Goal: Task Accomplishment & Management: Complete application form

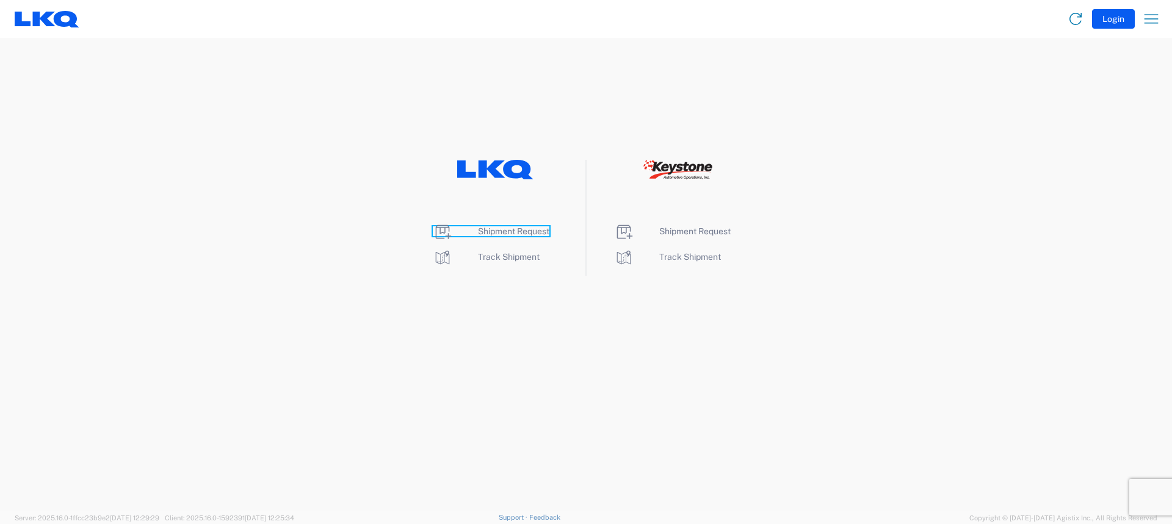
click at [491, 228] on span "Shipment Request" at bounding box center [513, 231] width 71 height 10
click at [534, 230] on span "Shipment Request" at bounding box center [513, 231] width 71 height 10
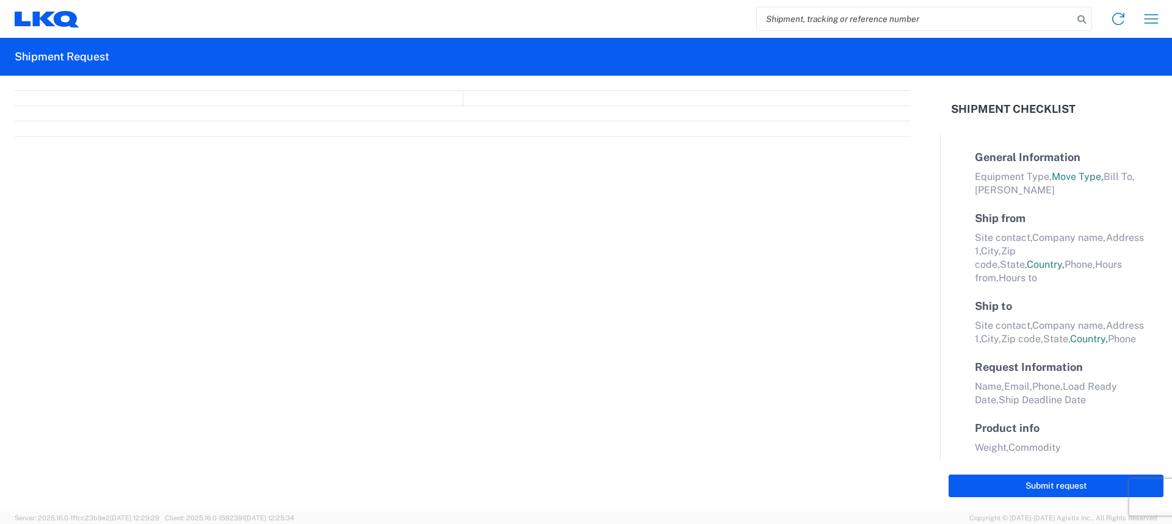
select select "FULL"
select select "LBS"
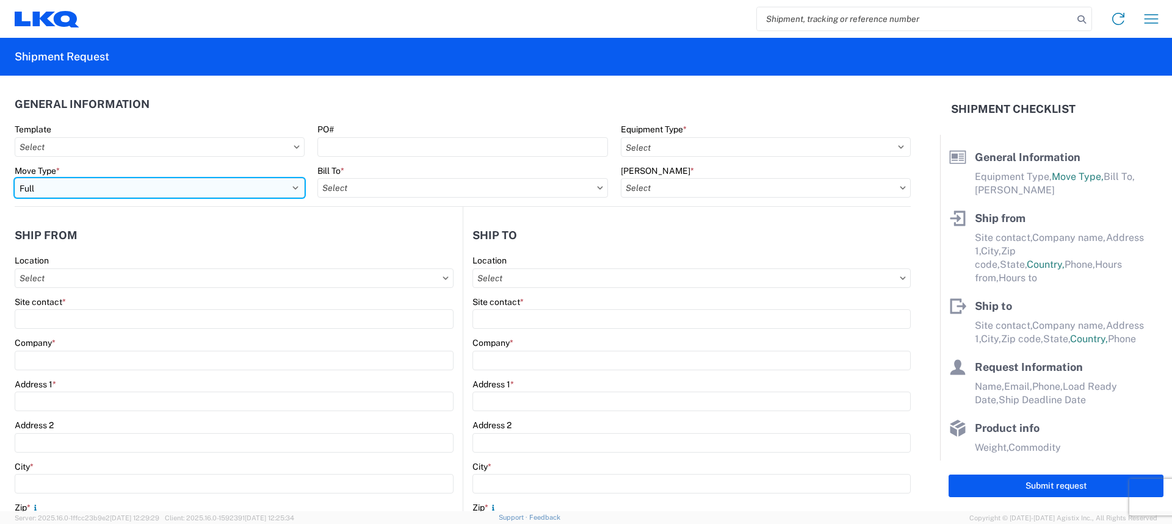
drag, startPoint x: 146, startPoint y: 187, endPoint x: 147, endPoint y: 194, distance: 7.4
click at [146, 187] on select "Select Full Partial TL" at bounding box center [160, 188] width 290 height 20
select select "PARTIAL_TL"
click at [15, 178] on select "Select Full Partial TL" at bounding box center [160, 188] width 290 height 20
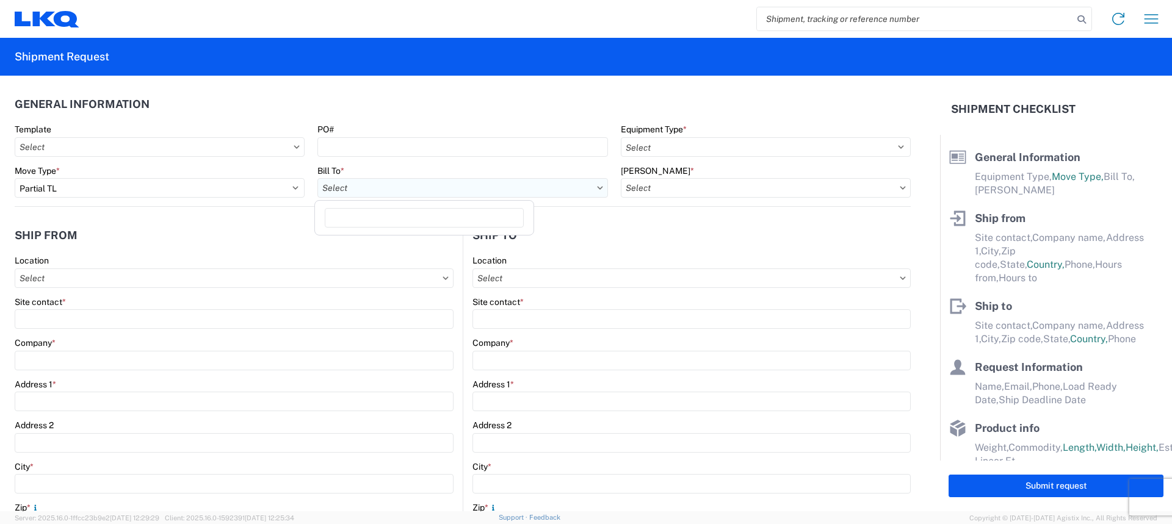
click at [391, 179] on input "Bill To *" at bounding box center [462, 188] width 290 height 20
type input "3240"
click at [376, 237] on div "3240 - KC Distribution Center (KDC)" at bounding box center [424, 243] width 214 height 20
type input "3240 - KC Distribution Center (KDC)"
click at [733, 188] on input "[PERSON_NAME] *" at bounding box center [766, 188] width 290 height 20
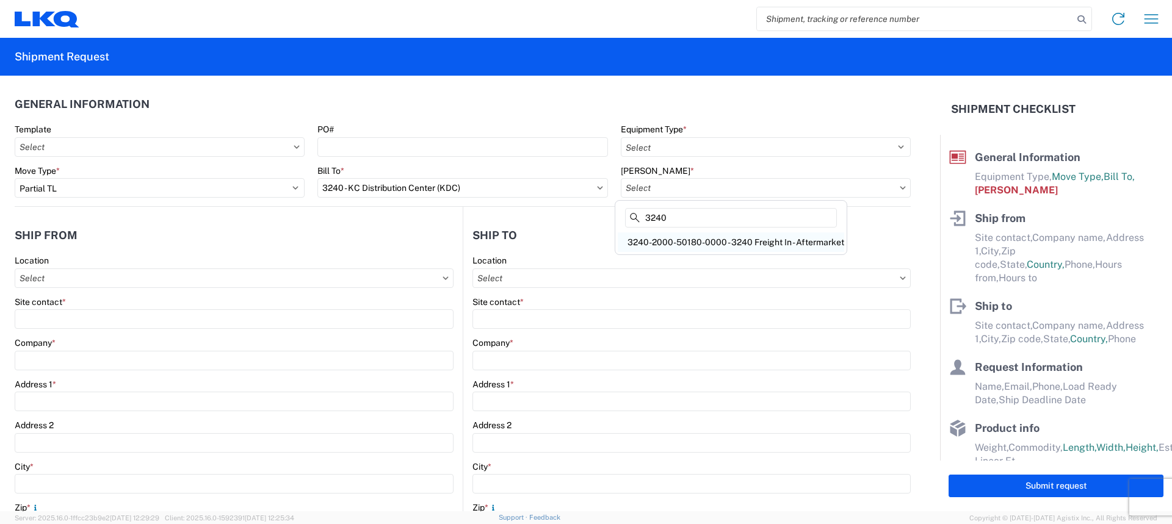
type input "3240"
click at [726, 245] on div "3240-2000-50180-0000 - 3240 Freight In - Aftermarket" at bounding box center [731, 243] width 226 height 20
type input "3240-2000-50180-0000 - 3240 Freight In - Aftermarket"
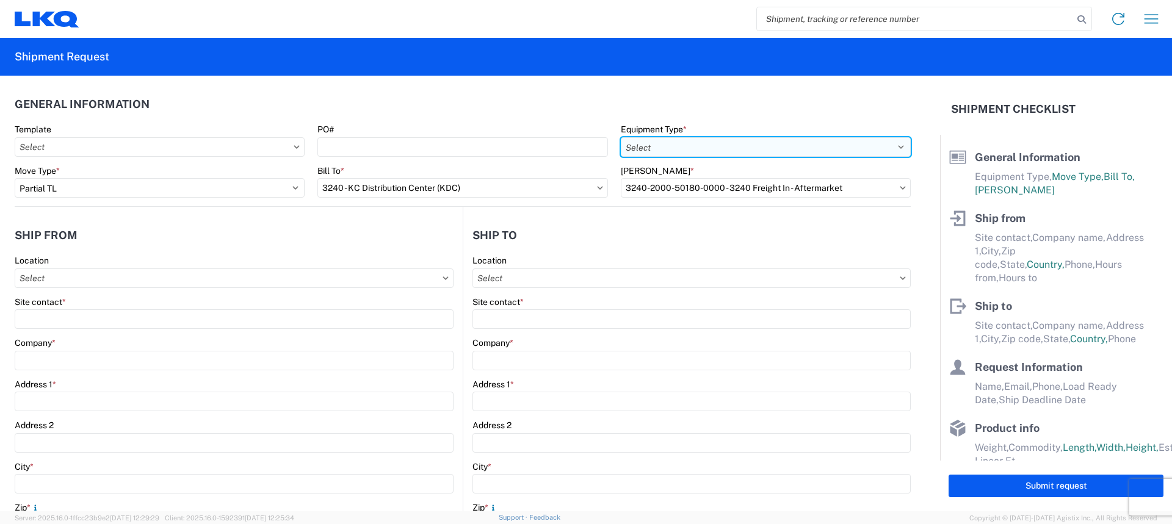
click at [701, 149] on select "Select 53’ Dry Van Flatbed Dropdeck (van) Lowboy (flatbed) Rail" at bounding box center [766, 147] width 290 height 20
select select "STDV"
click at [621, 137] on select "Select 53’ Dry Van Flatbed Dropdeck (van) Lowboy (flatbed) Rail" at bounding box center [766, 147] width 290 height 20
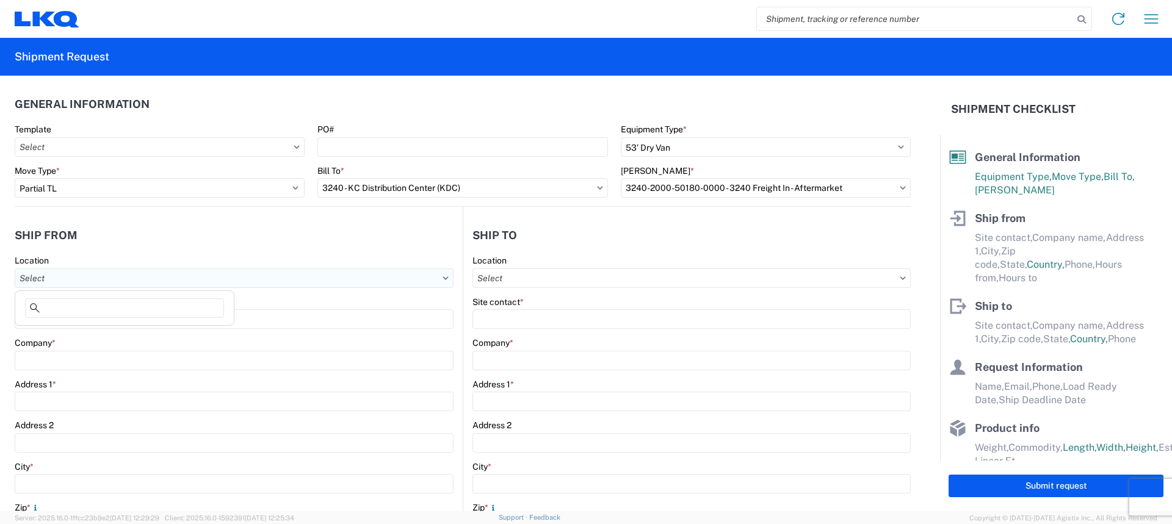
click at [118, 277] on input "Location" at bounding box center [234, 279] width 439 height 20
type input "3021"
click at [73, 325] on div "3021 - Kansas City MO" at bounding box center [125, 333] width 214 height 20
type input "3021 - Kansas City MO"
type input "LKQ Corporation"
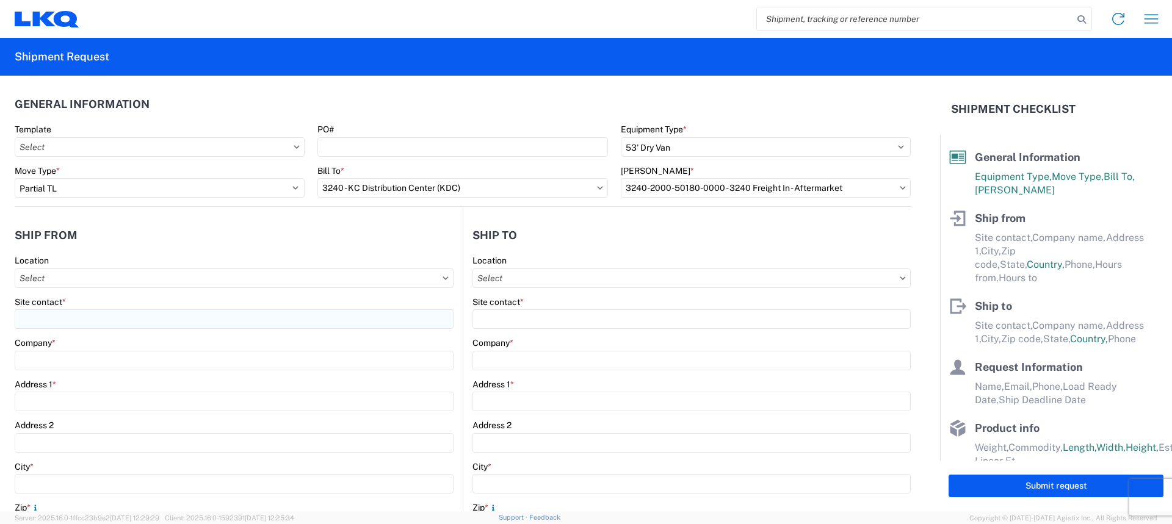
type input "24550 West 43rd Street"
type input "Suite 100"
type input "Shawnee"
type input "66266"
select select "KS"
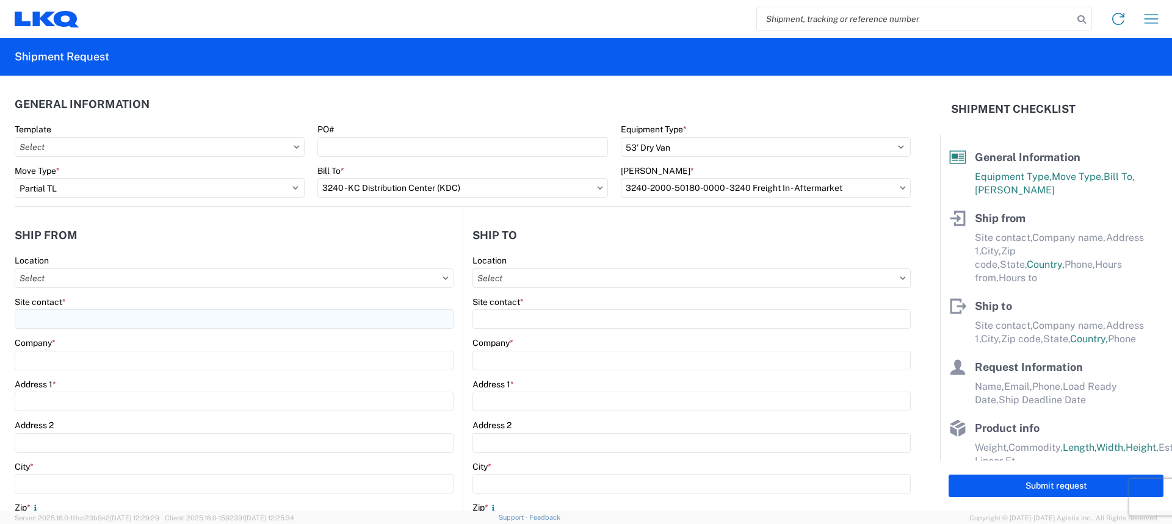
select select "US"
type input "913-982-4221"
type input "07:00"
type input "21:00"
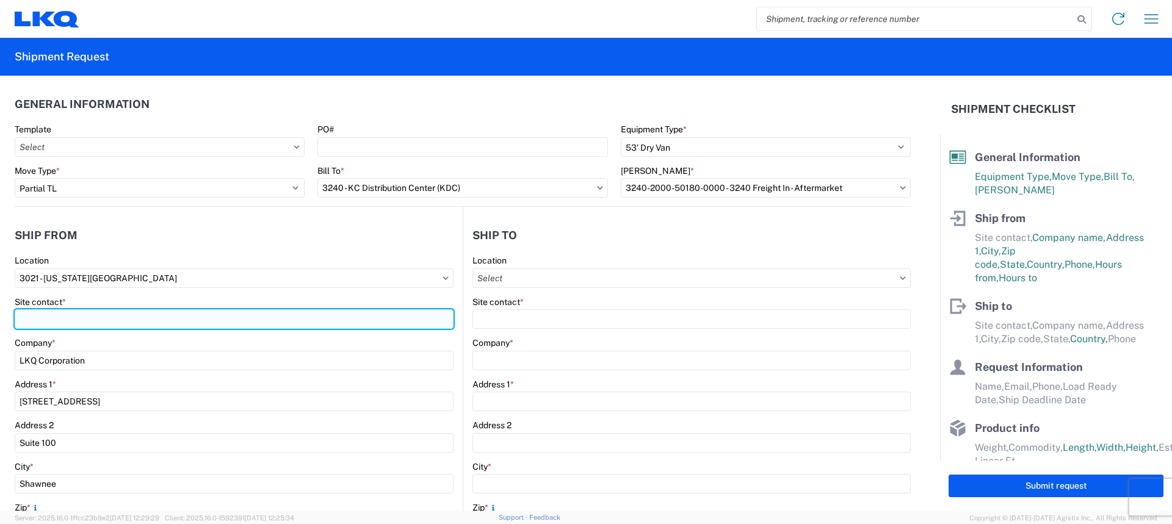
click at [27, 324] on input "Site contact *" at bounding box center [234, 319] width 439 height 20
type input "Margaret I. Harris"
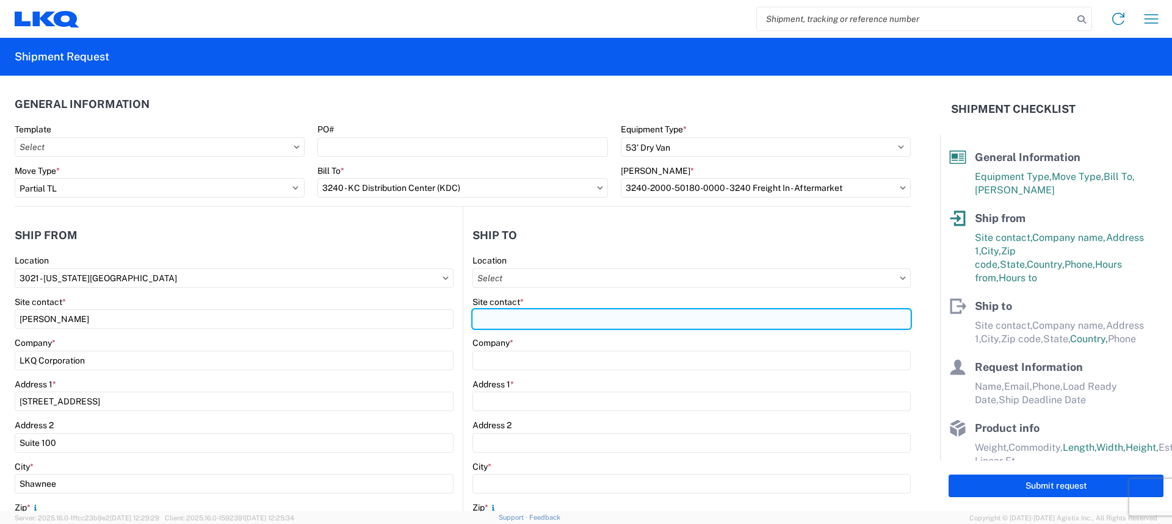
click at [591, 322] on input "Site contact *" at bounding box center [691, 319] width 438 height 20
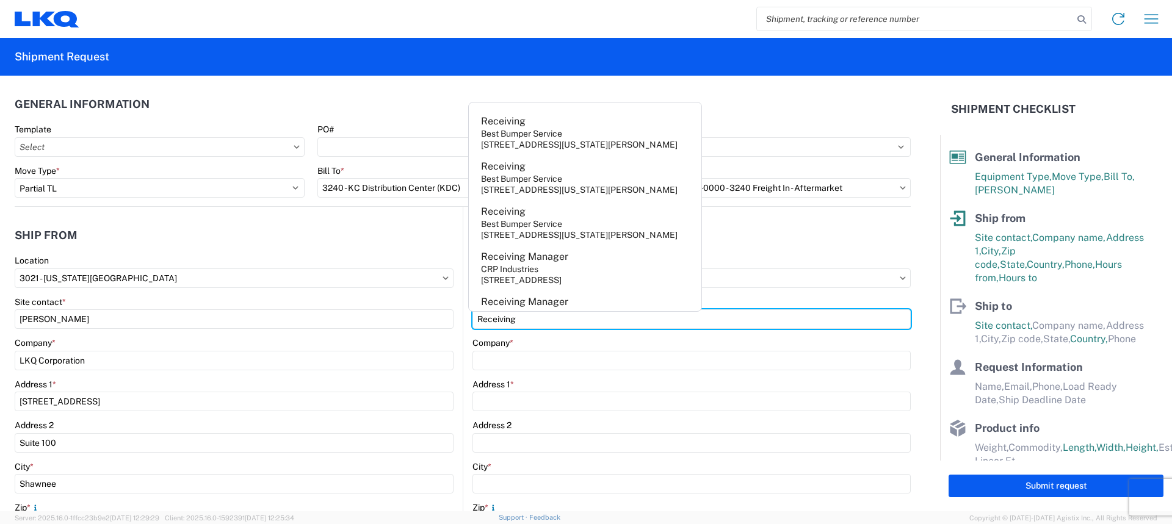
type input "Receiving"
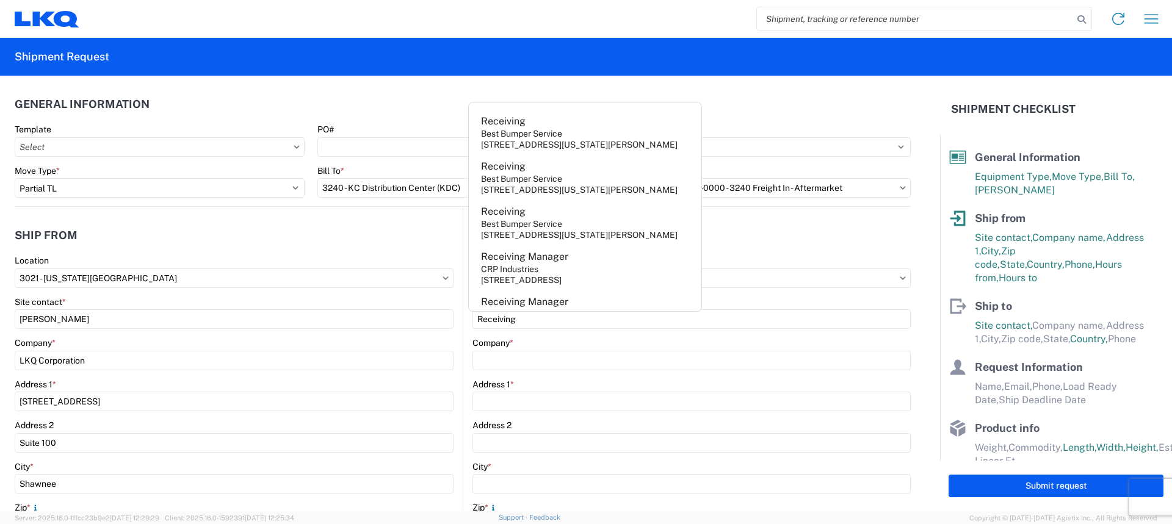
click at [846, 253] on agx-form-section "Ship to Location Site contact * Receiving Company * Address 1 * Address 2 City …" at bounding box center [686, 479] width 447 height 515
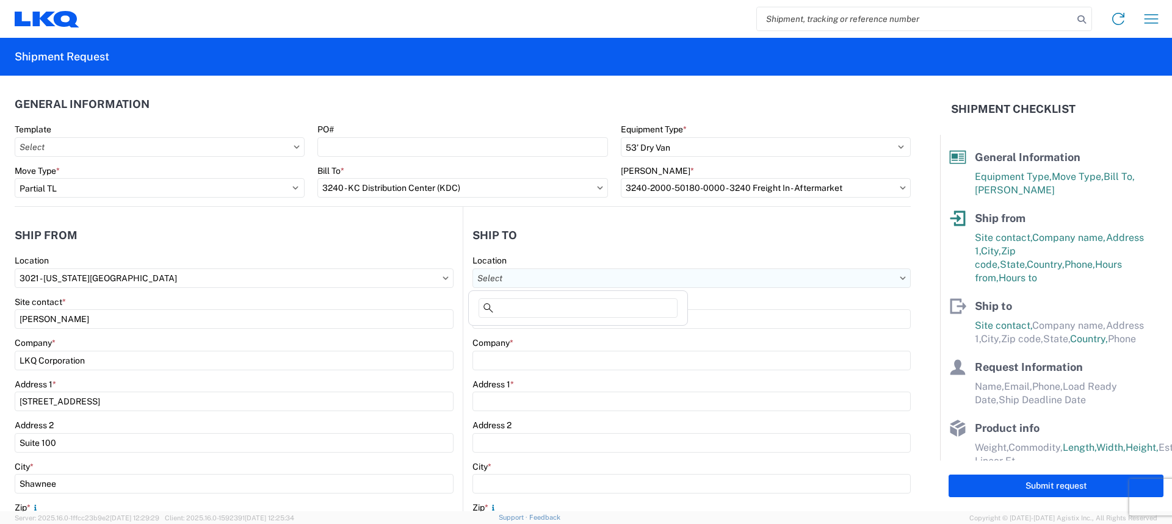
click at [847, 281] on input "Location" at bounding box center [691, 279] width 438 height 20
type input "3143"
click at [504, 336] on div "3143 - Memphis TN (143)" at bounding box center [578, 333] width 214 height 20
type input "3143 - Memphis TN (143)"
type input "LKQ Corporation"
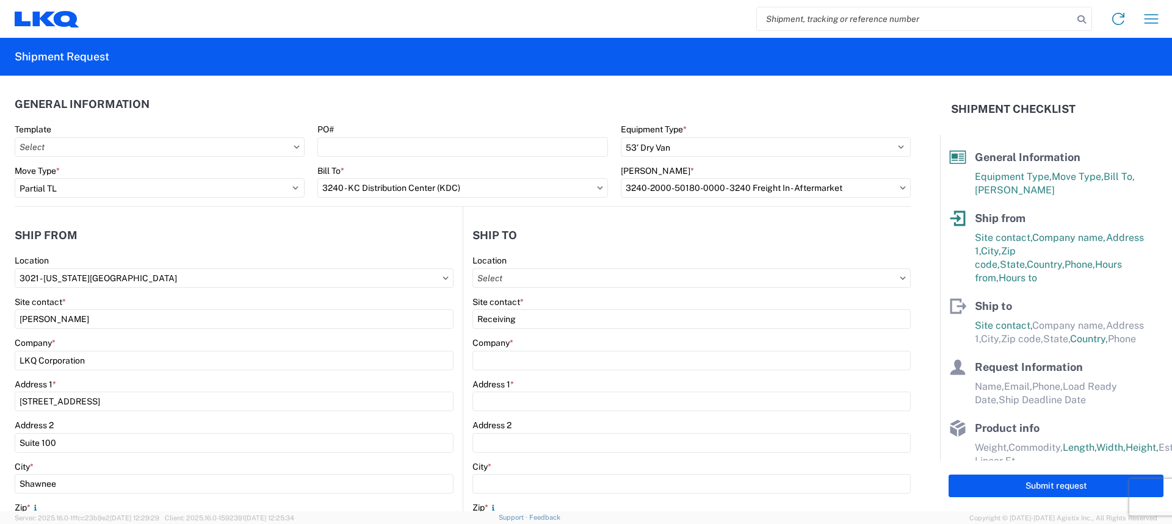
type input "[STREET_ADDRESS][PERSON_NAME]"
type input "Memphis"
type input "38141"
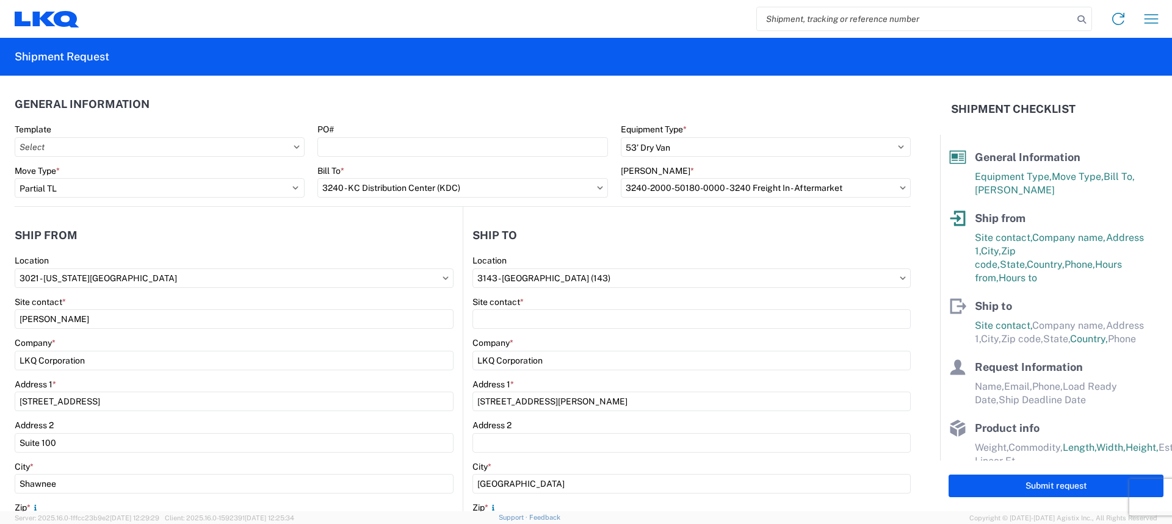
select select "TN"
select select "US"
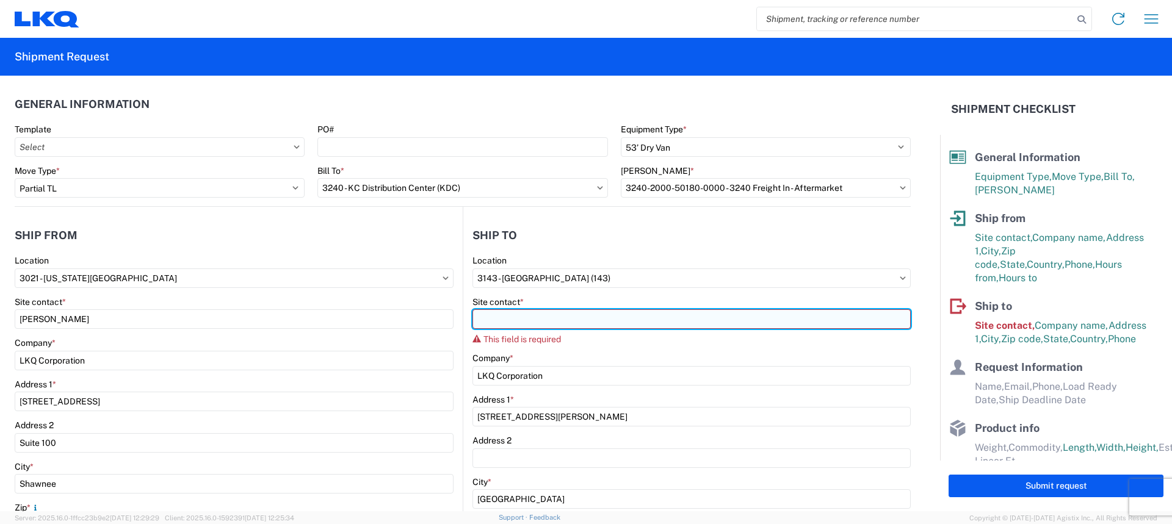
click at [504, 322] on input "Site contact *" at bounding box center [691, 319] width 438 height 20
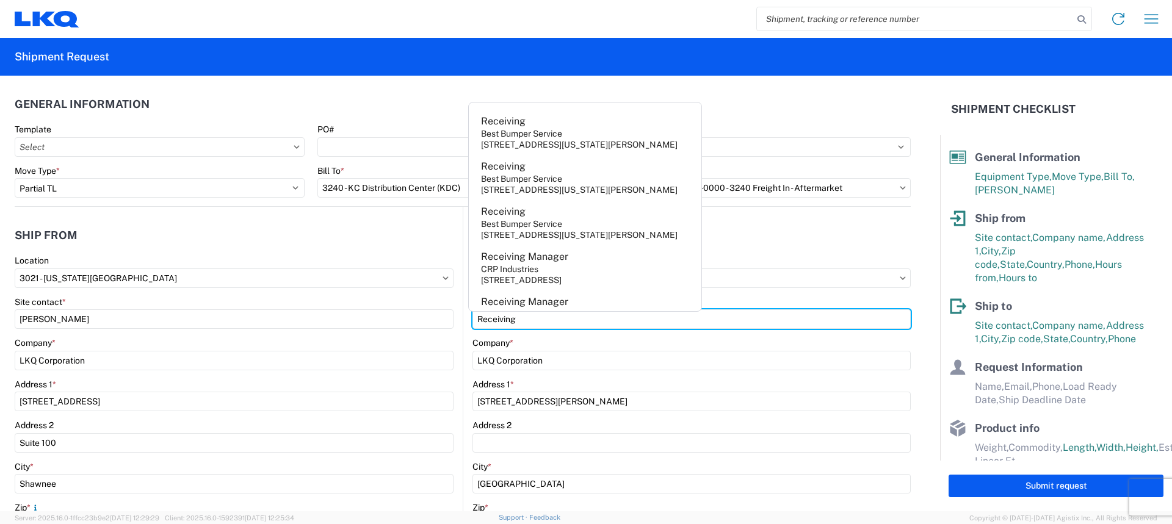
type input "Receiving"
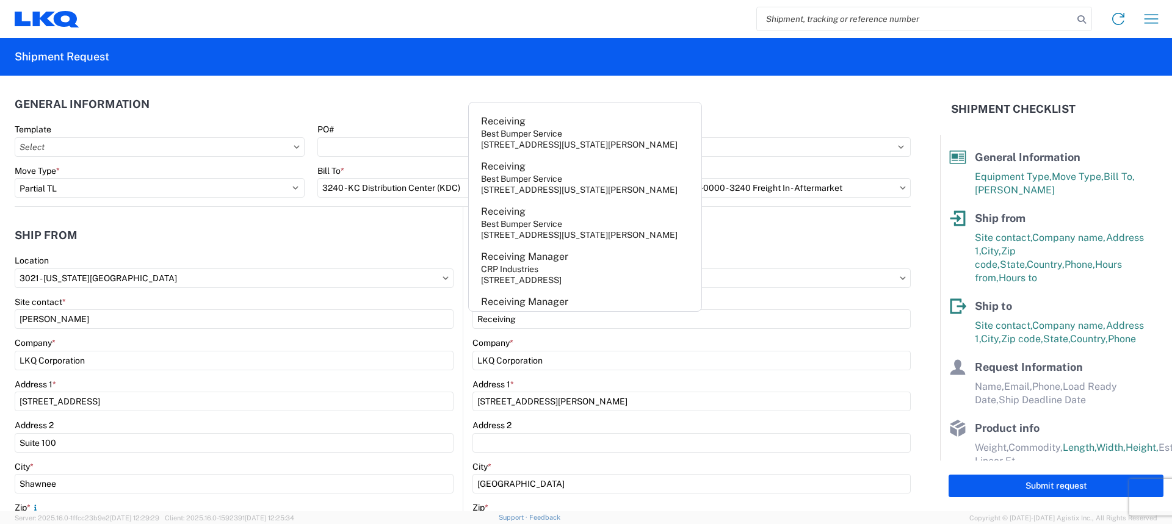
click at [365, 84] on agx-general-info "General Information Template PO# Equipment Type * Select 53’ Dry Van Flatbed Dr…" at bounding box center [463, 141] width 896 height 131
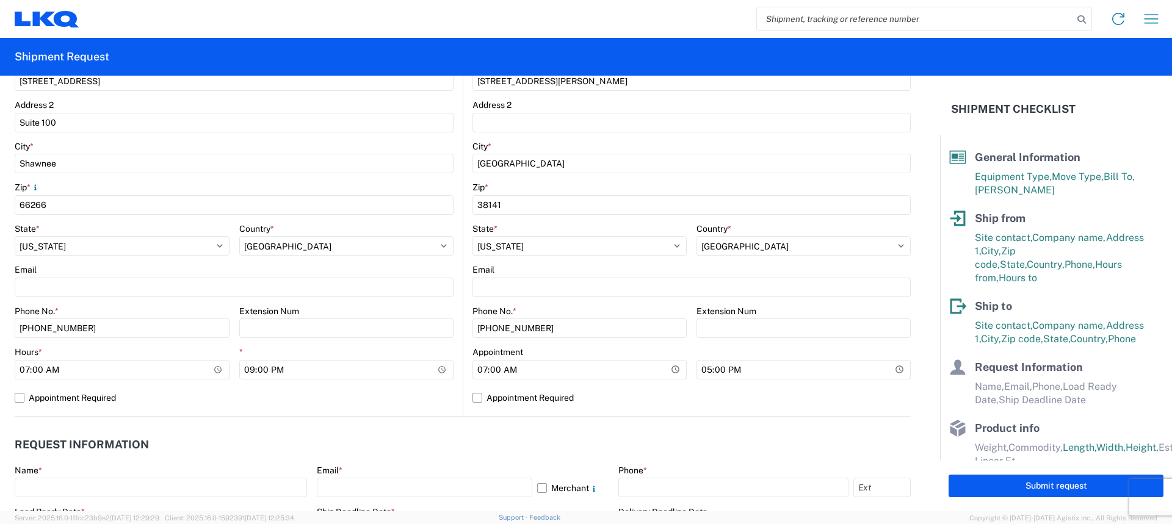
scroll to position [427, 0]
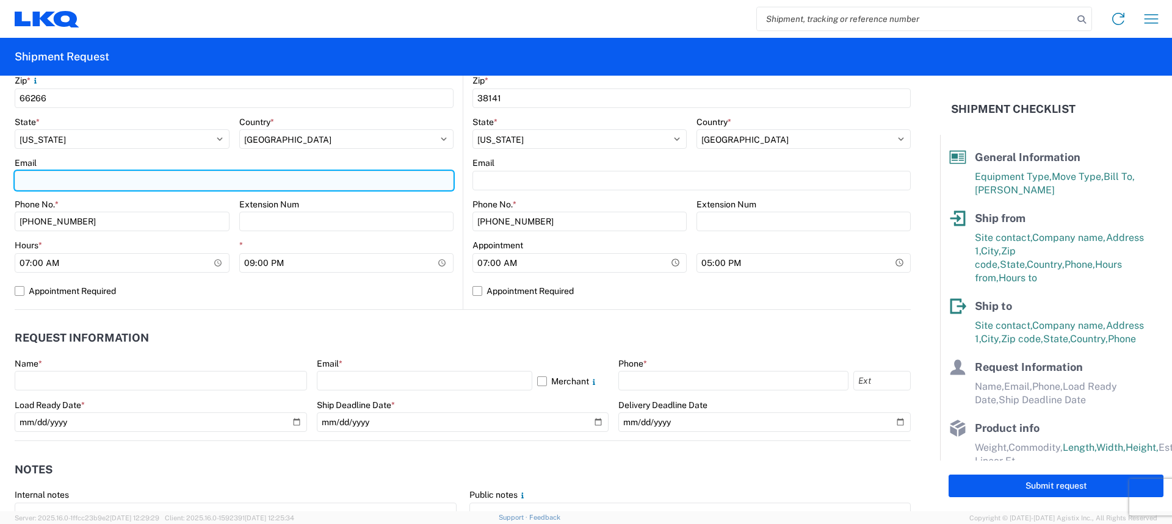
click at [84, 178] on input "Email" at bounding box center [234, 181] width 439 height 20
type input "[EMAIL_ADDRESS][DOMAIN_NAME]"
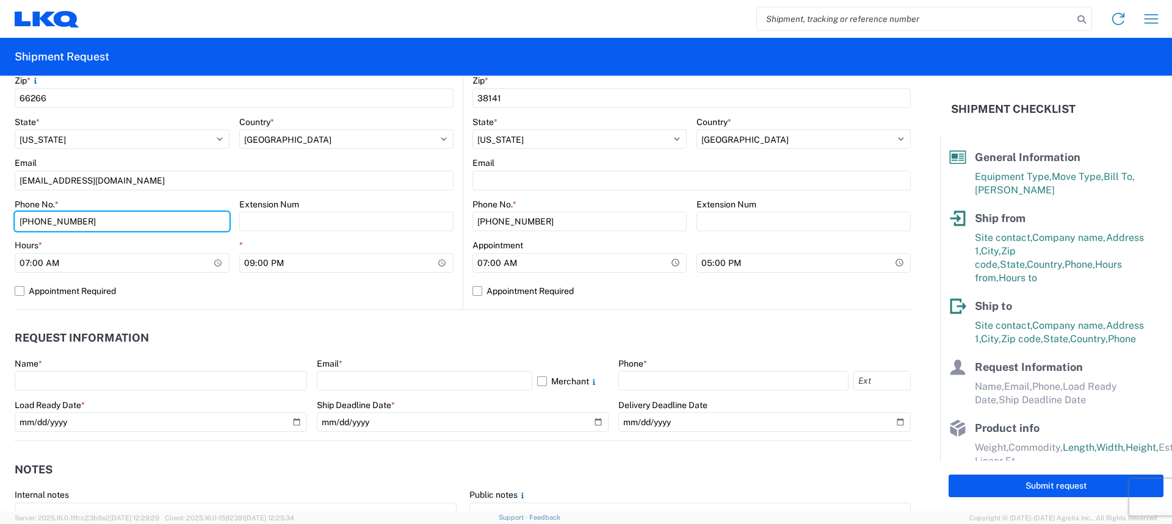
drag, startPoint x: 93, startPoint y: 216, endPoint x: 0, endPoint y: 219, distance: 93.4
click at [0, 219] on form "General Information Template PO# Equipment Type * Select 53’ Dry Van Flatbed Dr…" at bounding box center [470, 294] width 940 height 436
type input "[PHONE_NUMBER]"
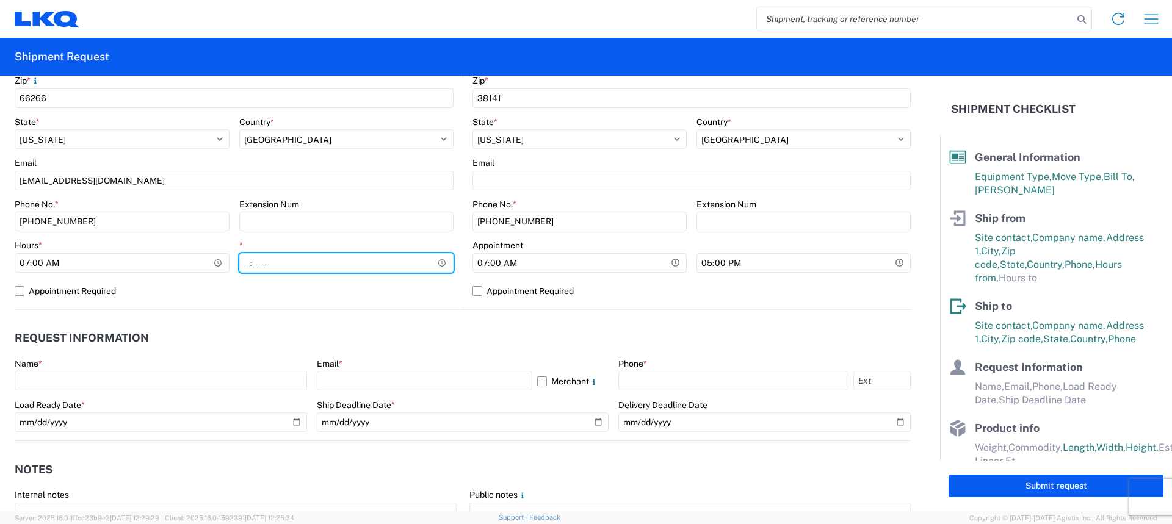
type input "15:00"
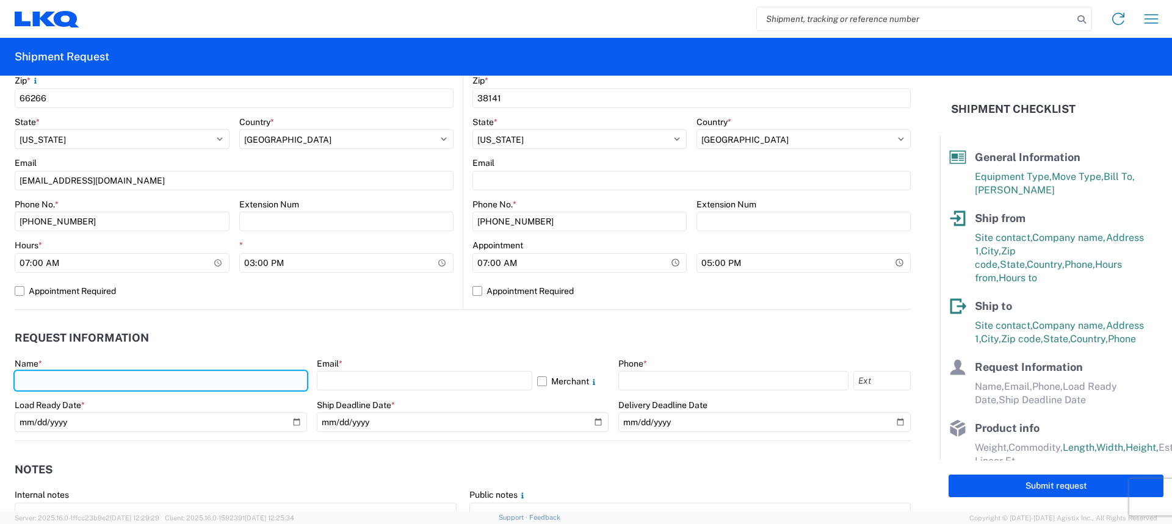
click at [95, 388] on input "text" at bounding box center [161, 381] width 292 height 20
type input "Margaret I. Harris"
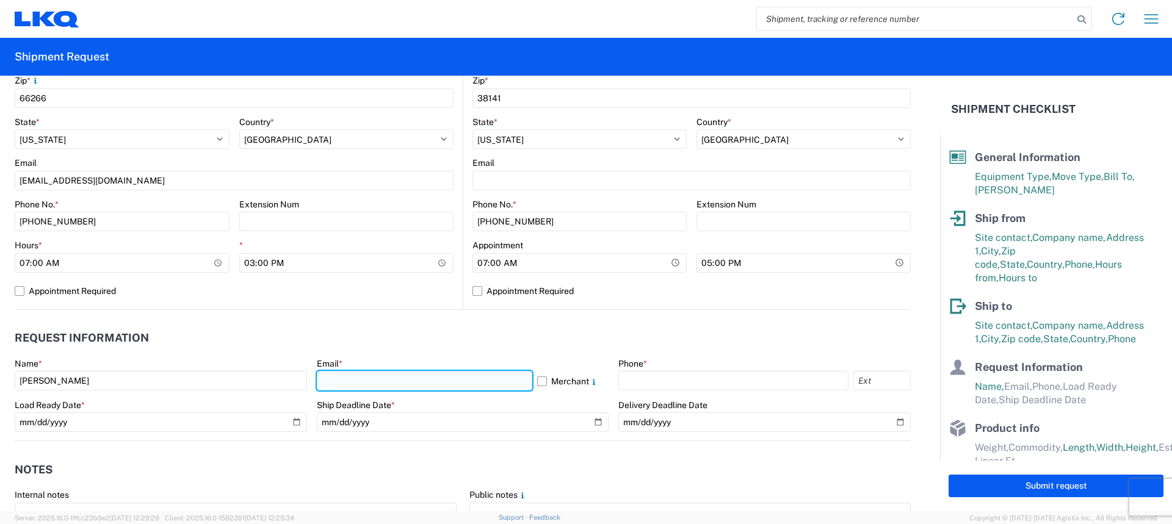
click at [432, 382] on input "text" at bounding box center [424, 381] width 215 height 20
type input "[EMAIL_ADDRESS][DOMAIN_NAME]"
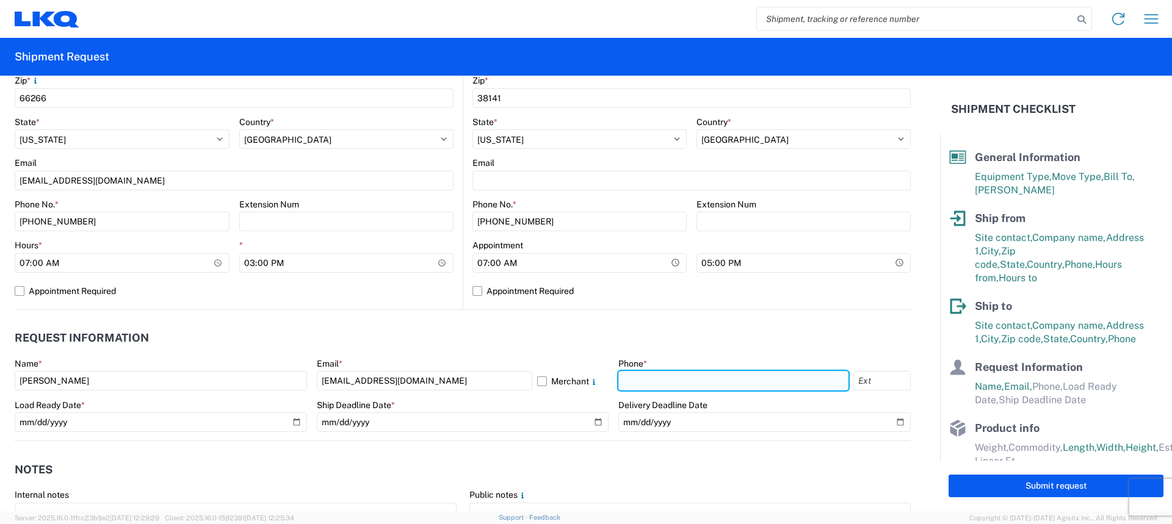
click at [637, 377] on input "text" at bounding box center [733, 381] width 230 height 20
type input "[PHONE_NUMBER]"
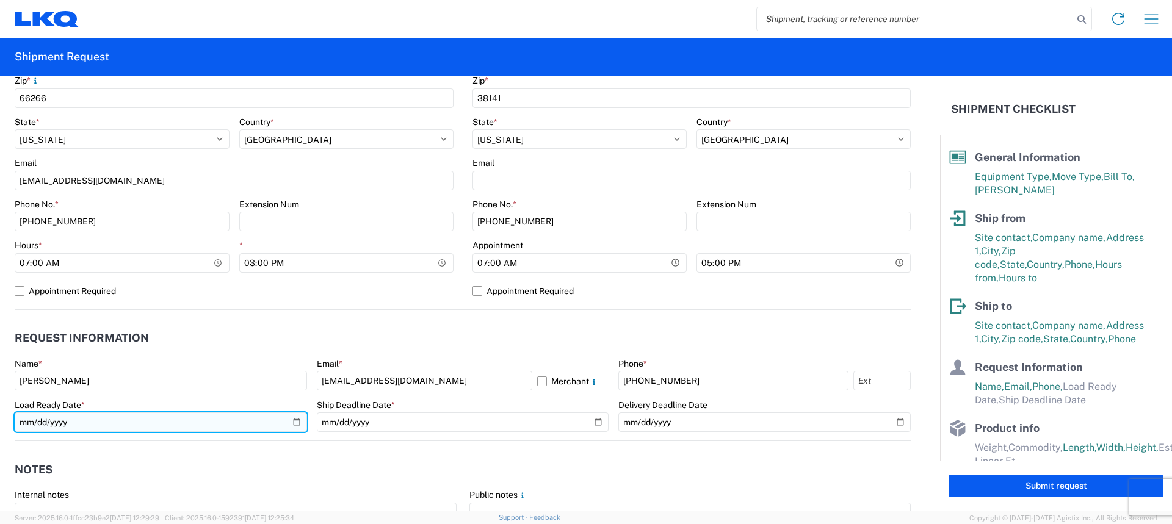
click at [292, 421] on input "date" at bounding box center [161, 423] width 292 height 20
type input "2025-08-14"
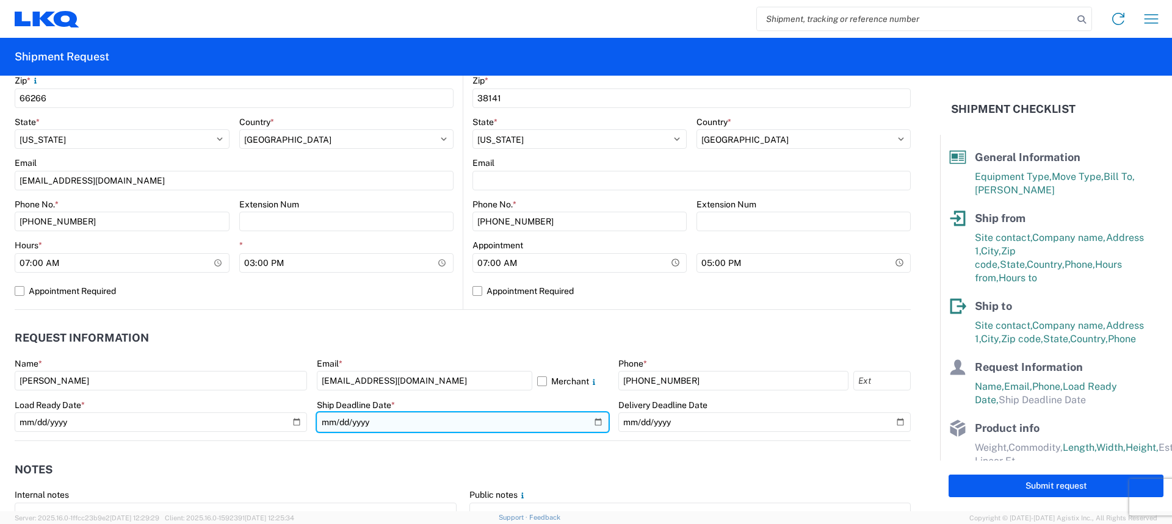
click at [591, 422] on input "date" at bounding box center [463, 423] width 292 height 20
type input "2025-08-14"
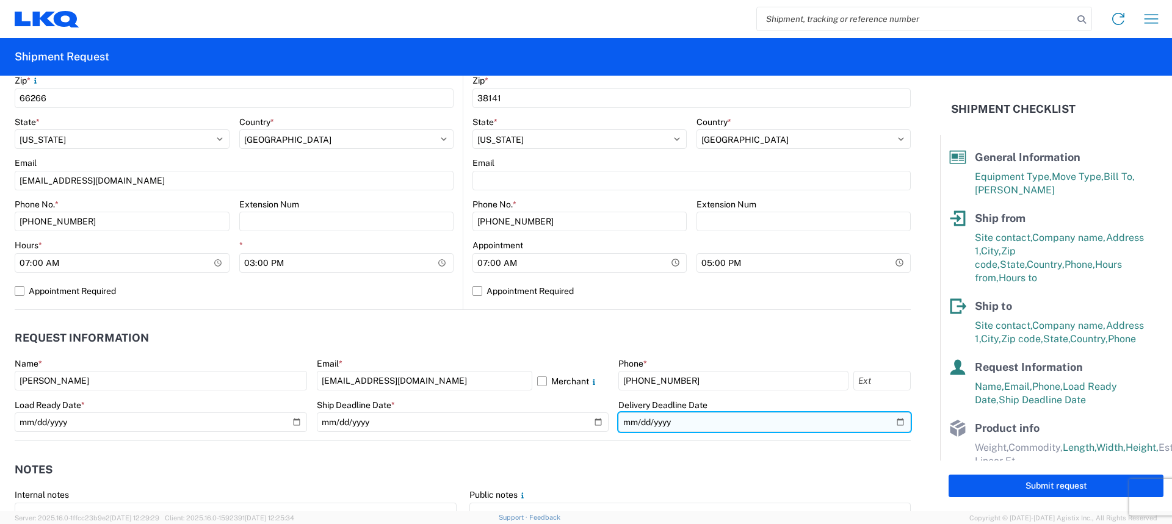
click at [892, 419] on input "date" at bounding box center [764, 423] width 292 height 20
type input "2025-08-20"
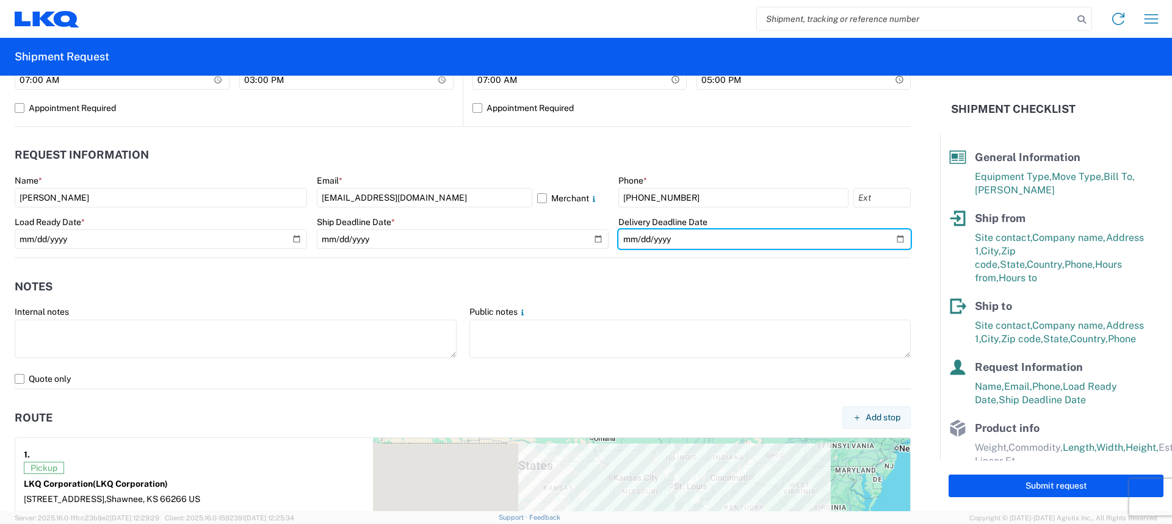
scroll to position [671, 0]
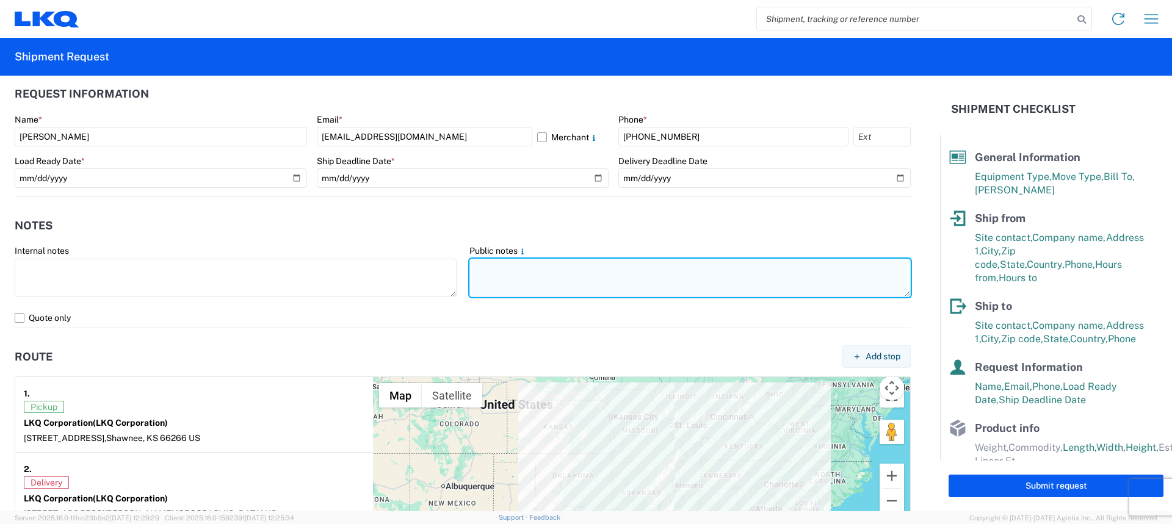
click at [494, 272] on textarea at bounding box center [690, 278] width 442 height 38
paste textarea "SKID 1 77.0 44.0 80.0 700.0 SKID 2 48.0 44.0 79.0 480.0 SKID 3 77.0 44.0 86.0 7…"
drag, startPoint x: 720, startPoint y: 290, endPoint x: 465, endPoint y: 292, distance: 255.2
click at [469, 292] on textarea "SKID 1 77.0 44.0 80.0 700.0 SKID 2 48.0 44.0 79.0 480.0 SKID 3 77.0 44.0 86.0 7…" at bounding box center [690, 278] width 442 height 38
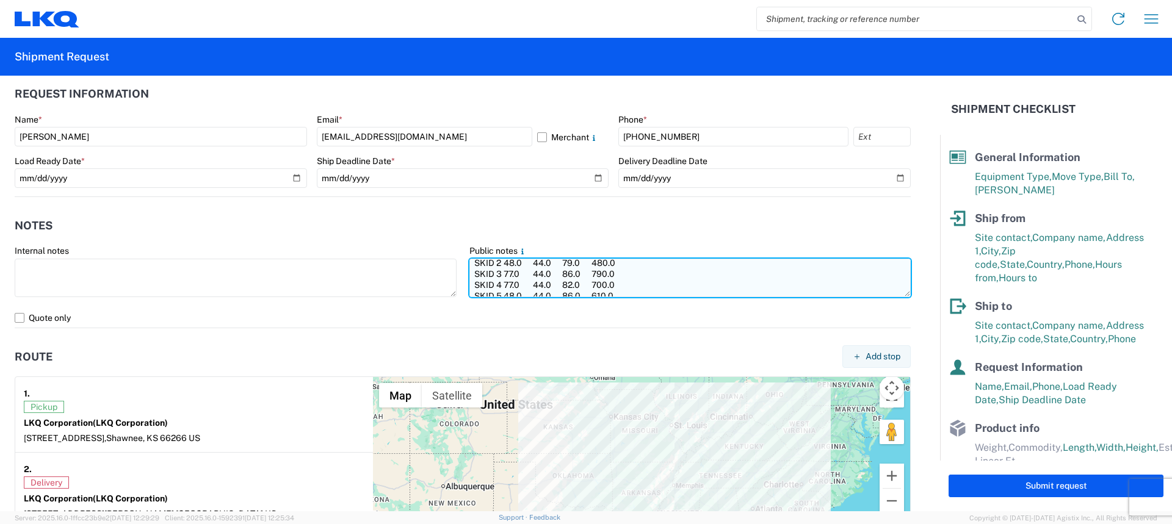
scroll to position [0, 0]
click at [469, 264] on textarea "SKID 1 77.0 44.0 80.0 700.0 SKID 2 48.0 44.0 79.0 480.0 SKID 3 77.0 44.0 86.0 7…" at bounding box center [690, 278] width 442 height 38
paste textarea "PLEASE NO BOX TRUCKS! PLEASE NO REEFER TRUCKS!"
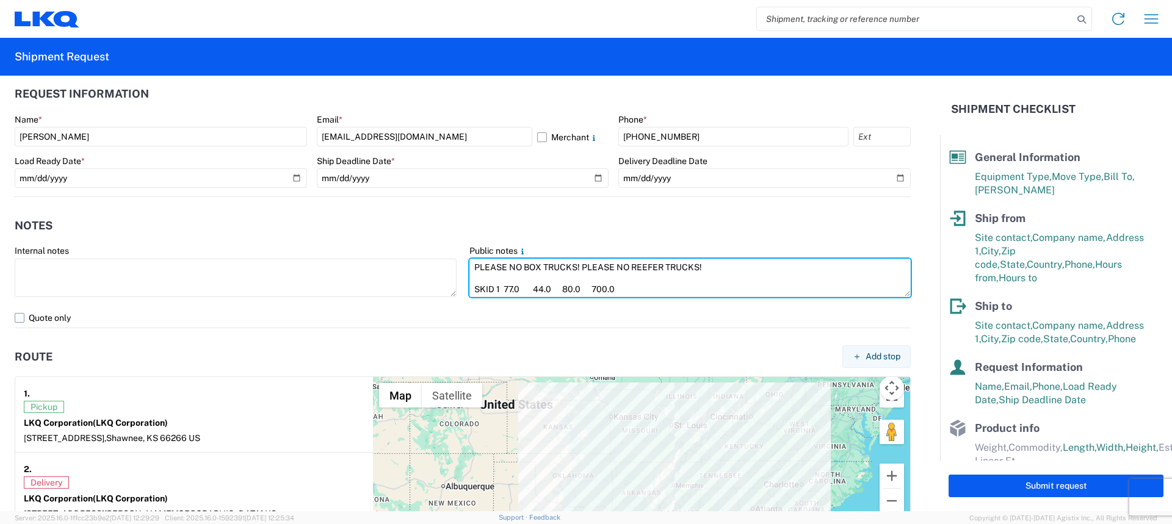
type textarea "PLEASE NO BOX TRUCKS! PLEASE NO REEFER TRUCKS! SKID 1 77.0 44.0 80.0 700.0 SKID…"
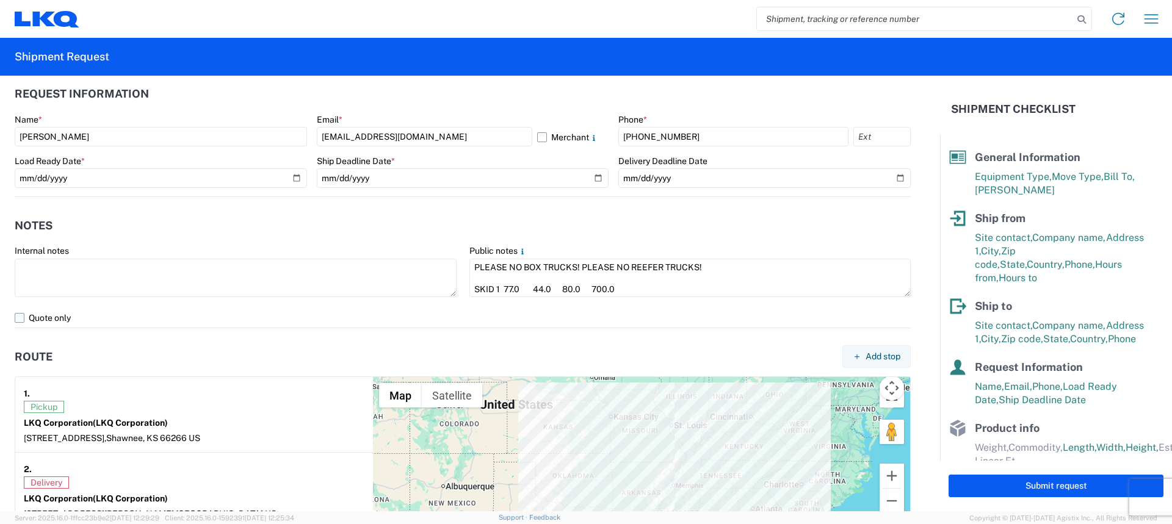
click at [17, 314] on label "Quote only" at bounding box center [463, 318] width 896 height 20
click at [0, 0] on input "Quote only" at bounding box center [0, 0] width 0 height 0
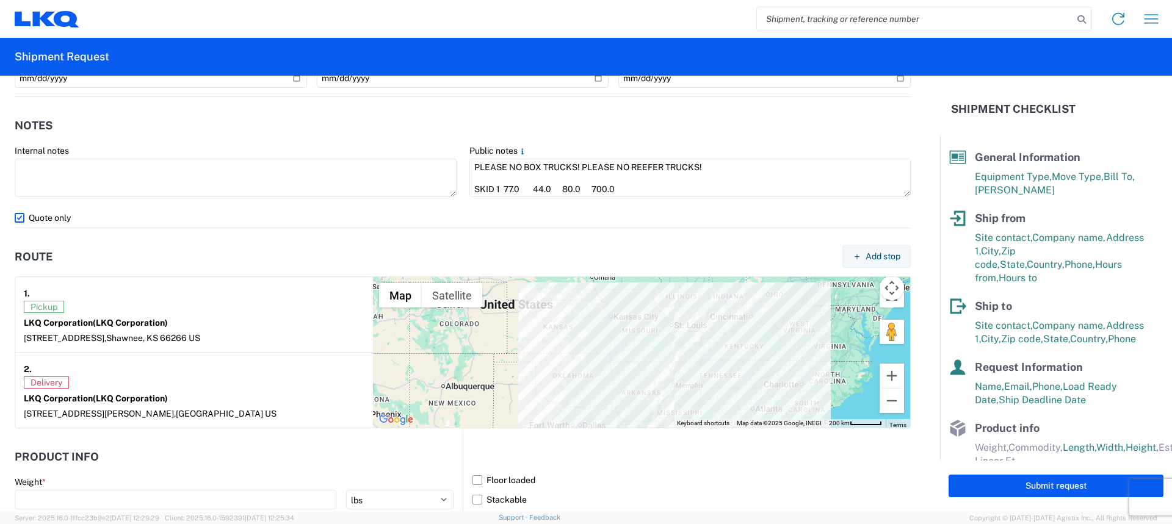
scroll to position [1029, 0]
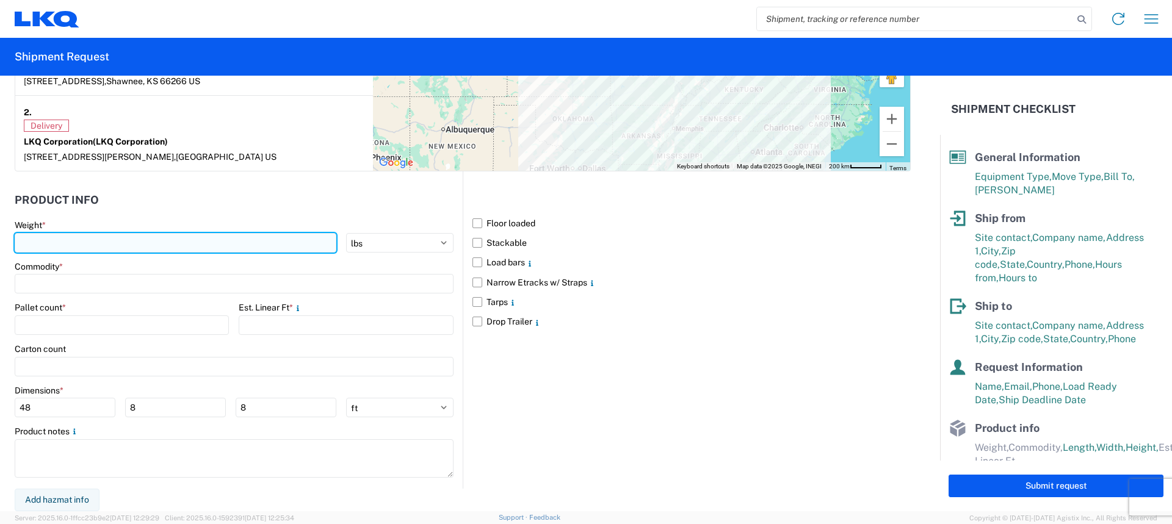
click at [113, 239] on input "number" at bounding box center [176, 243] width 322 height 20
type input "3280"
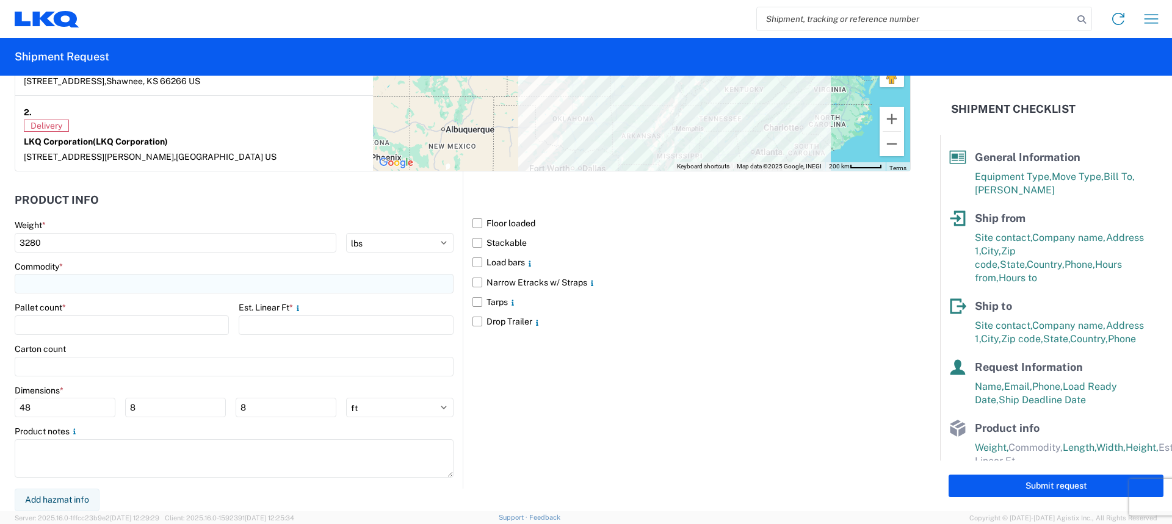
click at [82, 283] on input at bounding box center [234, 284] width 439 height 20
click at [90, 307] on input at bounding box center [124, 314] width 199 height 20
type input "G"
click at [82, 364] on div "General Auto Parts (dry)" at bounding box center [125, 358] width 214 height 20
type input "General Auto Parts (dry)"
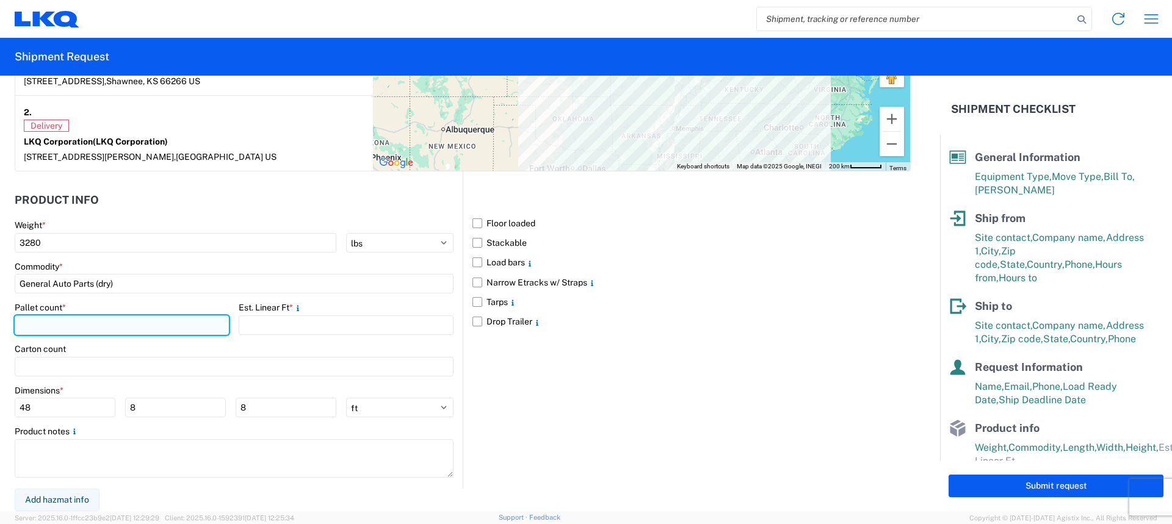
click at [91, 329] on input "number" at bounding box center [122, 326] width 214 height 20
type input "5"
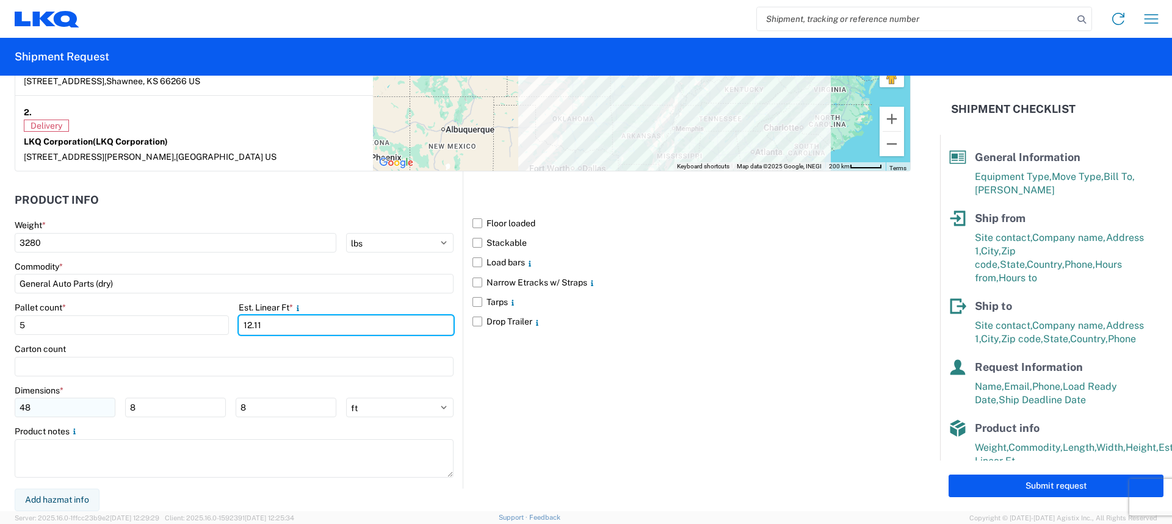
type input "12.11"
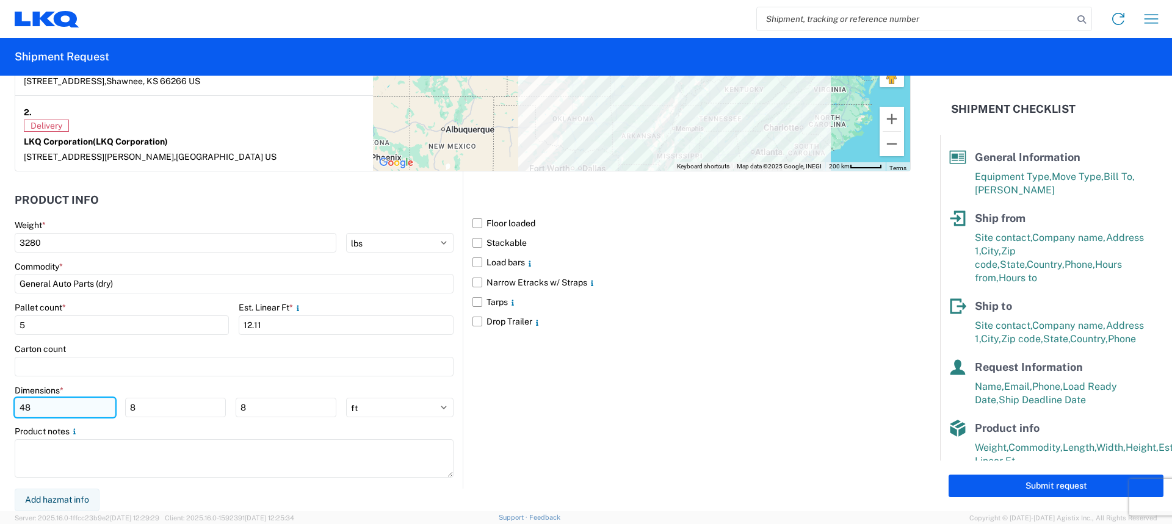
click at [71, 398] on input "48" at bounding box center [65, 408] width 101 height 20
type input "4"
type input "77"
type input "45"
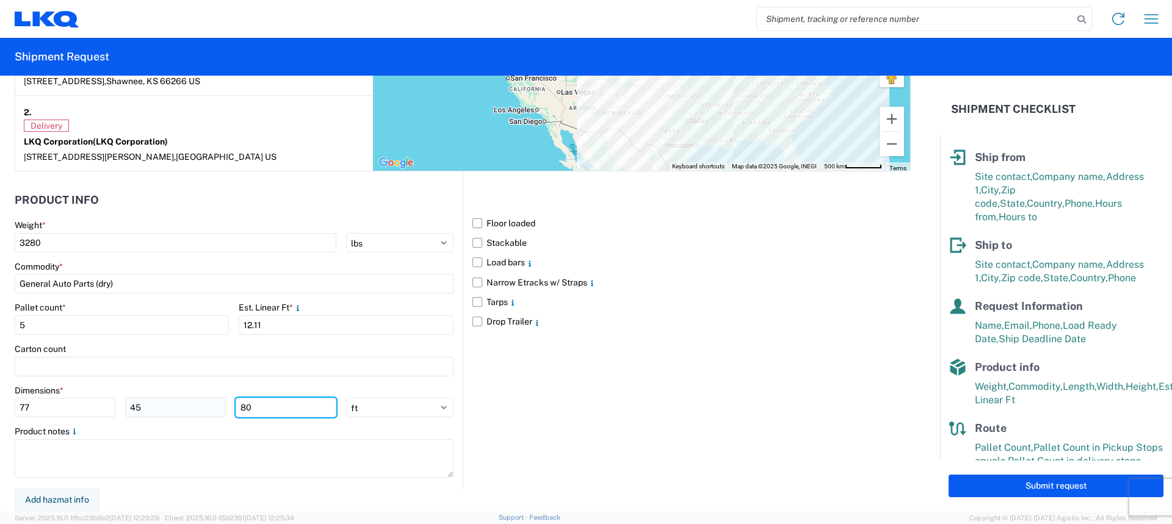
type input "80"
click at [176, 400] on input "45" at bounding box center [175, 408] width 101 height 20
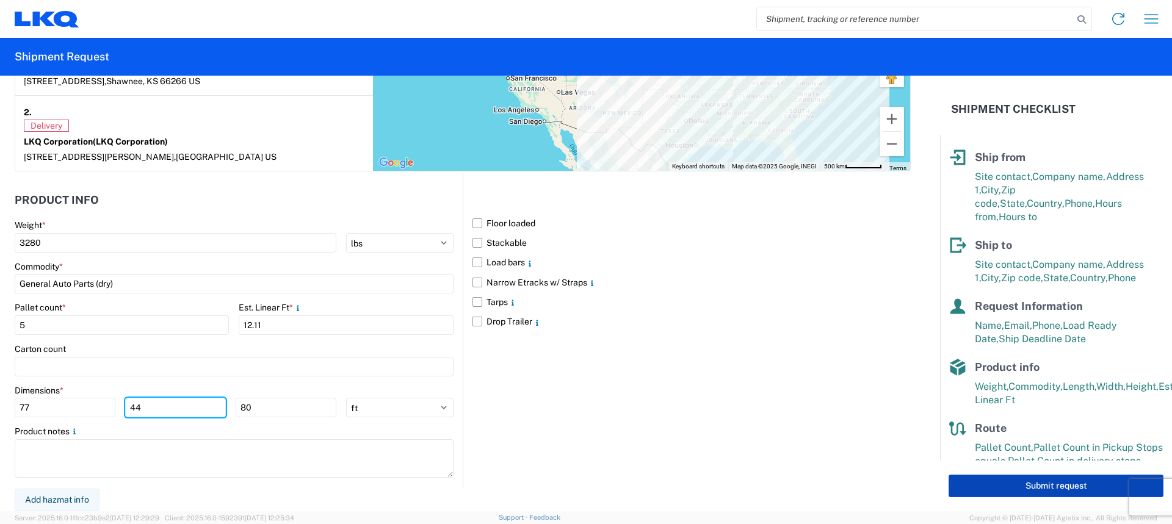
type input "44"
click at [1029, 488] on button "Submit request" at bounding box center [1056, 486] width 215 height 23
select select "US"
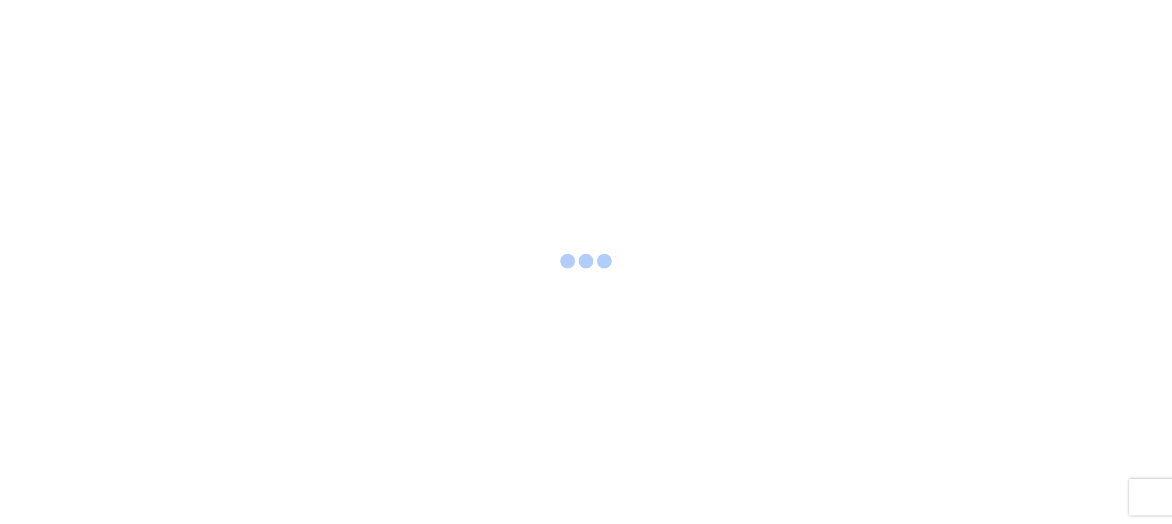
select select "FULL"
select select "LBS"
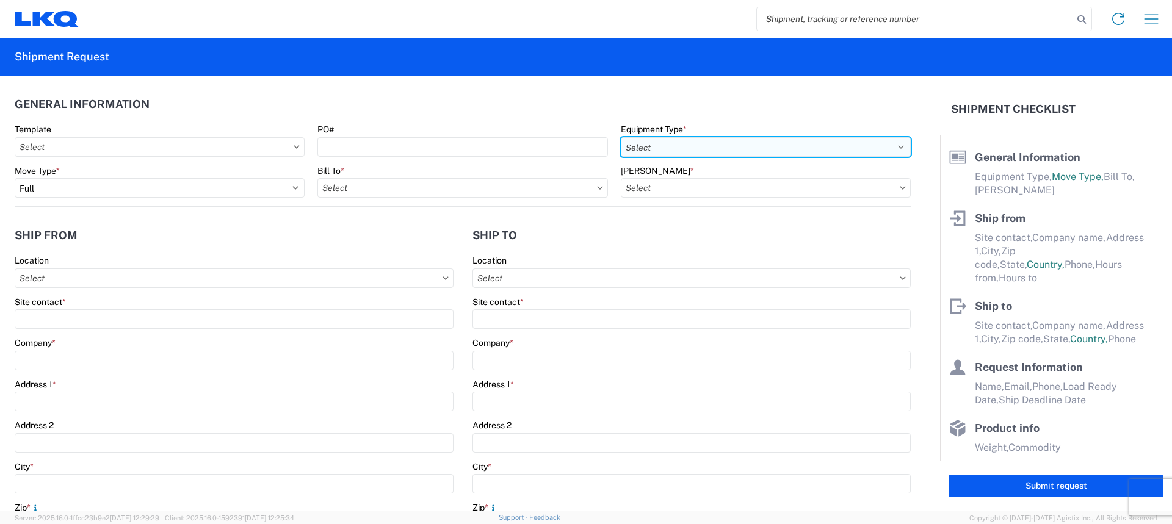
click at [690, 143] on select "Select 53’ Dry Van Flatbed Dropdeck (van) Lowboy (flatbed) Rail" at bounding box center [766, 147] width 290 height 20
select select "STDV"
click at [621, 137] on select "Select 53’ Dry Van Flatbed Dropdeck (van) Lowboy (flatbed) Rail" at bounding box center [766, 147] width 290 height 20
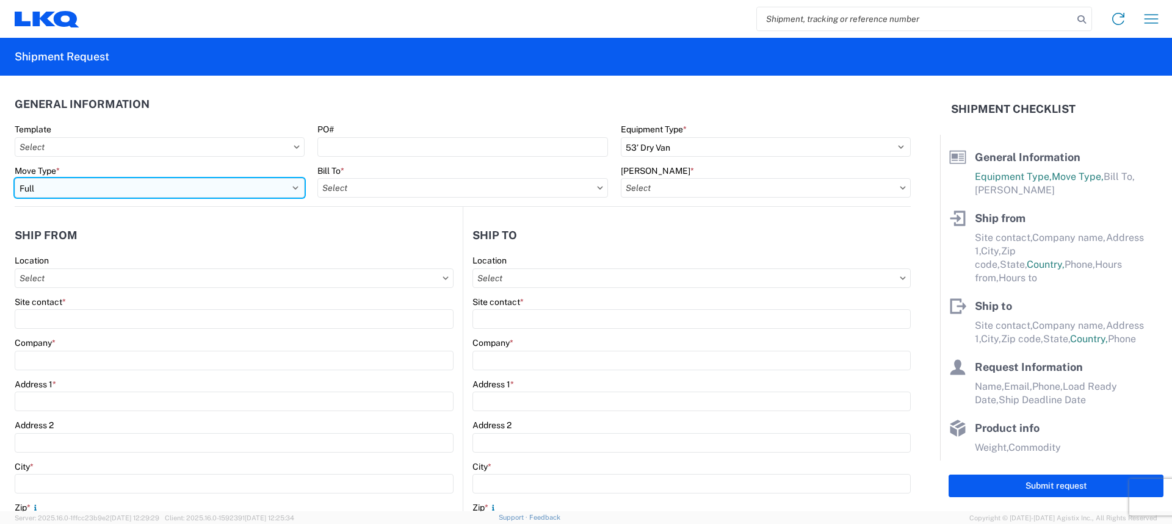
click at [81, 193] on select "Select Full Partial TL" at bounding box center [160, 188] width 290 height 20
select select "PARTIAL_TL"
click at [15, 178] on select "Select Full Partial TL" at bounding box center [160, 188] width 290 height 20
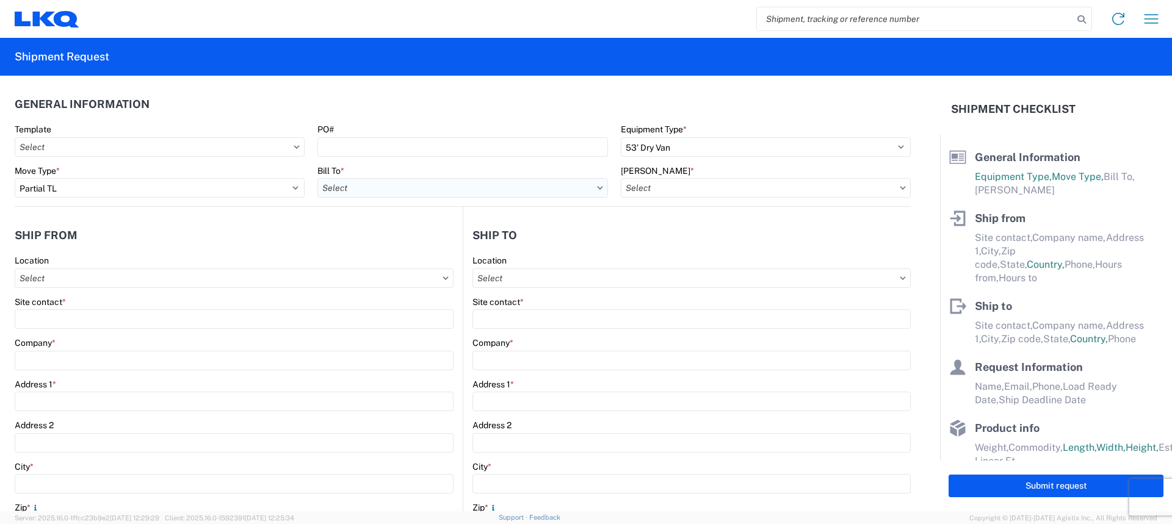
click at [382, 186] on input "Bill To *" at bounding box center [462, 188] width 290 height 20
type input "3240"
click at [382, 237] on div "3240 - KC Distribution Center (KDC)" at bounding box center [424, 243] width 214 height 20
type input "3240 - KC Distribution Center (KDC)"
click at [686, 183] on input "[PERSON_NAME] *" at bounding box center [766, 188] width 290 height 20
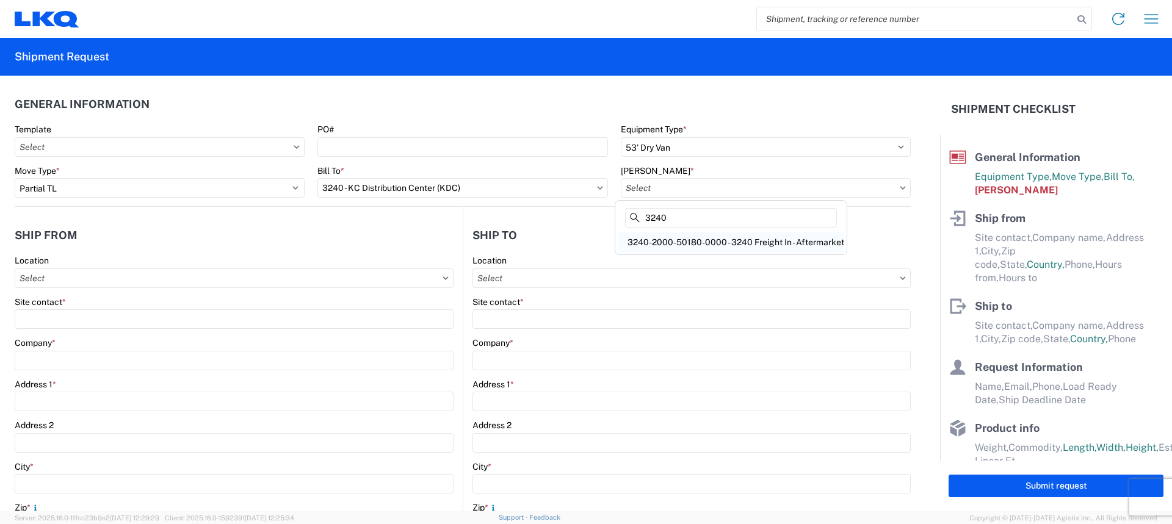
type input "3240"
click at [679, 236] on div "3240-2000-50180-0000 - 3240 Freight In - Aftermarket" at bounding box center [731, 243] width 226 height 20
type input "3240-2000-50180-0000 - 3240 Freight In - Aftermarket"
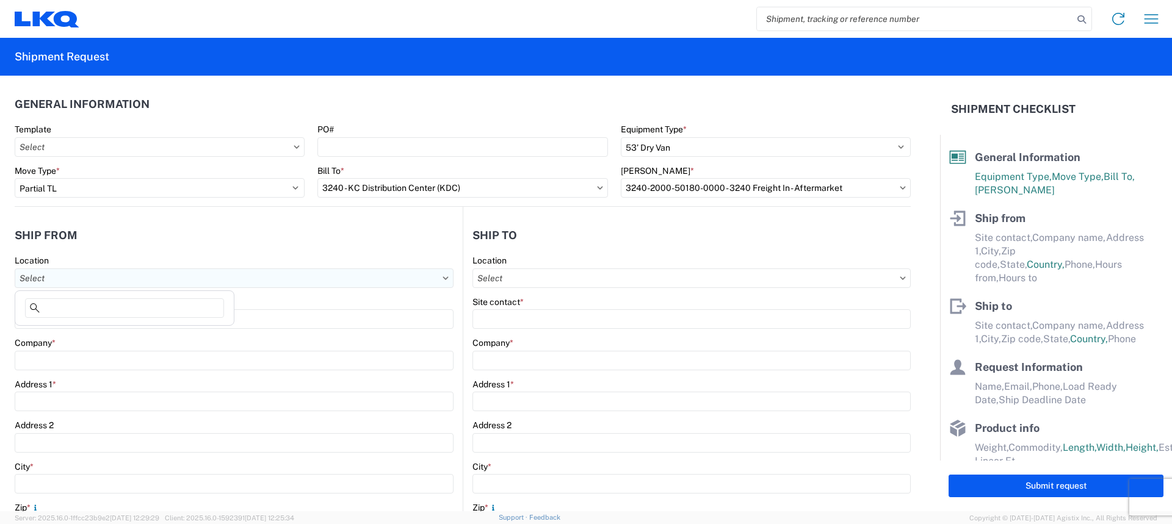
click at [161, 283] on input "Location" at bounding box center [234, 279] width 439 height 20
type input "3021"
click at [103, 342] on div "3021 - Kansas City MO" at bounding box center [125, 333] width 214 height 20
type input "3021 - Kansas City MO"
type input "LKQ Corporation"
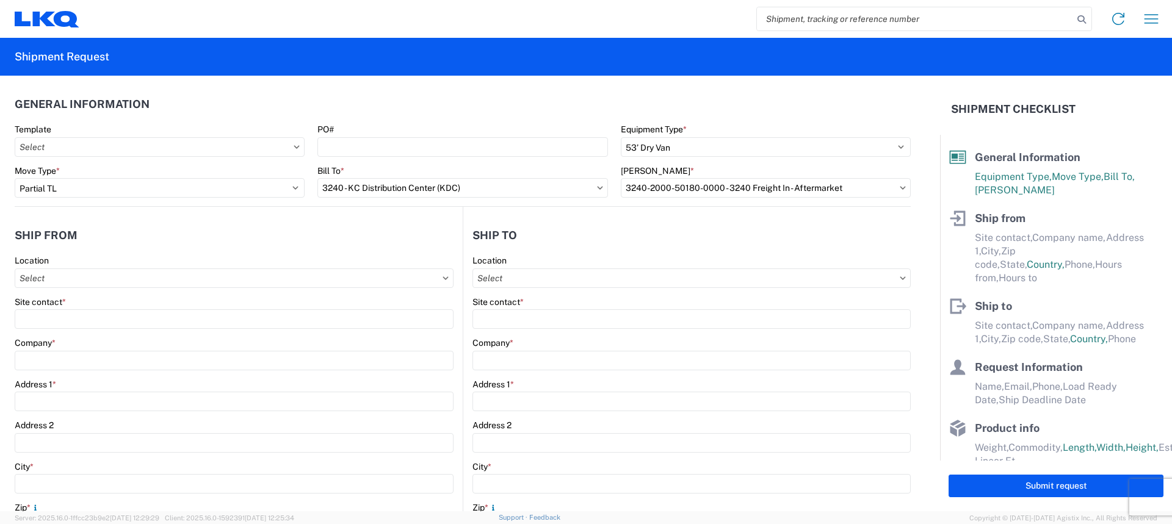
type input "24550 West 43rd Street"
type input "Suite 100"
type input "Shawnee"
type input "66266"
select select "KS"
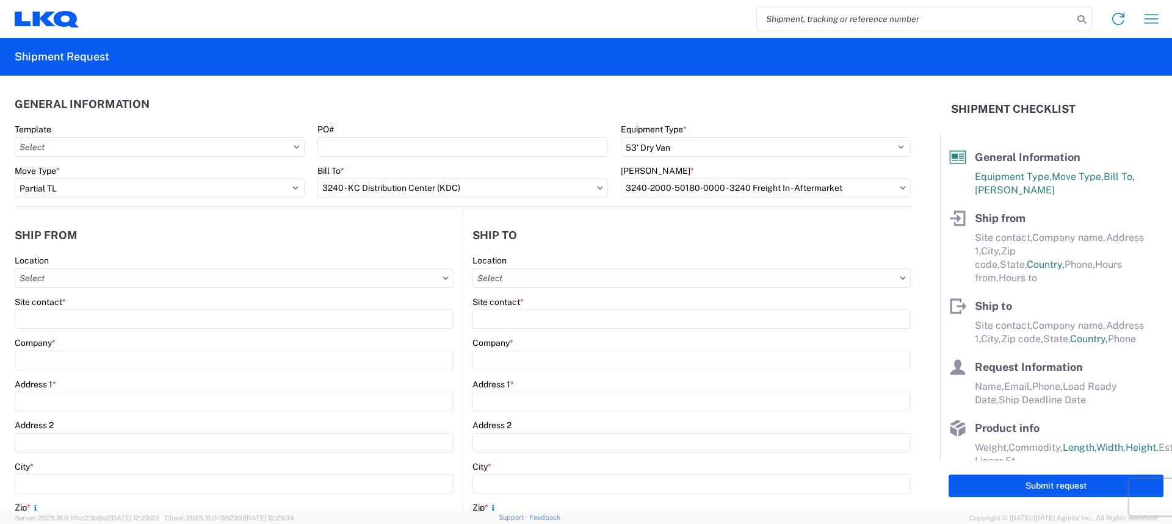
select select "US"
type input "913-982-4221"
type input "07:00"
type input "21:00"
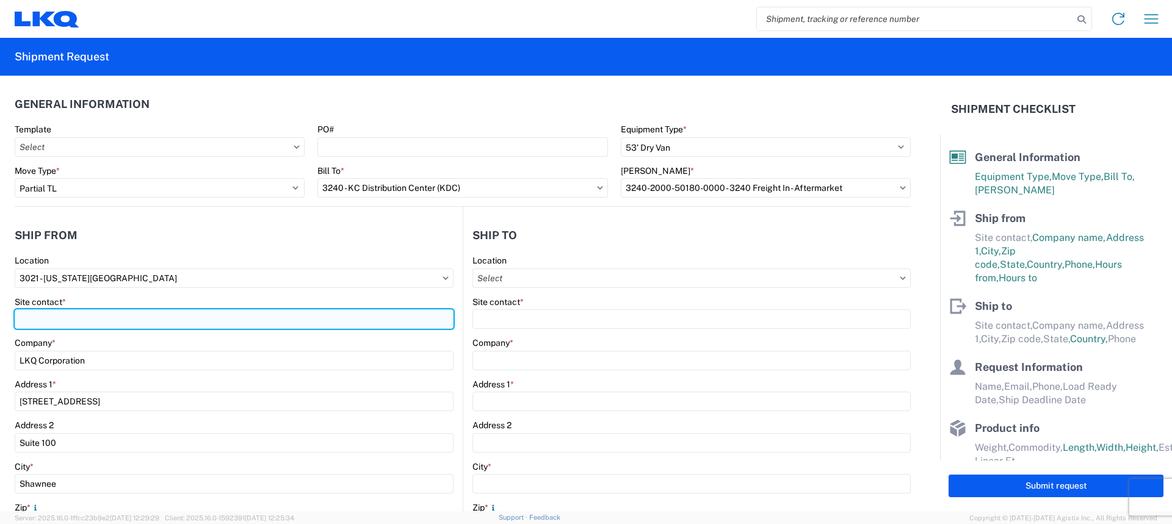
click at [82, 316] on input "Site contact *" at bounding box center [234, 319] width 439 height 20
type input "m"
type input "Margaret I. Harris"
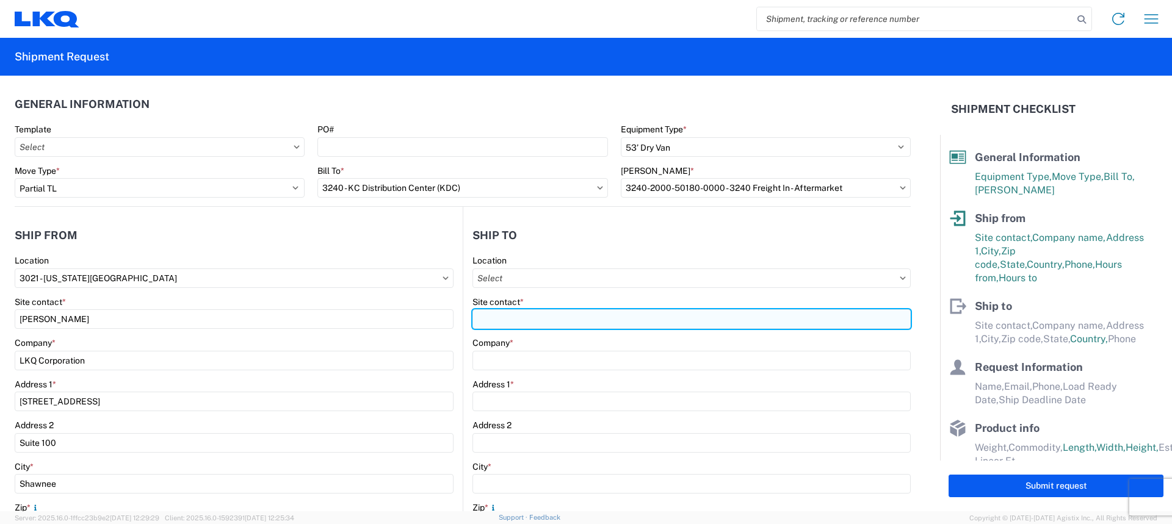
click at [577, 324] on input "Site contact *" at bounding box center [691, 319] width 438 height 20
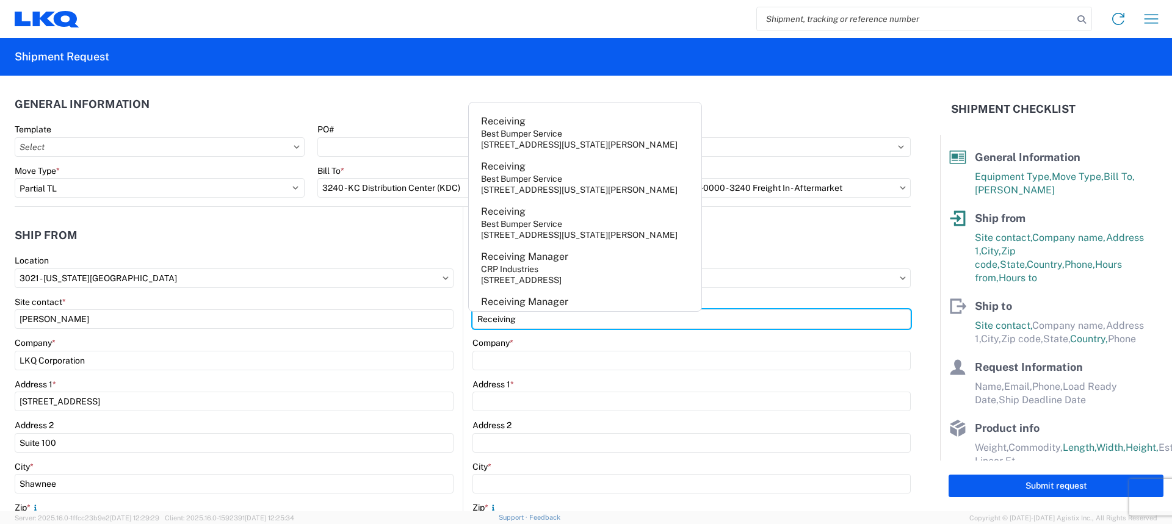
type input "Receiving"
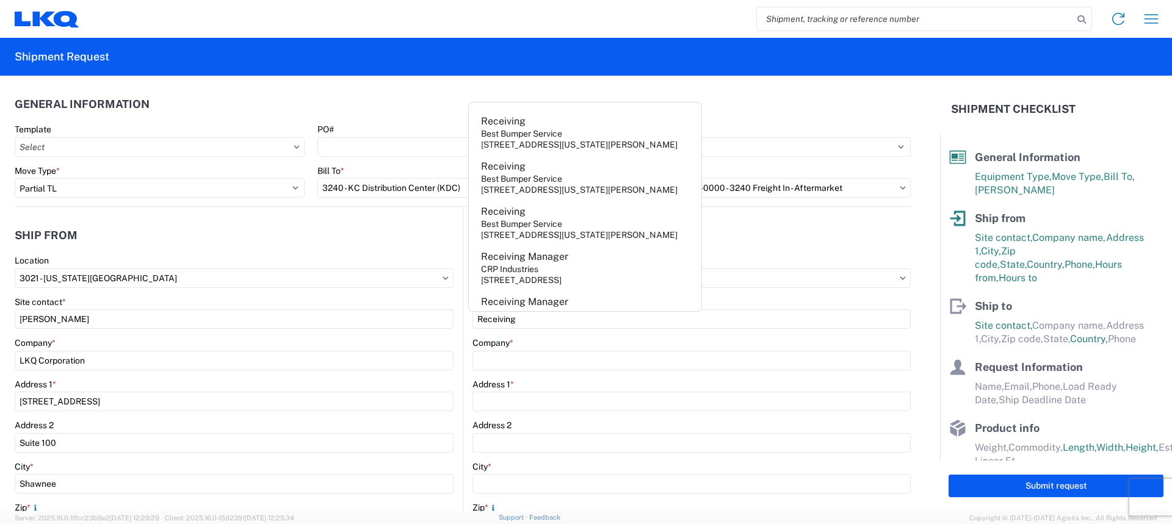
click at [383, 96] on header "General Information" at bounding box center [463, 103] width 896 height 27
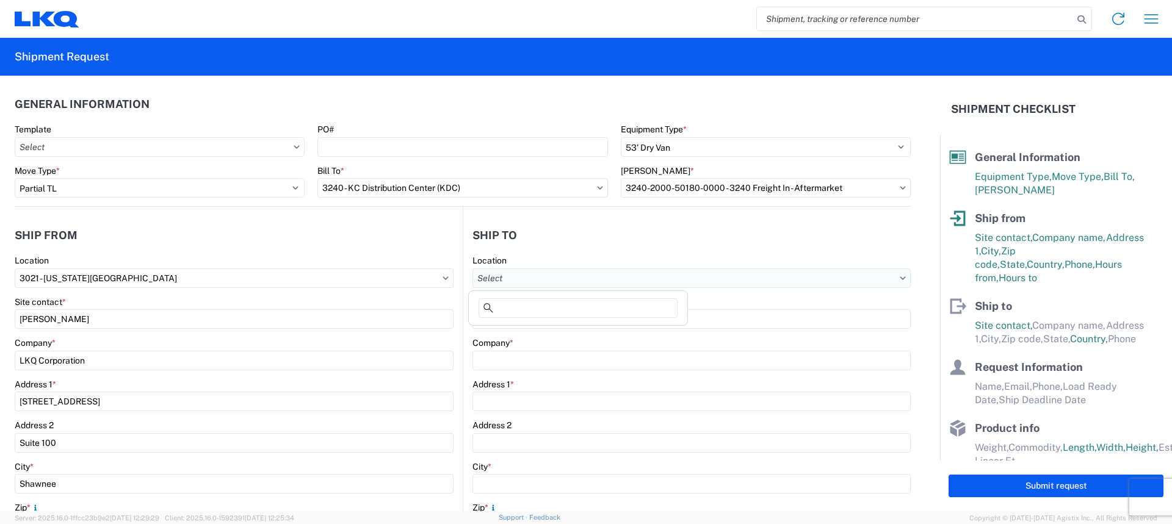
click at [868, 280] on input "Location" at bounding box center [691, 279] width 438 height 20
type input "3145"
click at [533, 331] on div "3145 - Nashville TN (145)" at bounding box center [578, 333] width 214 height 20
type input "3145 - Nashville TN (145)"
type input "LKQ Corporation"
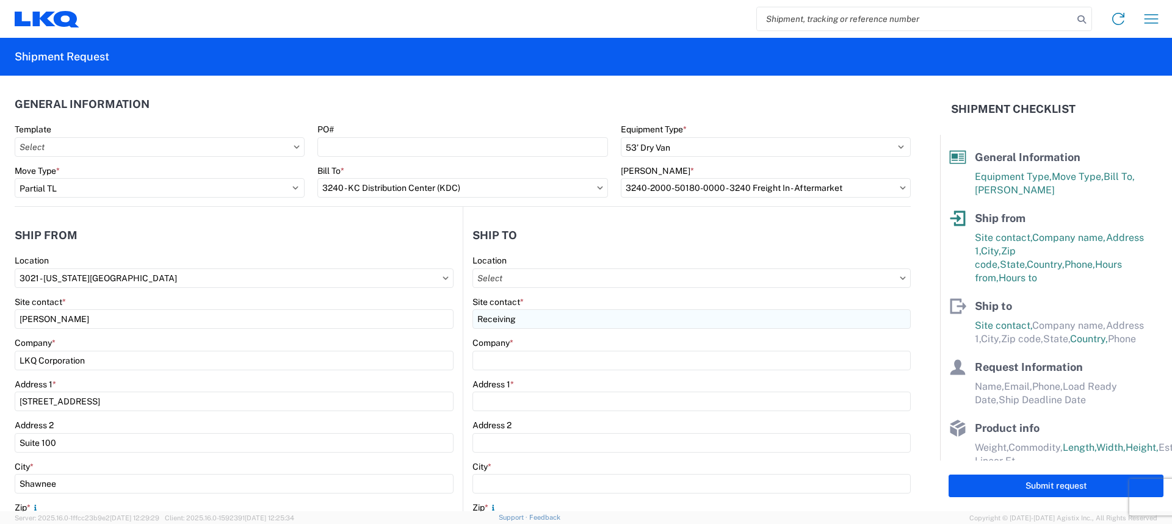
type input "501 Mason Road"
type input "La Vergne"
type input "37086"
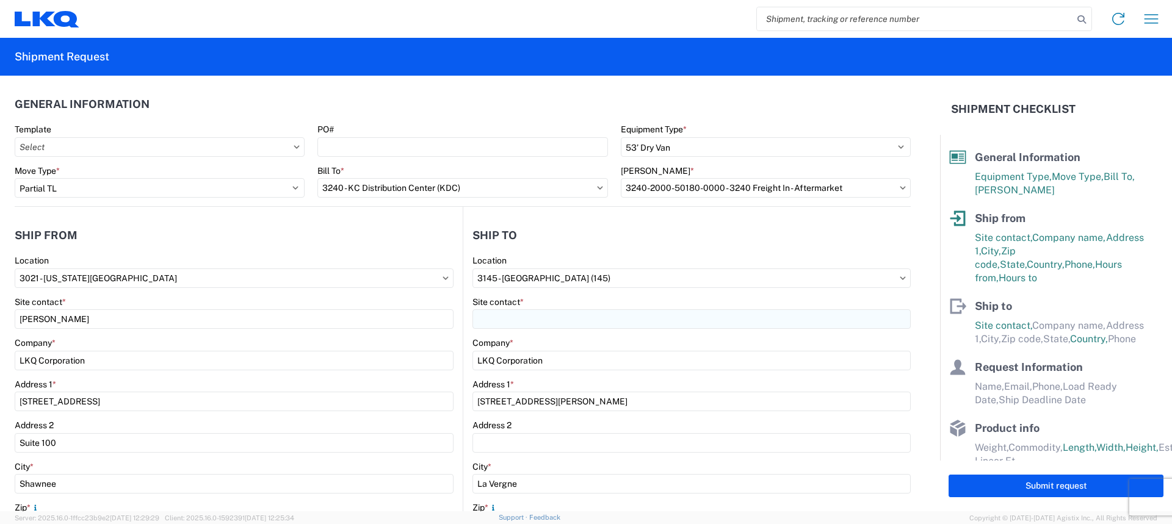
select select "US"
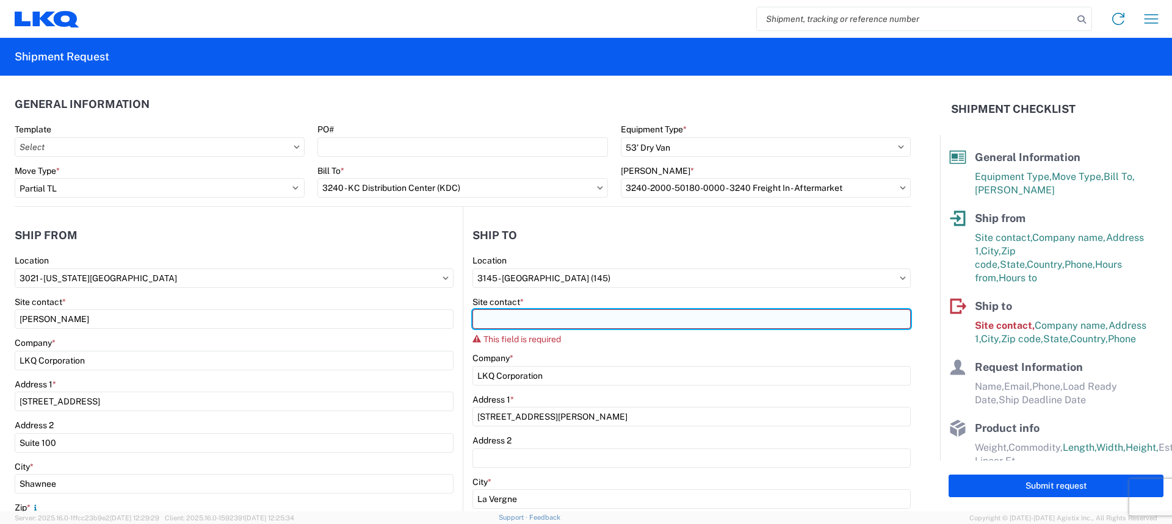
click at [536, 320] on input "Site contact *" at bounding box center [691, 319] width 438 height 20
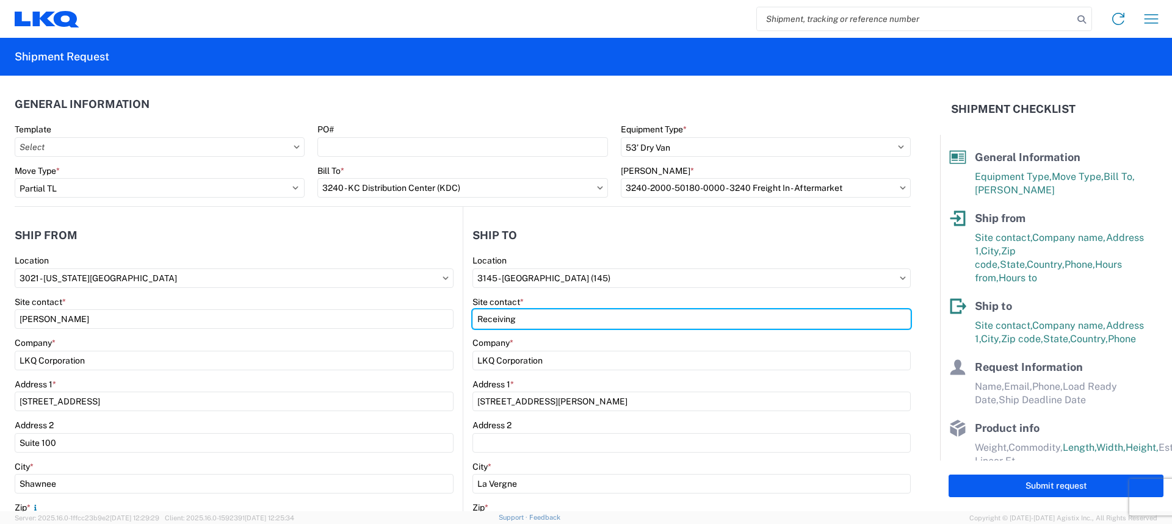
type input "Receiving"
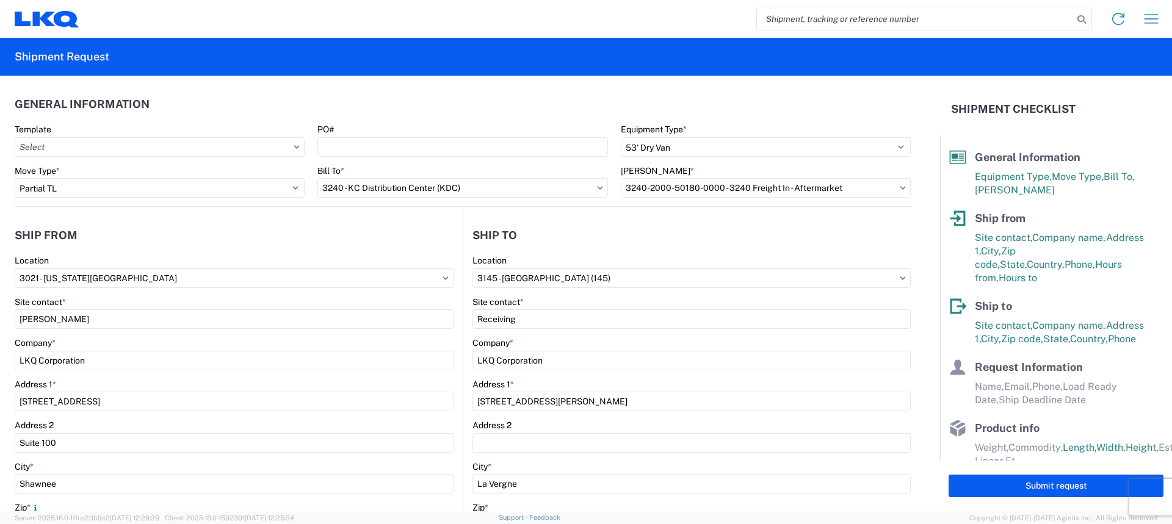
click at [607, 220] on agx-shipment-stop-widget-v2 "Ship to 3145 Location 3145 - Nashville TN (145) Site contact * Receiving Compan…" at bounding box center [687, 472] width 448 height 530
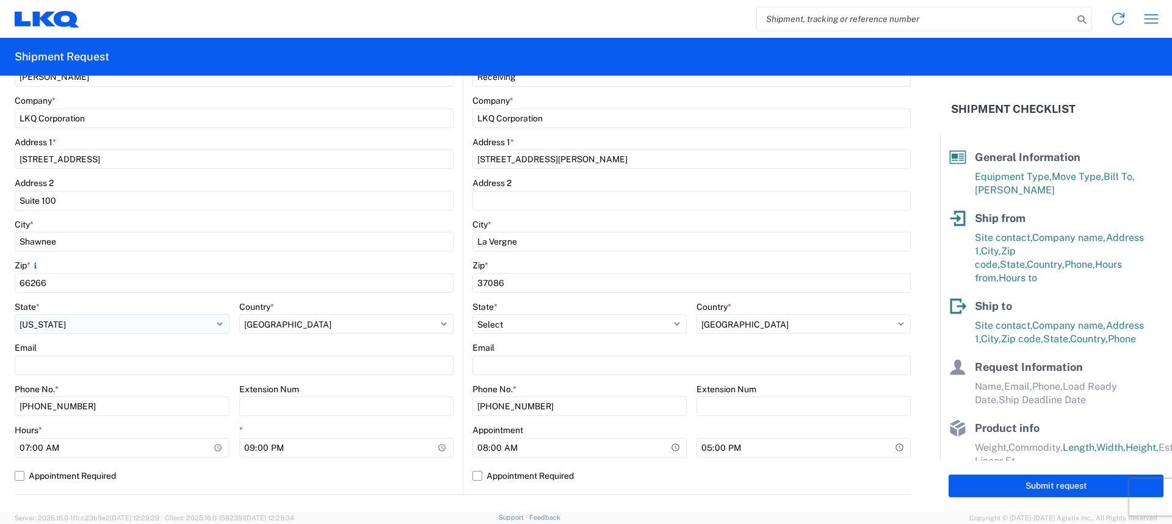
scroll to position [244, 0]
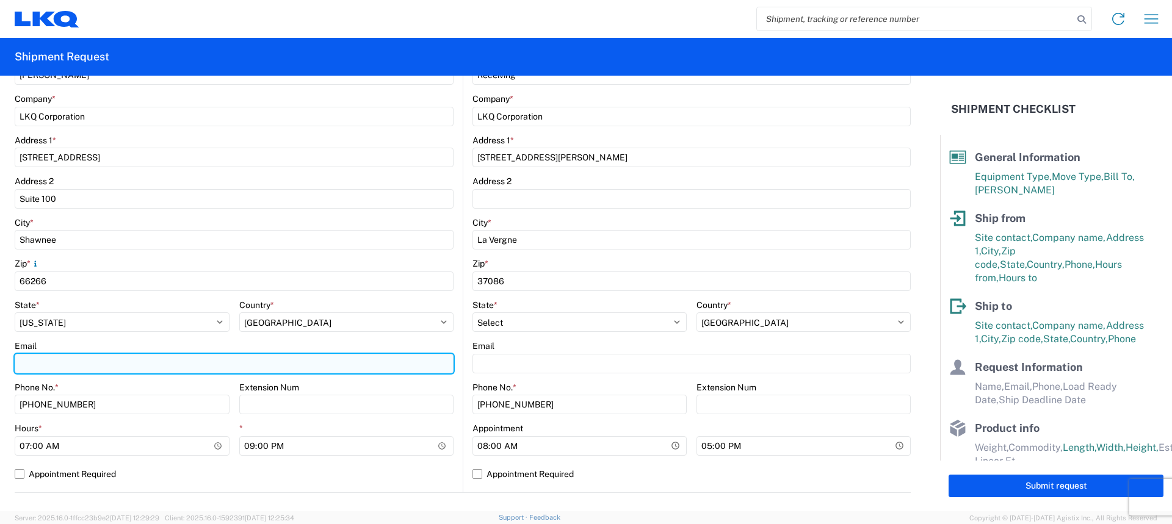
click at [63, 364] on input "Email" at bounding box center [234, 364] width 439 height 20
type input "[EMAIL_ADDRESS][DOMAIN_NAME]"
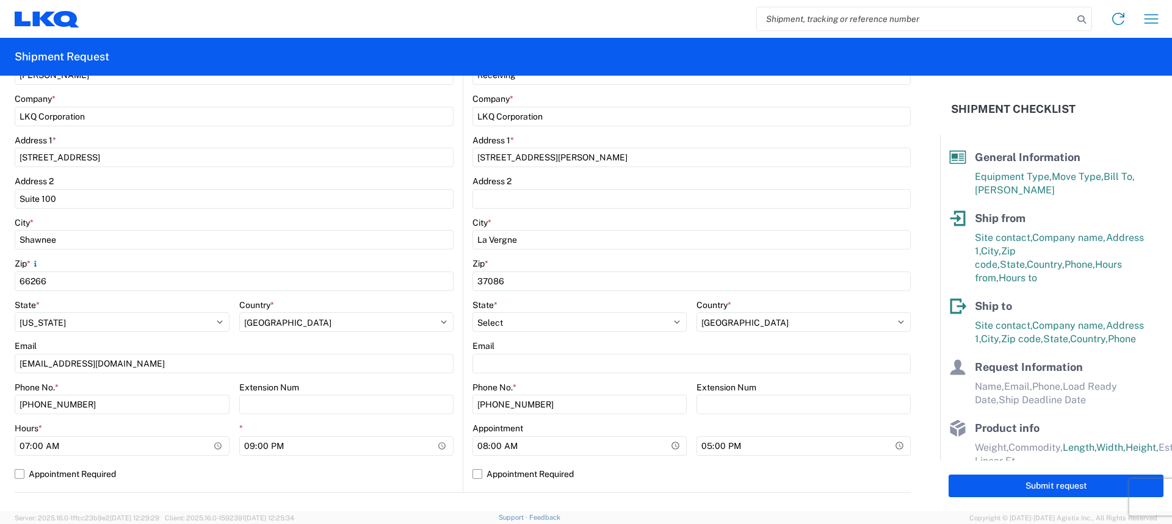
drag, startPoint x: 91, startPoint y: 397, endPoint x: 0, endPoint y: 404, distance: 91.2
click at [0, 404] on form "General Information Template PO# Equipment Type * Select 53’ Dry Van Flatbed Dr…" at bounding box center [470, 294] width 940 height 436
drag, startPoint x: 104, startPoint y: 405, endPoint x: 0, endPoint y: 391, distance: 105.3
click at [0, 391] on form "General Information Template PO# Equipment Type * Select 53’ Dry Van Flatbed Dr…" at bounding box center [470, 294] width 940 height 436
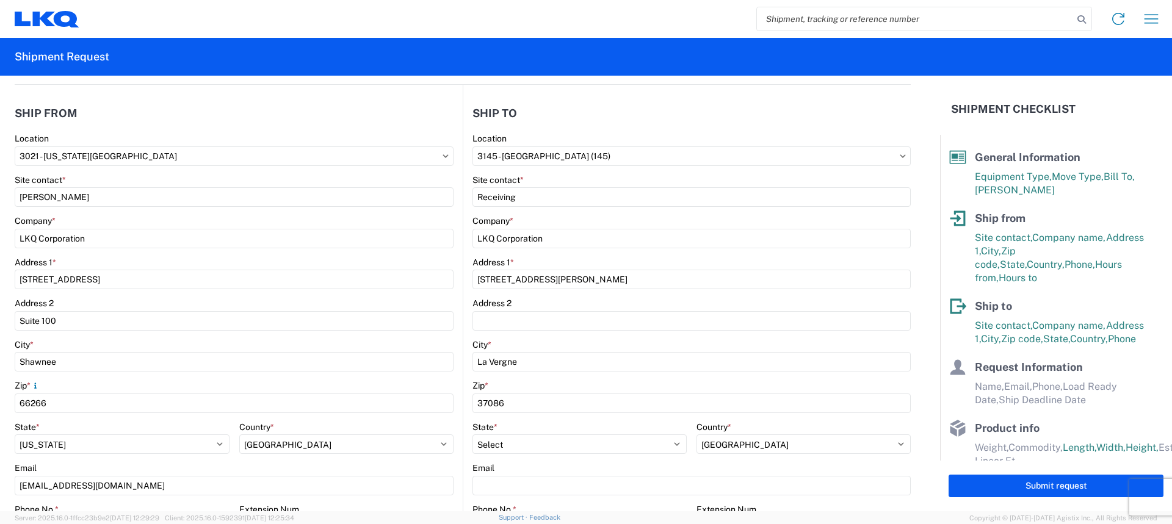
scroll to position [366, 0]
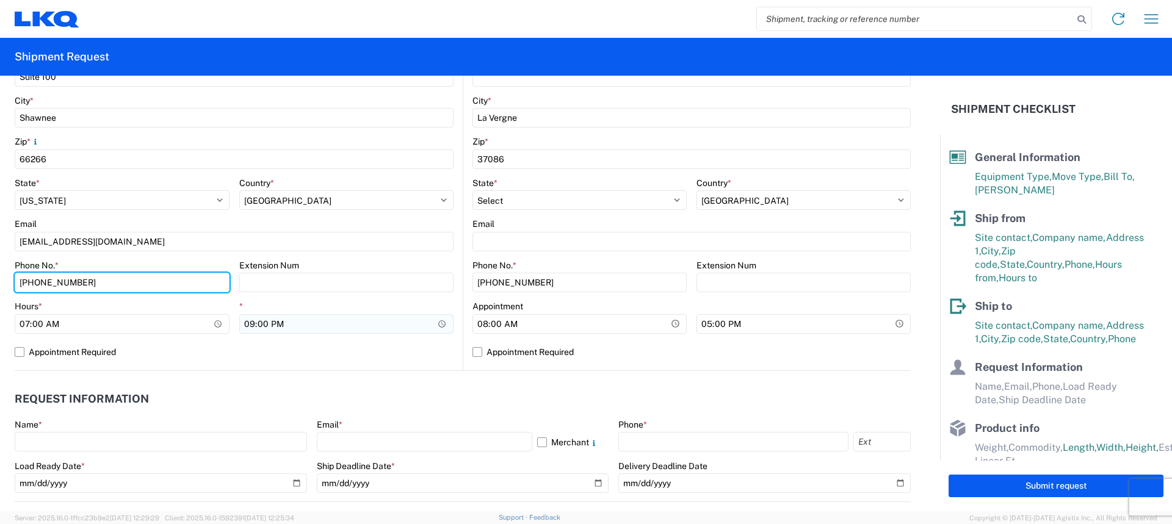
type input "[PHONE_NUMBER]"
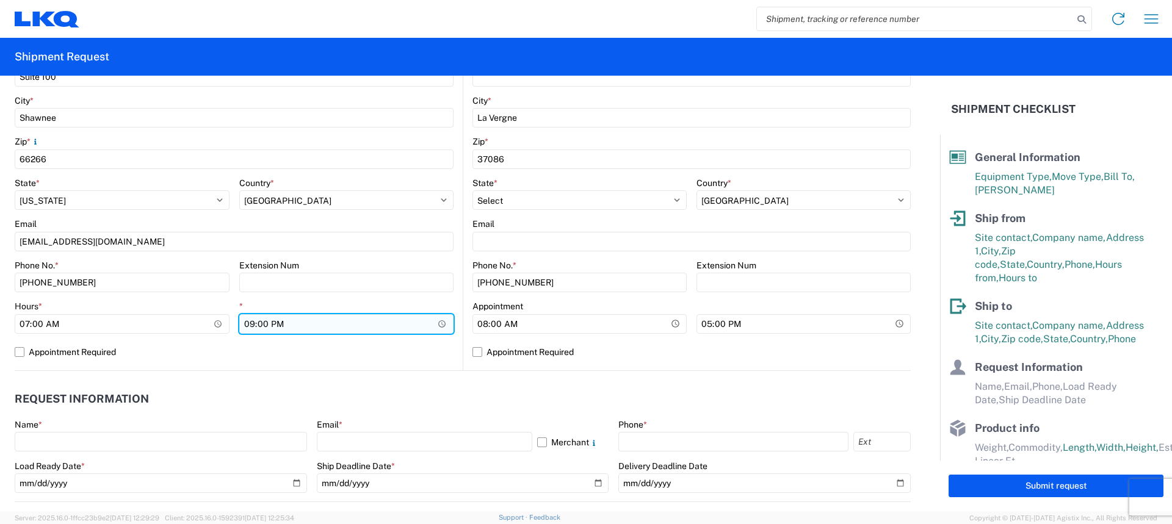
click at [247, 322] on input "21:00" at bounding box center [346, 324] width 215 height 20
type input "15:00"
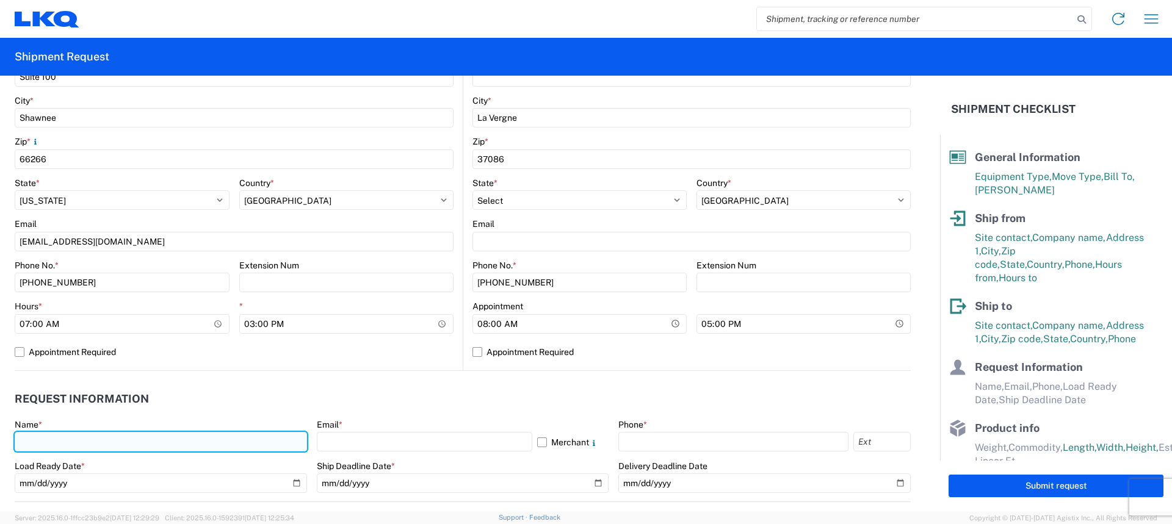
drag, startPoint x: 81, startPoint y: 442, endPoint x: 84, endPoint y: 448, distance: 7.1
click at [81, 442] on input "text" at bounding box center [161, 442] width 292 height 20
type input "Margaret I. Harris"
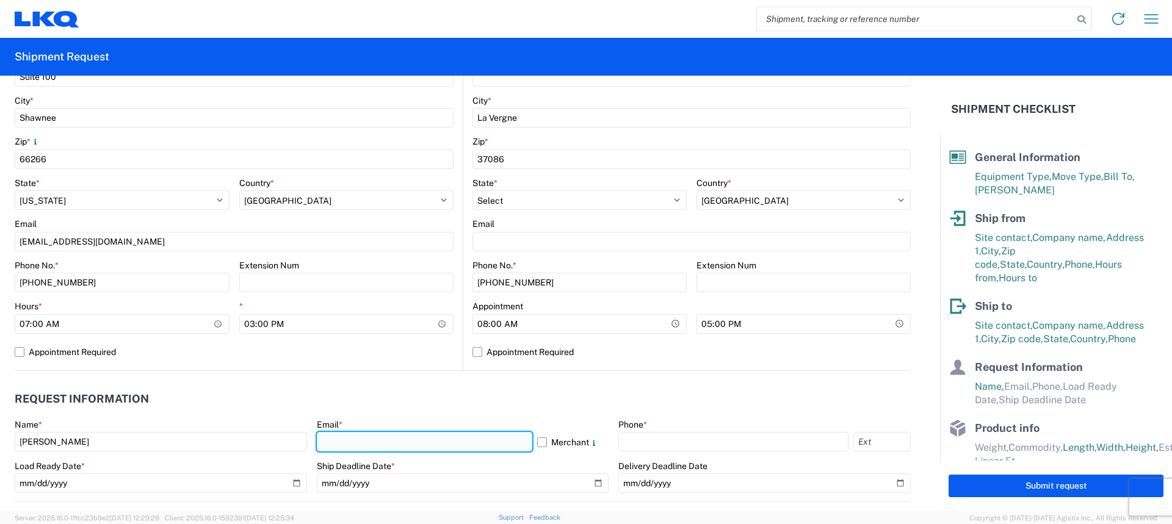
click at [381, 443] on input "text" at bounding box center [424, 442] width 215 height 20
type input "[EMAIL_ADDRESS][DOMAIN_NAME]"
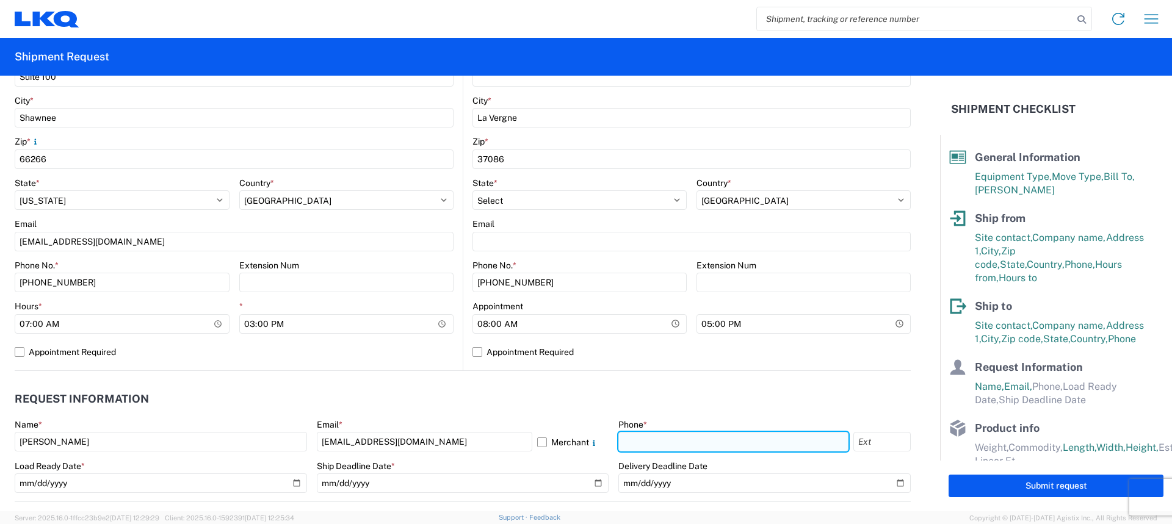
click at [726, 443] on input "text" at bounding box center [733, 442] width 230 height 20
type input "[PHONE_NUMBER]"
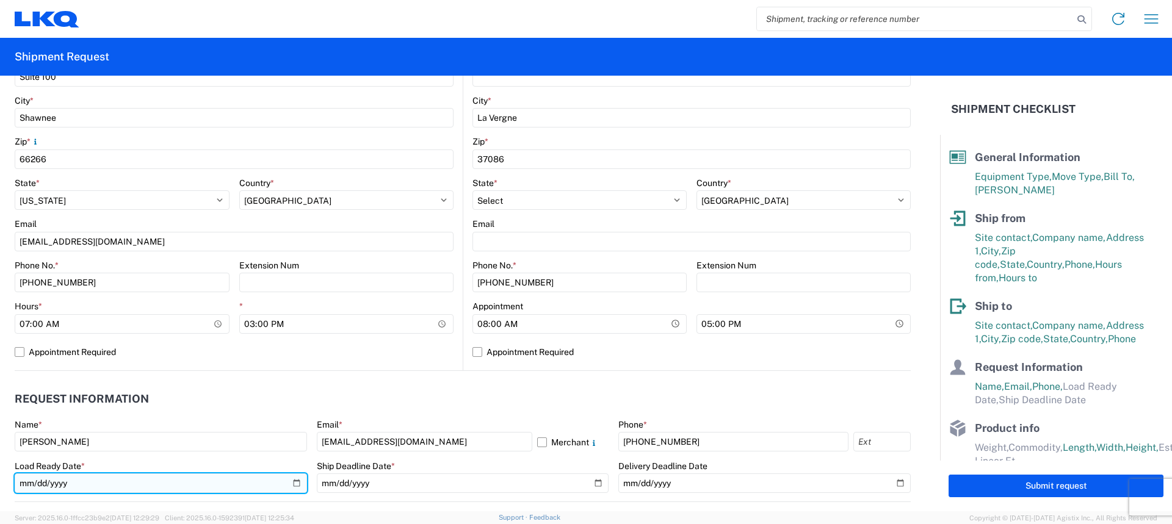
click at [292, 484] on input "date" at bounding box center [161, 484] width 292 height 20
type input "2025-08-14"
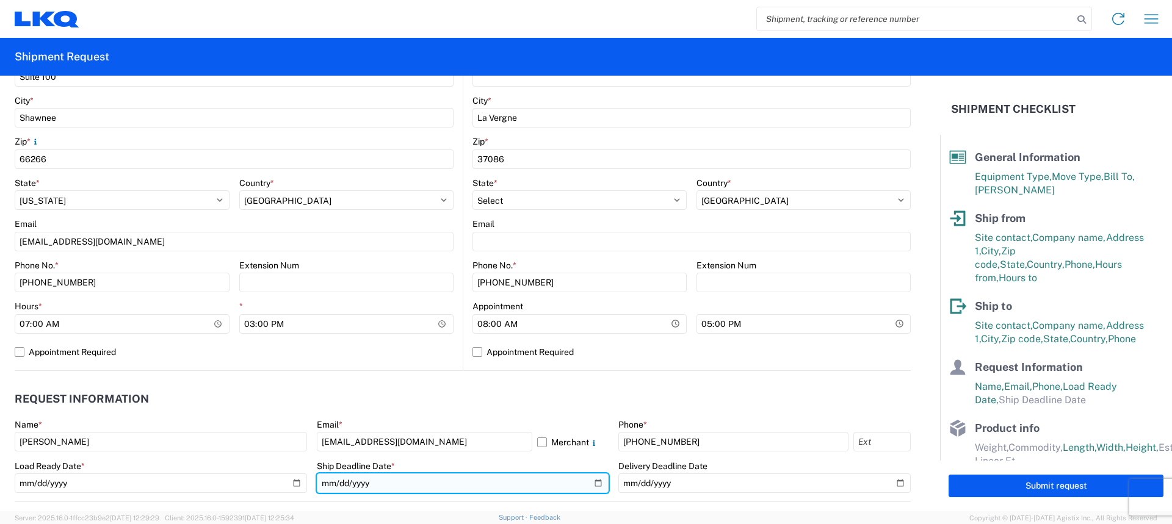
click at [588, 486] on input "date" at bounding box center [463, 484] width 292 height 20
type input "2025-08-14"
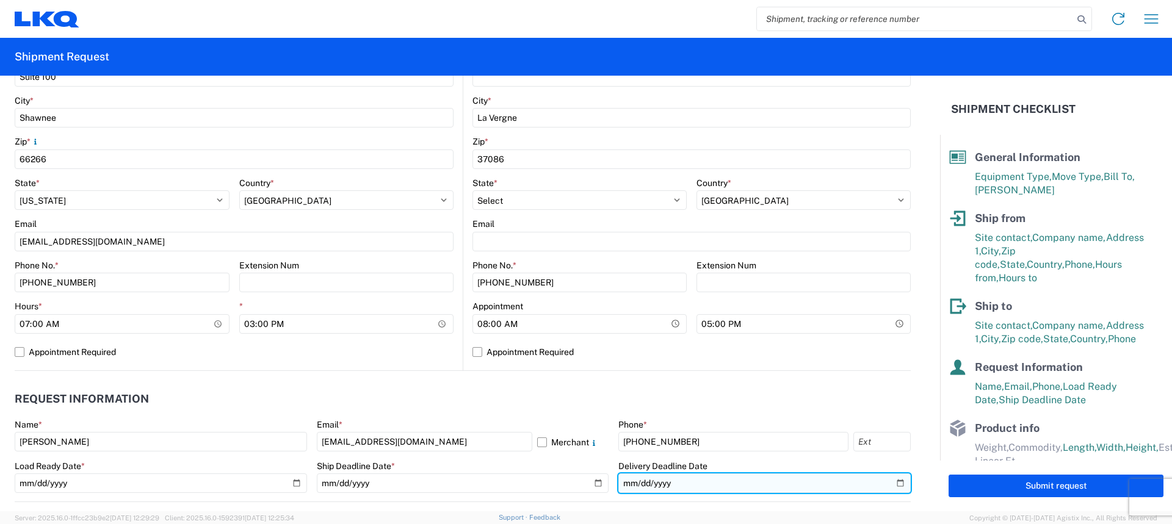
click at [889, 483] on input "date" at bounding box center [764, 484] width 292 height 20
type input "2025-08-20"
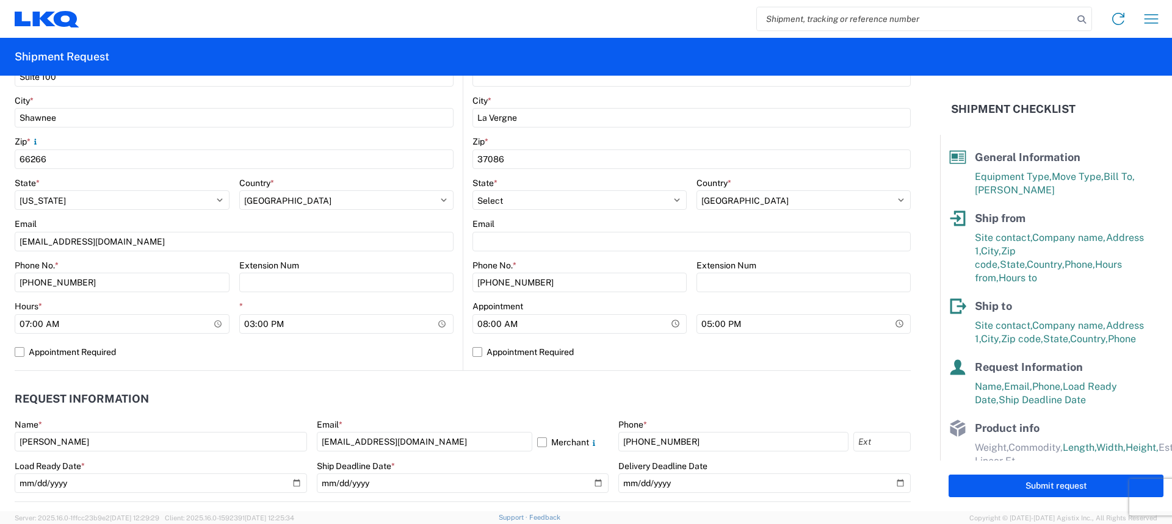
click at [791, 396] on header "Request Information" at bounding box center [463, 399] width 896 height 27
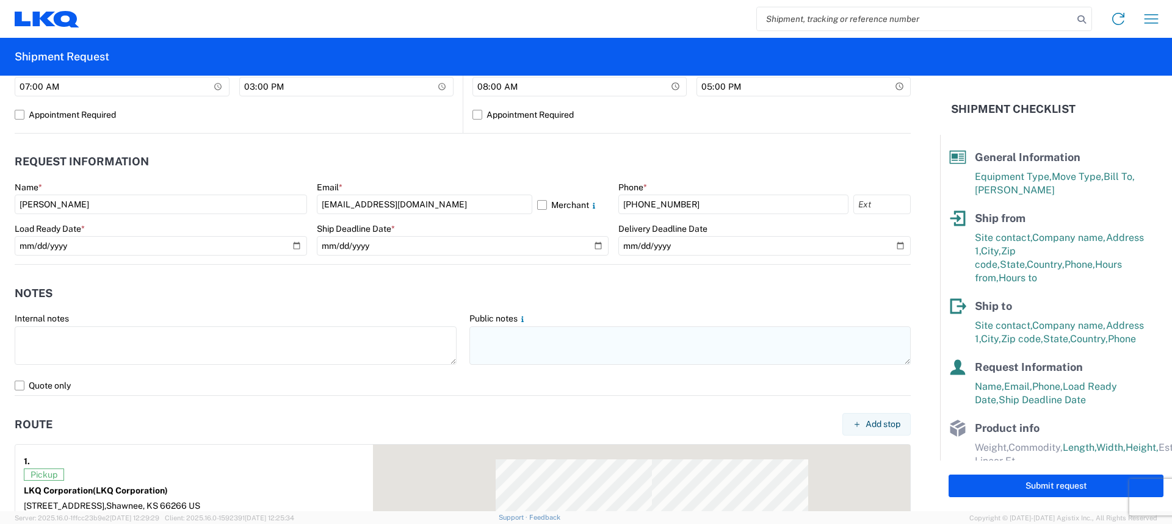
scroll to position [610, 0]
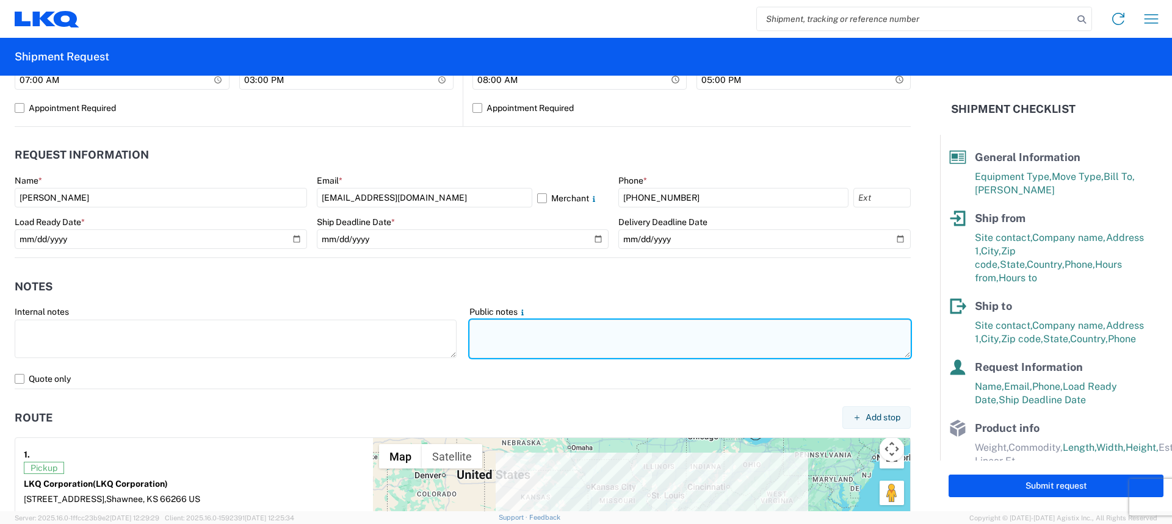
click at [527, 336] on textarea at bounding box center [690, 339] width 442 height 38
paste textarea "SKID 1 48.0 44.0 88.0 300.0 SKID 2 48.0 44.0 85.0 300.0 SKID 3 48.0 44.0 85.0 2…"
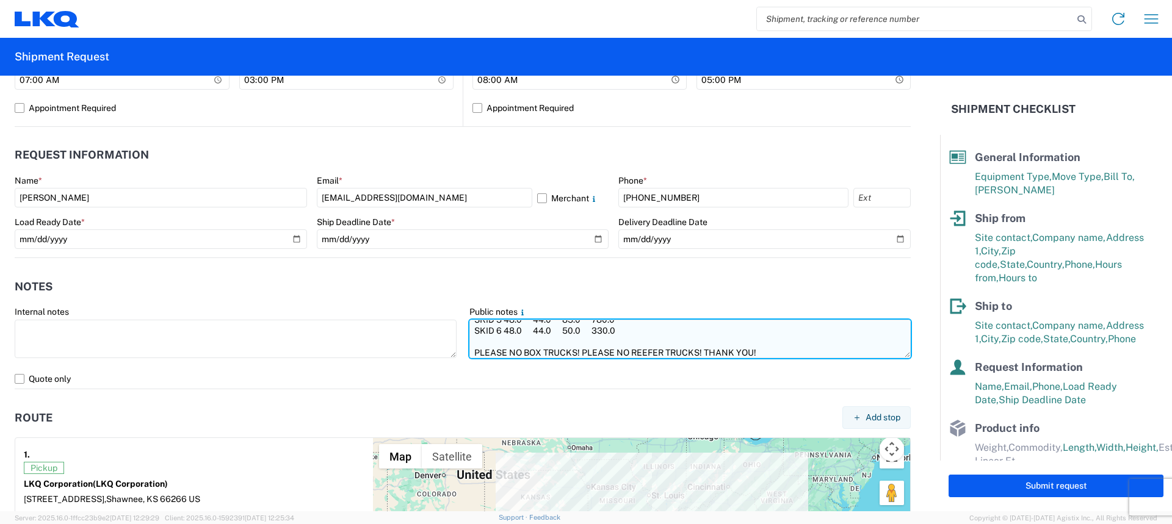
scroll to position [55, 0]
drag, startPoint x: 759, startPoint y: 347, endPoint x: 767, endPoint y: 355, distance: 11.7
click at [767, 355] on textarea "SKID 1 48.0 44.0 88.0 300.0 SKID 2 48.0 44.0 85.0 300.0 SKID 3 48.0 44.0 85.0 2…" at bounding box center [690, 339] width 442 height 38
click at [469, 326] on textarea "SKID 1 48.0 44.0 88.0 300.0 SKID 2 48.0 44.0 85.0 300.0 SKID 3 48.0 44.0 85.0 2…" at bounding box center [690, 339] width 442 height 38
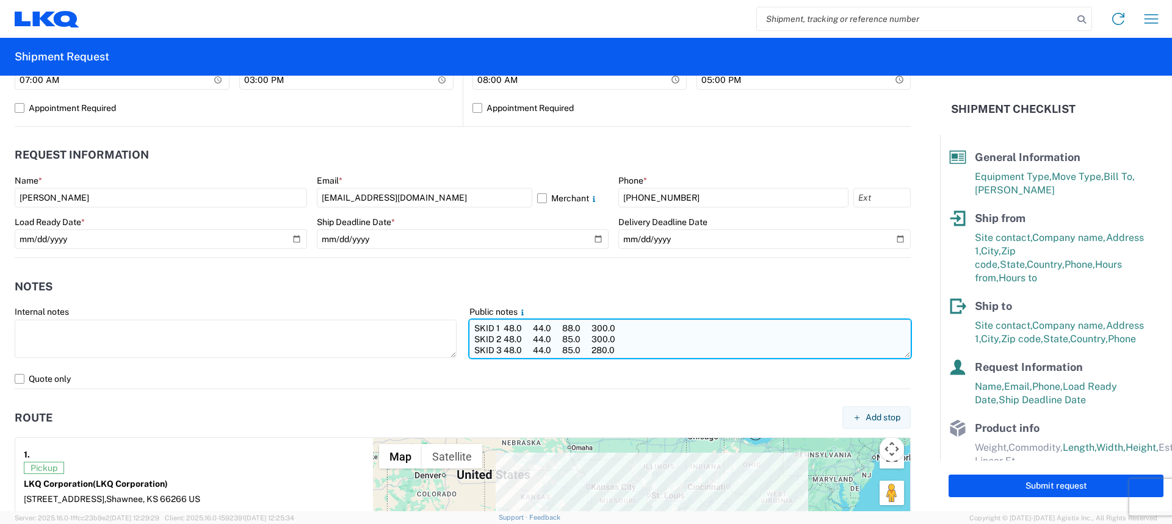
paste textarea "PLEASE NO BOX TRUCKS! PLEASE NO REEFER TRUCKS! THANK YOU!"
click at [469, 326] on textarea "PLEASE NO BOX TRUCKS! PLEASE NO REEFER TRUCKS! THANK YOU! SKID 1 48.0 44.0 88.0…" at bounding box center [690, 339] width 442 height 38
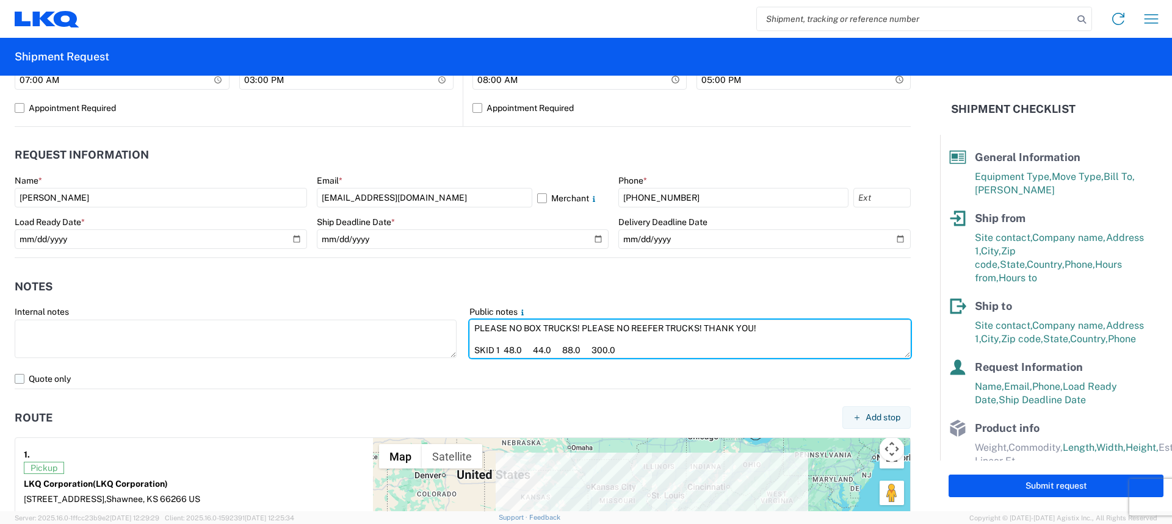
type textarea "PLEASE NO BOX TRUCKS! PLEASE NO REEFER TRUCKS! THANK YOU! SKID 1 48.0 44.0 88.0…"
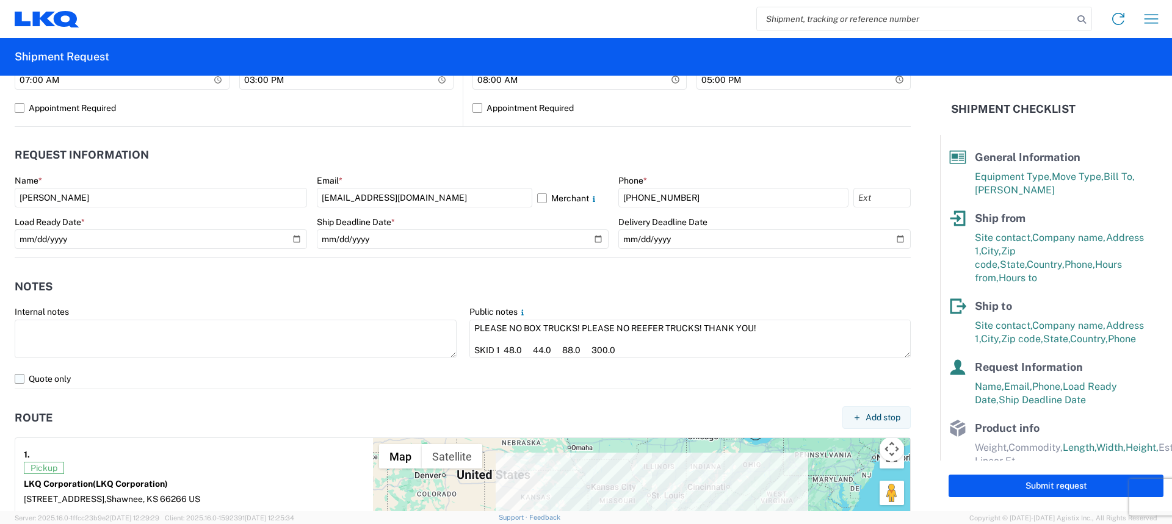
click at [19, 382] on label "Quote only" at bounding box center [463, 379] width 896 height 20
click at [0, 0] on input "Quote only" at bounding box center [0, 0] width 0 height 0
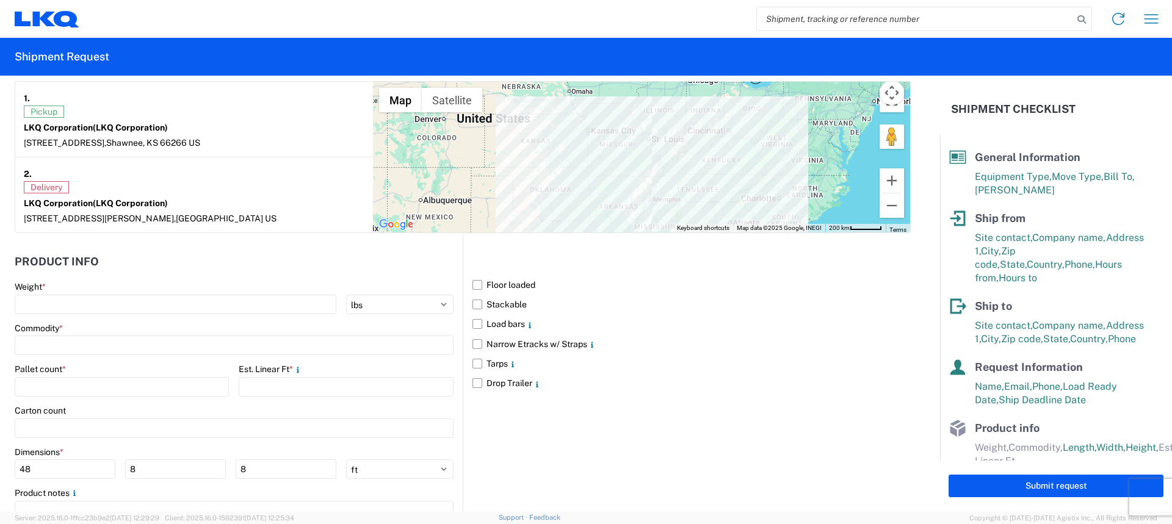
scroll to position [977, 0]
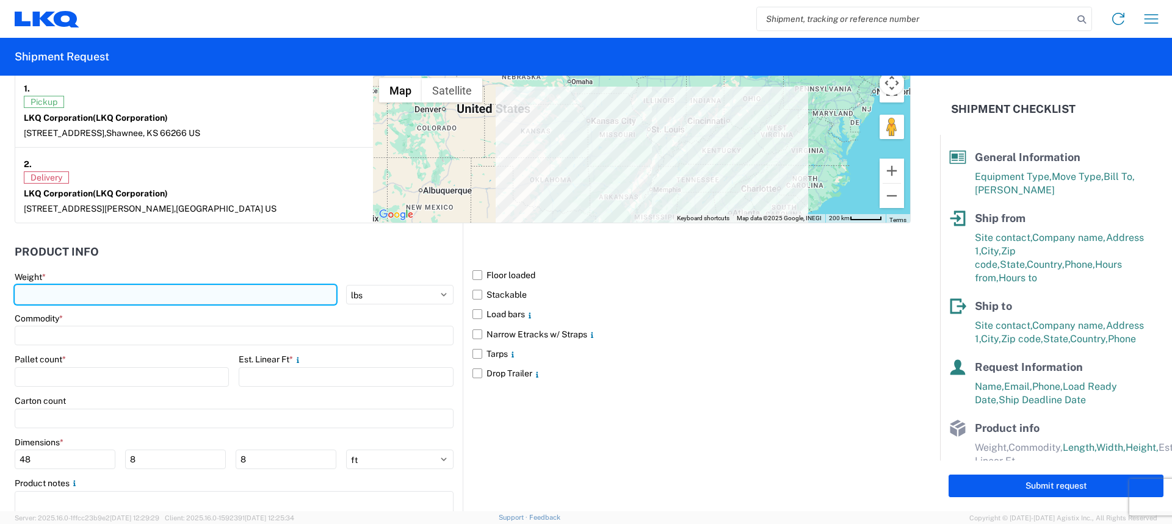
click at [79, 291] on input "number" at bounding box center [176, 295] width 322 height 20
type input "2690"
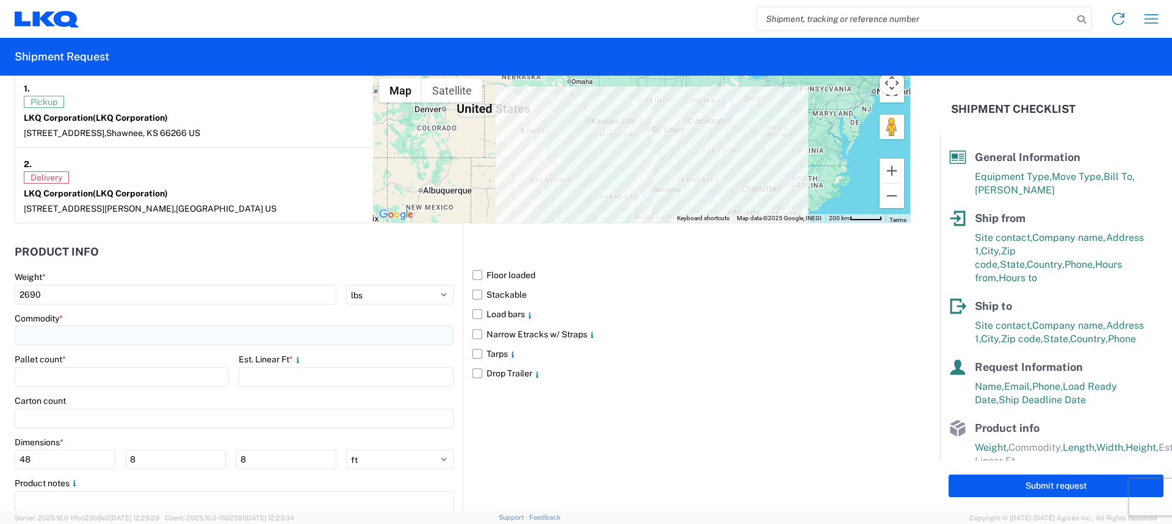
click at [170, 335] on input at bounding box center [234, 336] width 439 height 20
click at [137, 365] on input at bounding box center [124, 366] width 199 height 20
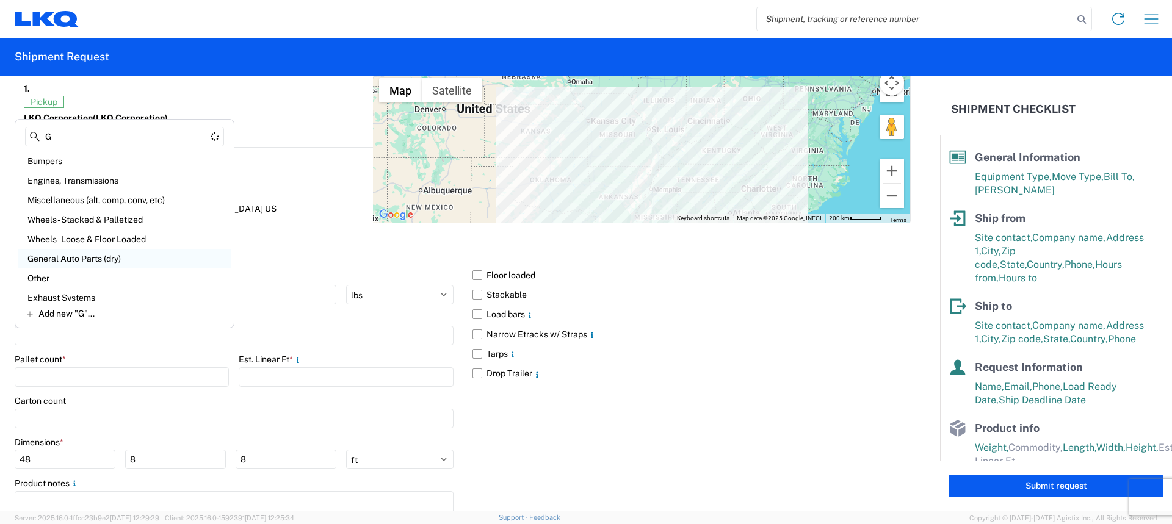
type input "G"
click at [84, 256] on div "General Auto Parts (dry)" at bounding box center [125, 259] width 214 height 20
type input "General Auto Parts (dry)"
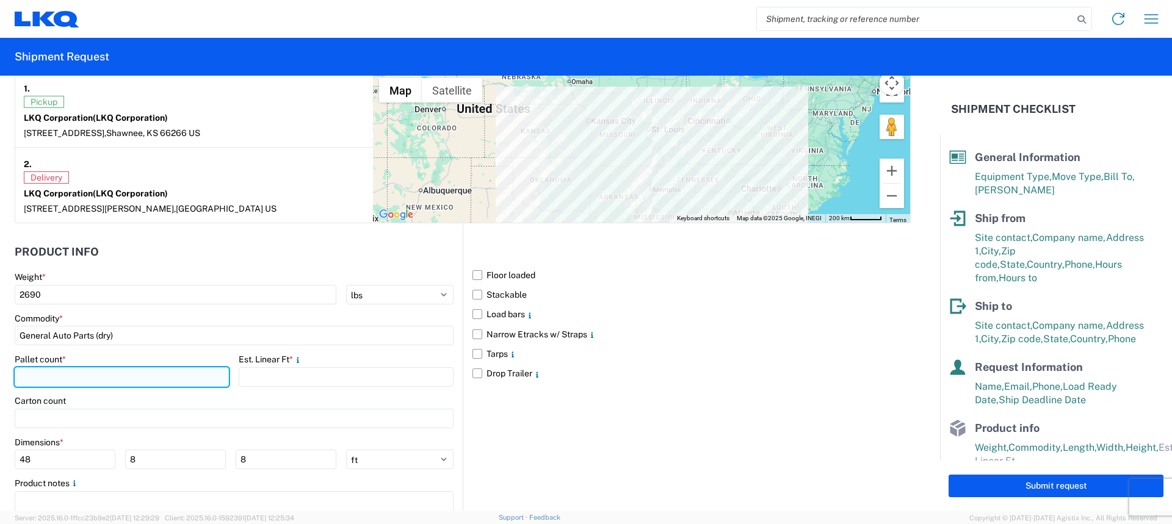
click at [51, 374] on input "number" at bounding box center [122, 377] width 214 height 20
type input "6"
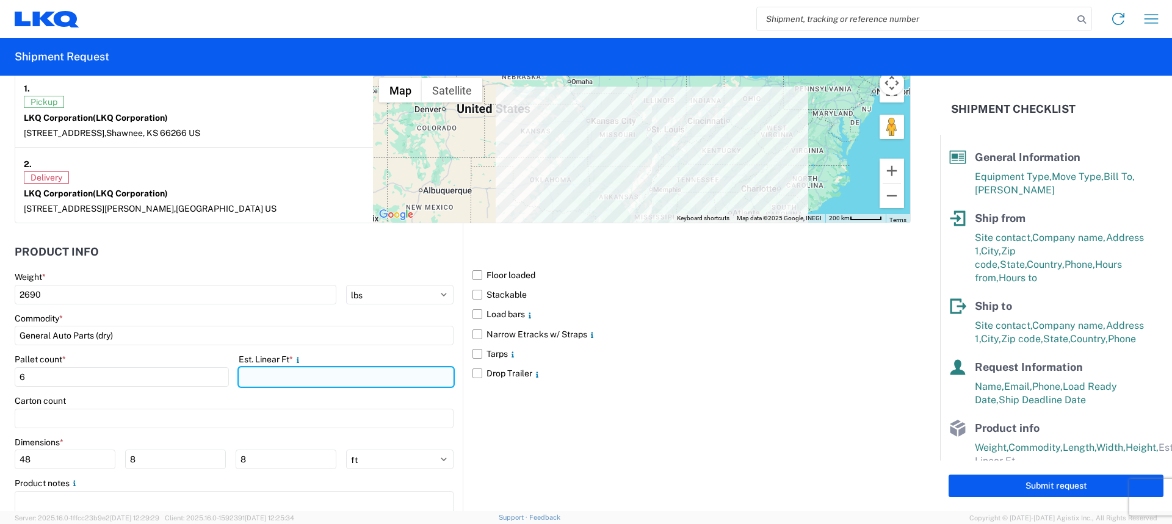
click at [266, 377] on input "number" at bounding box center [346, 377] width 214 height 20
type input "10.67"
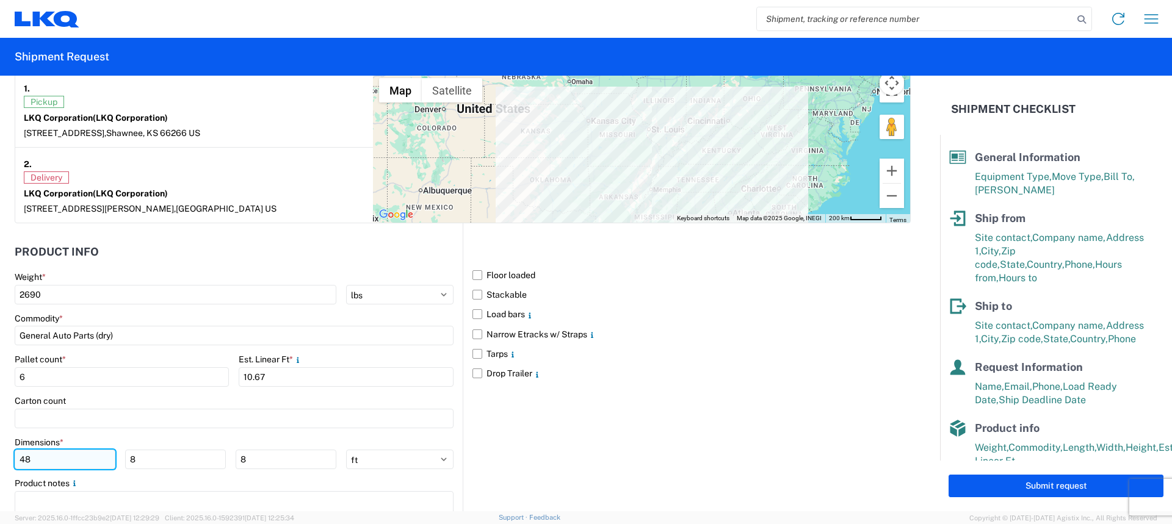
click at [56, 459] on input "48" at bounding box center [65, 460] width 101 height 20
type input "4"
type input "48"
type input "44"
type input "88"
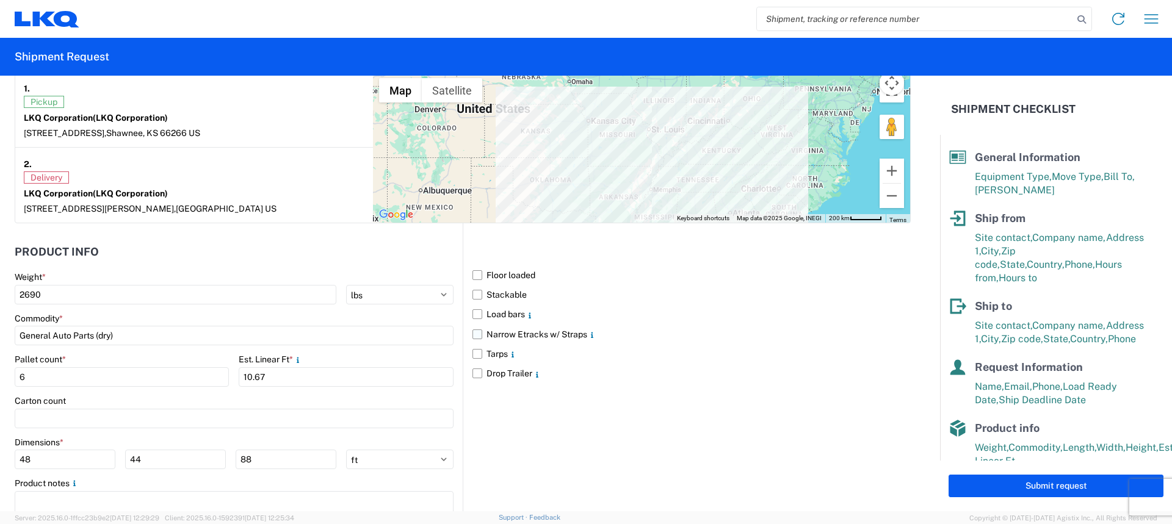
click at [706, 332] on label "Narrow Etracks w/ Straps" at bounding box center [691, 335] width 438 height 20
click at [0, 0] on input "Narrow Etracks w/ Straps" at bounding box center [0, 0] width 0 height 0
click at [473, 332] on label "Narrow Etracks w/ Straps" at bounding box center [691, 335] width 438 height 20
click at [0, 0] on input "Narrow Etracks w/ Straps" at bounding box center [0, 0] width 0 height 0
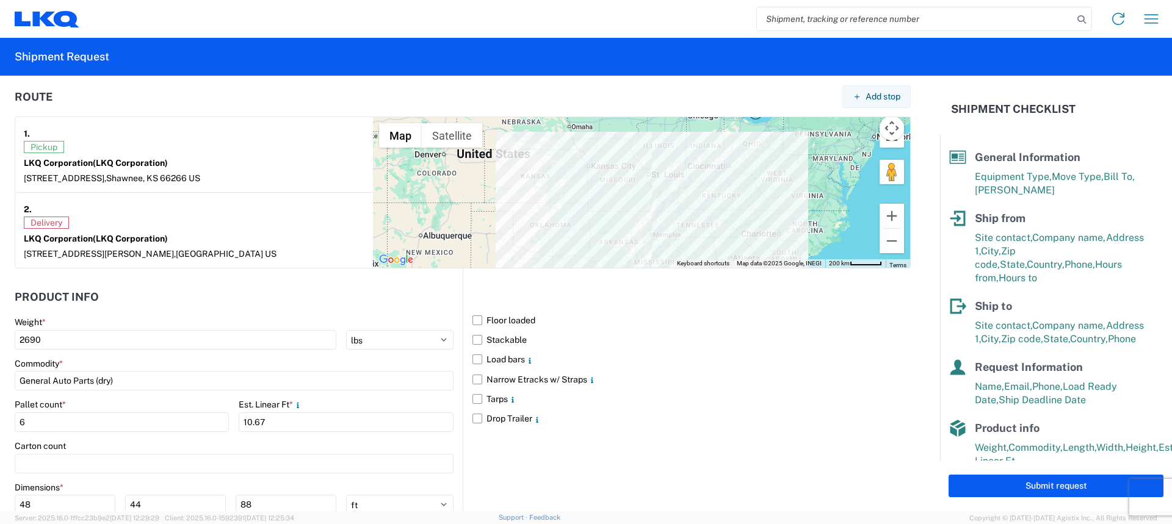
scroll to position [1029, 0]
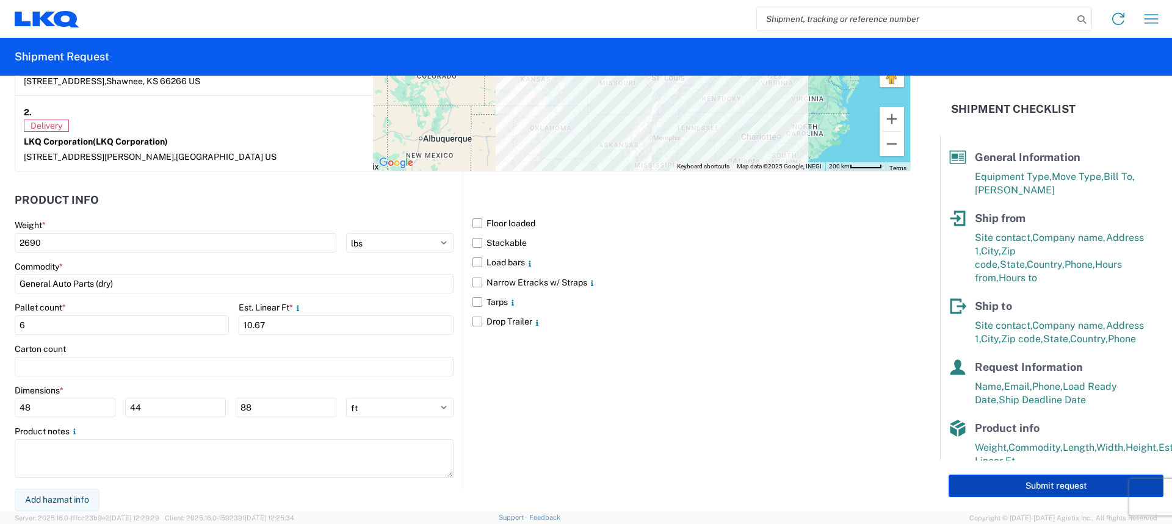
click at [986, 488] on button "Submit request" at bounding box center [1056, 486] width 215 height 23
select select "US"
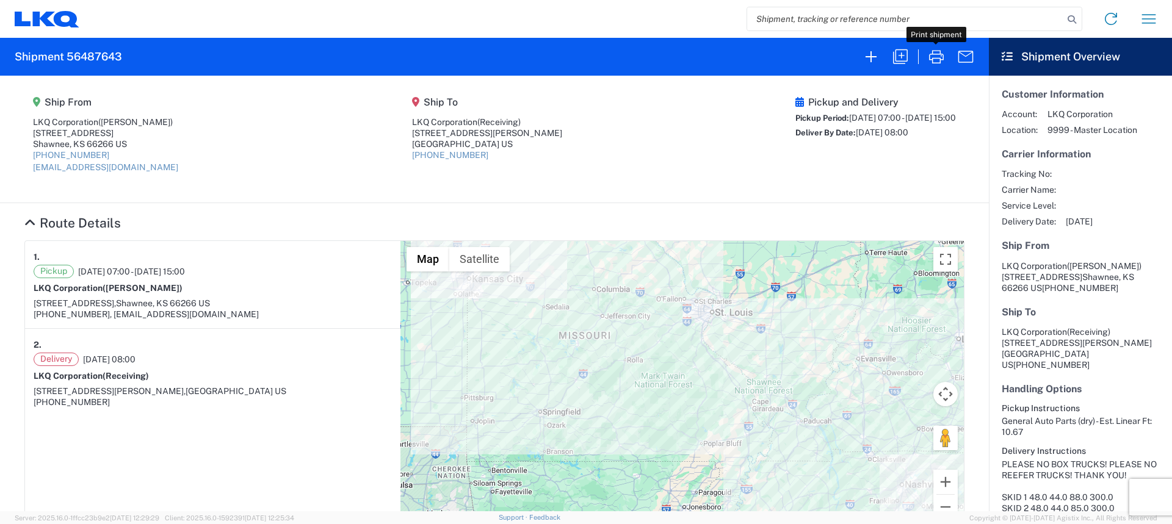
click at [940, 59] on icon "button" at bounding box center [936, 56] width 15 height 13
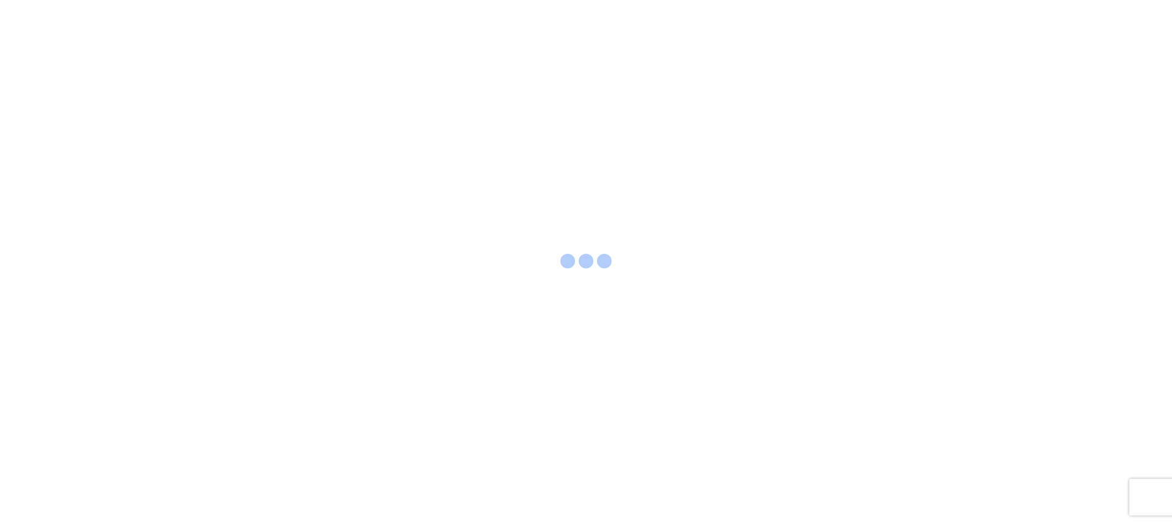
select select "FULL"
select select "LBS"
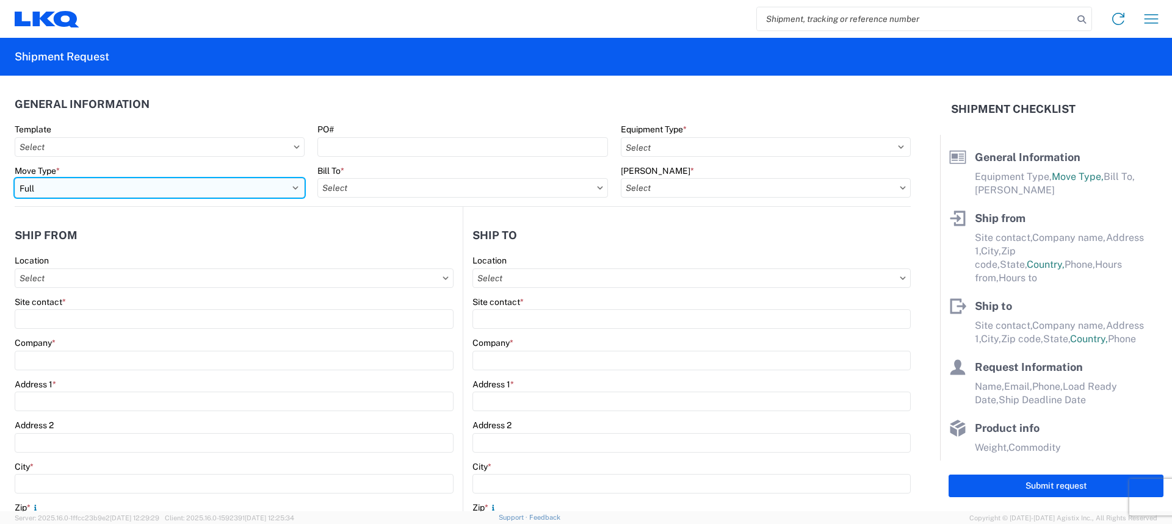
click at [178, 195] on select "Select Full Partial TL" at bounding box center [160, 188] width 290 height 20
select select "PARTIAL_TL"
click at [15, 178] on select "Select Full Partial TL" at bounding box center [160, 188] width 290 height 20
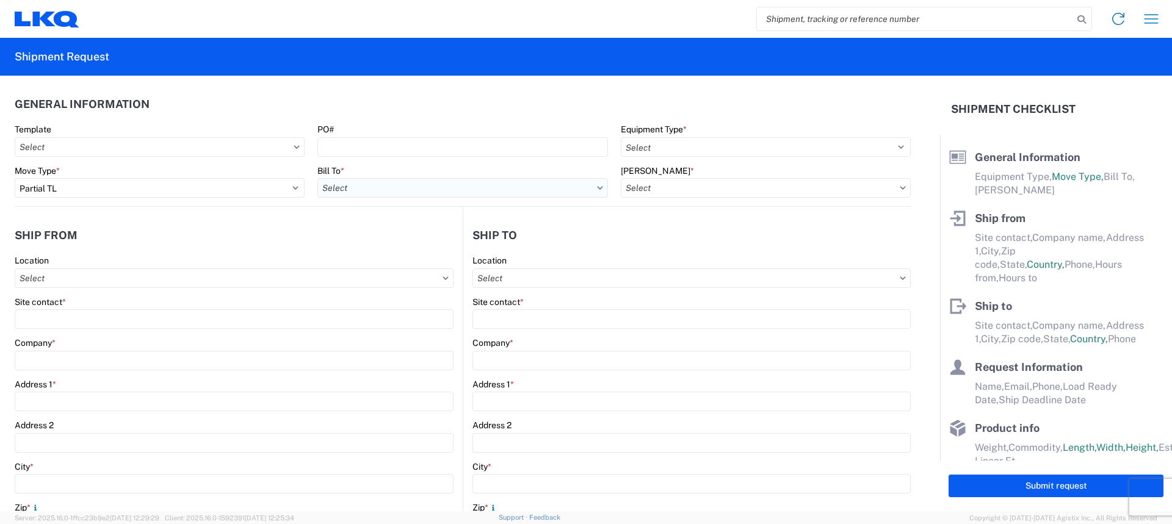
click at [471, 192] on input "Bill To *" at bounding box center [462, 188] width 290 height 20
type input "3240"
click at [439, 238] on div "3240 - KC Distribution Center (KDC)" at bounding box center [424, 243] width 214 height 20
type input "3240 - KC Distribution Center (KDC)"
click at [773, 178] on div "[PERSON_NAME] *" at bounding box center [766, 181] width 290 height 33
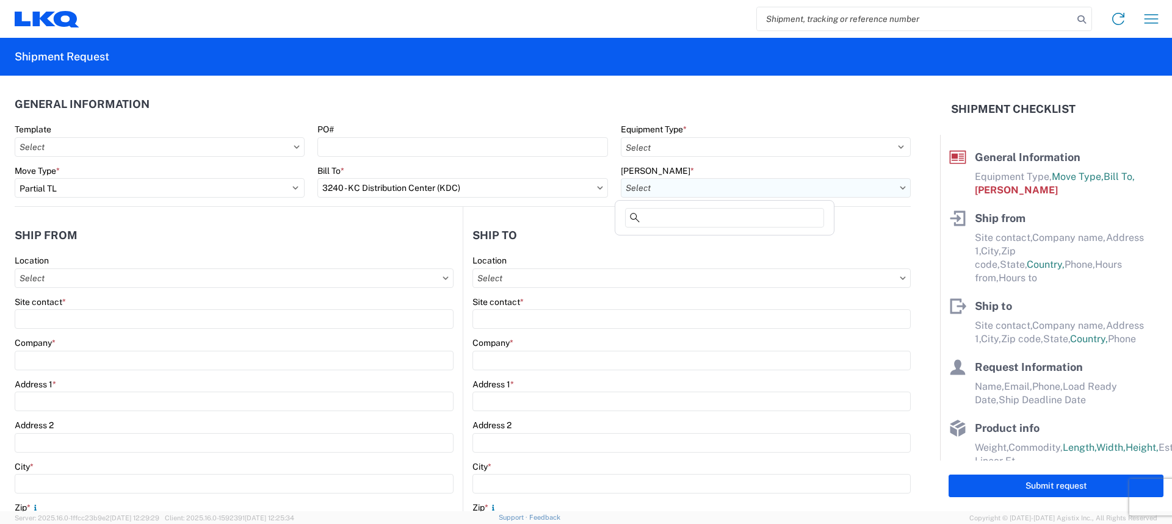
click at [773, 183] on input "[PERSON_NAME] *" at bounding box center [766, 188] width 290 height 20
type input "3240"
click at [746, 238] on div "3240-2000-50180-0000 - 3240 Freight In - Aftermarket" at bounding box center [731, 243] width 226 height 20
type input "3240-2000-50180-0000 - 3240 Freight In - Aftermarket"
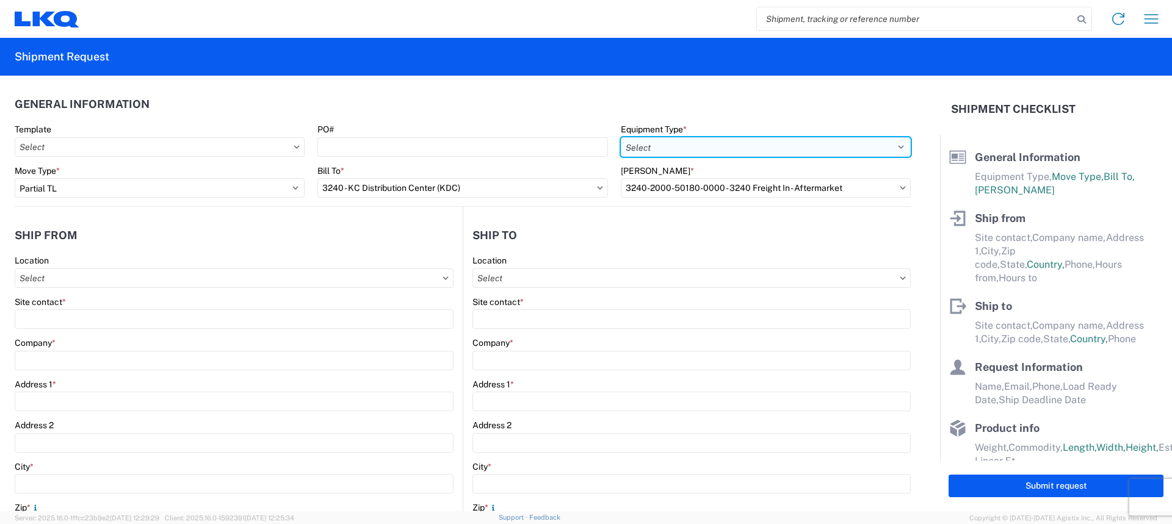
click at [764, 145] on select "Select 53’ Dry Van Flatbed Dropdeck (van) Lowboy (flatbed) Rail" at bounding box center [766, 147] width 290 height 20
select select "STDV"
click at [621, 137] on select "Select 53’ Dry Van Flatbed Dropdeck (van) Lowboy (flatbed) Rail" at bounding box center [766, 147] width 290 height 20
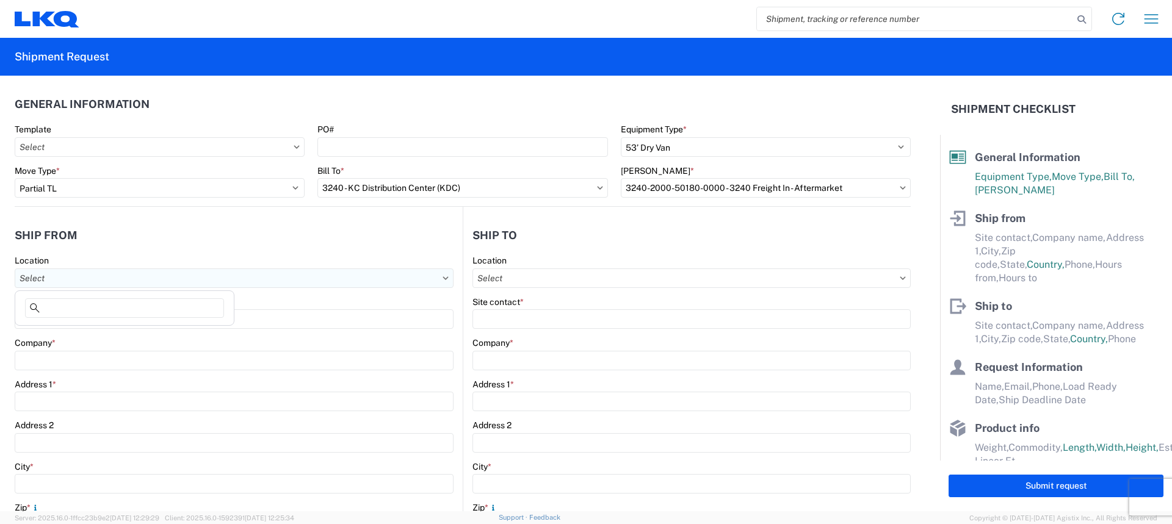
click at [162, 286] on input "Location" at bounding box center [234, 279] width 439 height 20
type input "3240"
click at [150, 328] on div "3240 - KC Distribution Center (KDC)" at bounding box center [125, 333] width 214 height 20
type input "3240 - KC Distribution Center (KDC)"
type input "LKQ Corporation"
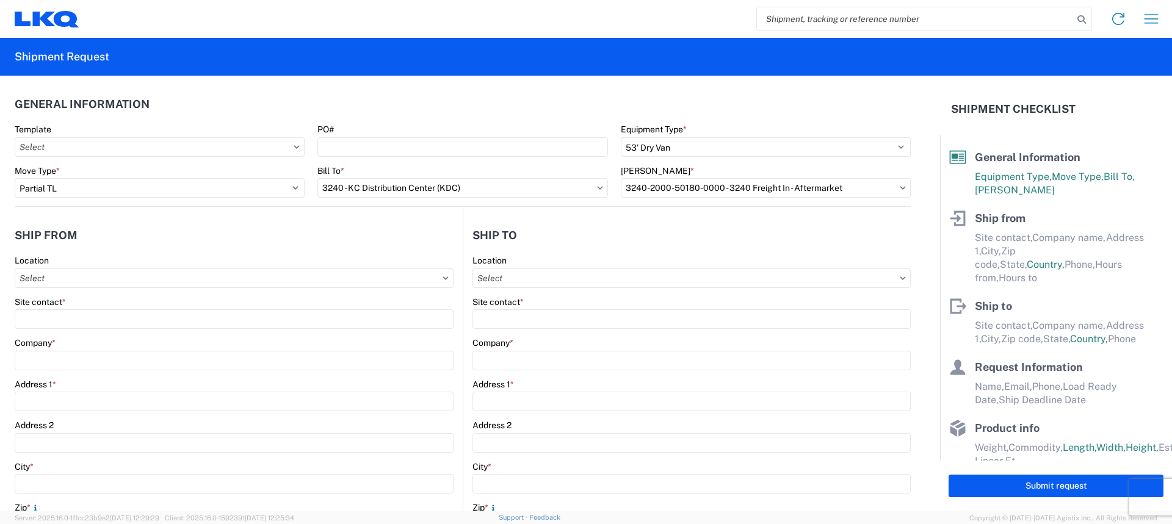
type input "24550 W 43rd St"
type input "Suite 100"
type input "Shawnee"
type input "66226"
select select "KS"
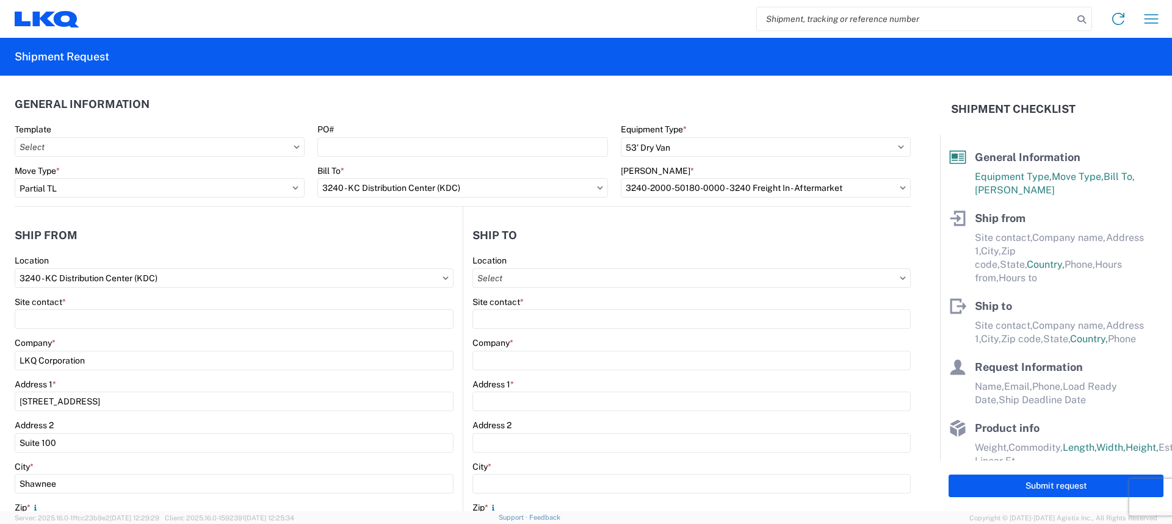
select select "US"
type input "816-841-0104"
type input "00:00"
type input "15:30"
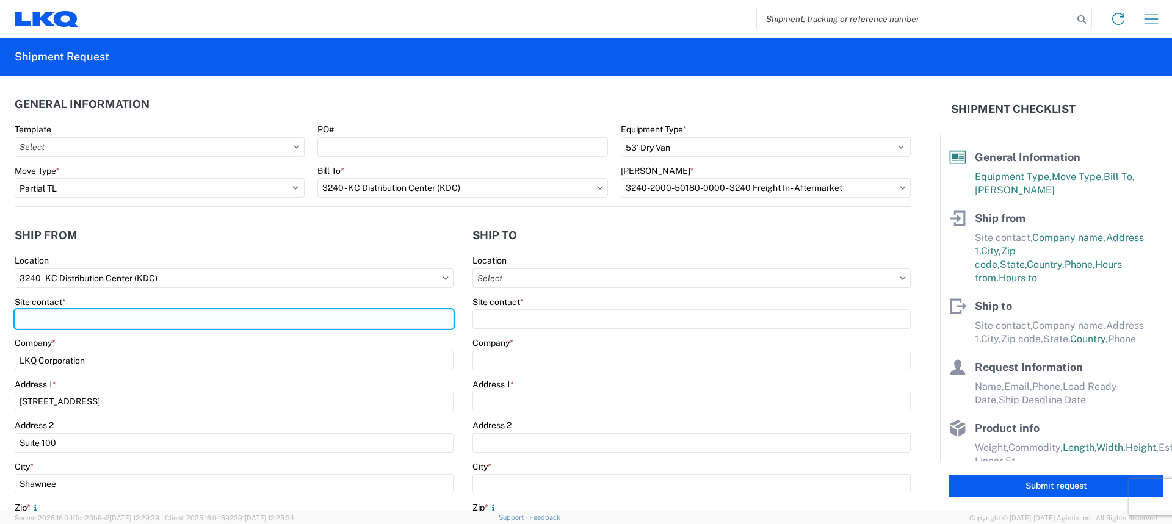
click at [99, 326] on input "Site contact *" at bounding box center [234, 319] width 439 height 20
type input "Margaret I. Harris"
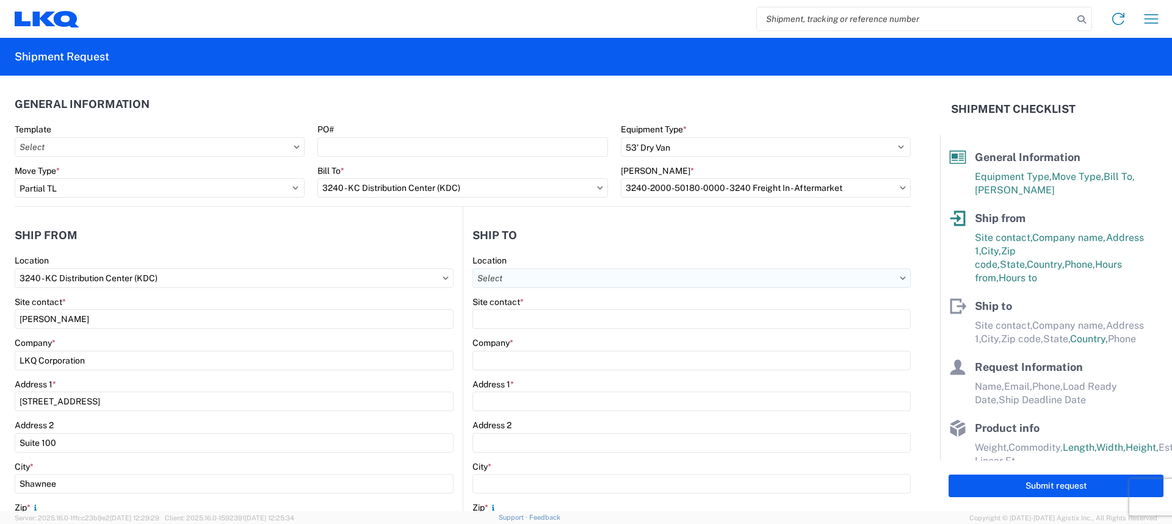
click at [884, 288] on input "Location" at bounding box center [691, 279] width 438 height 20
type input "3018"
click at [516, 325] on div "3018 - Totowa NJ (018)" at bounding box center [578, 333] width 214 height 20
type input "3018 - Totowa NJ (018)"
type input "LKQ Corporation"
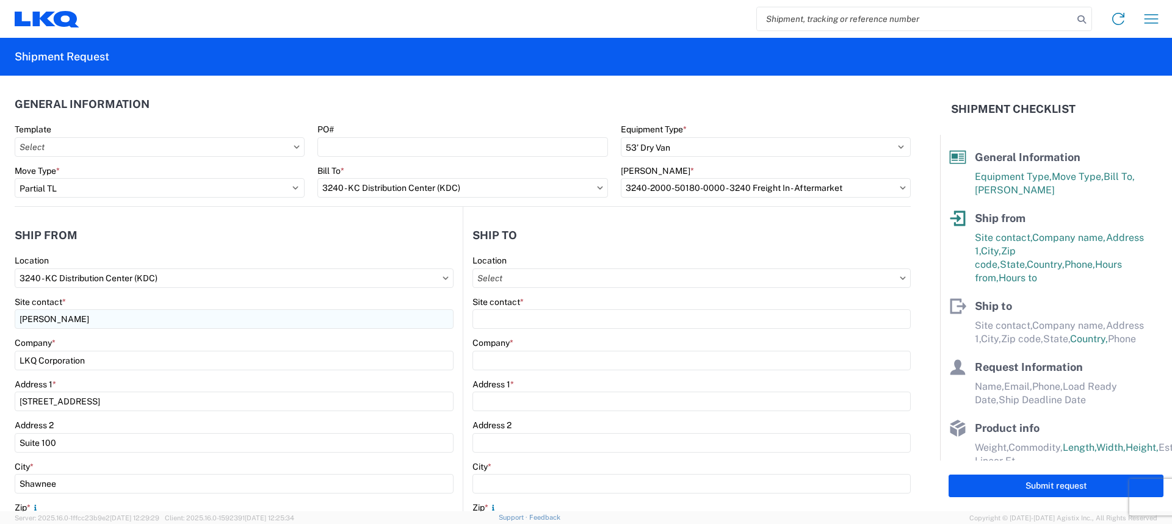
type input "40 Western Rd Su\te 100"
type input "Kearny"
type input "07032"
select select "US"
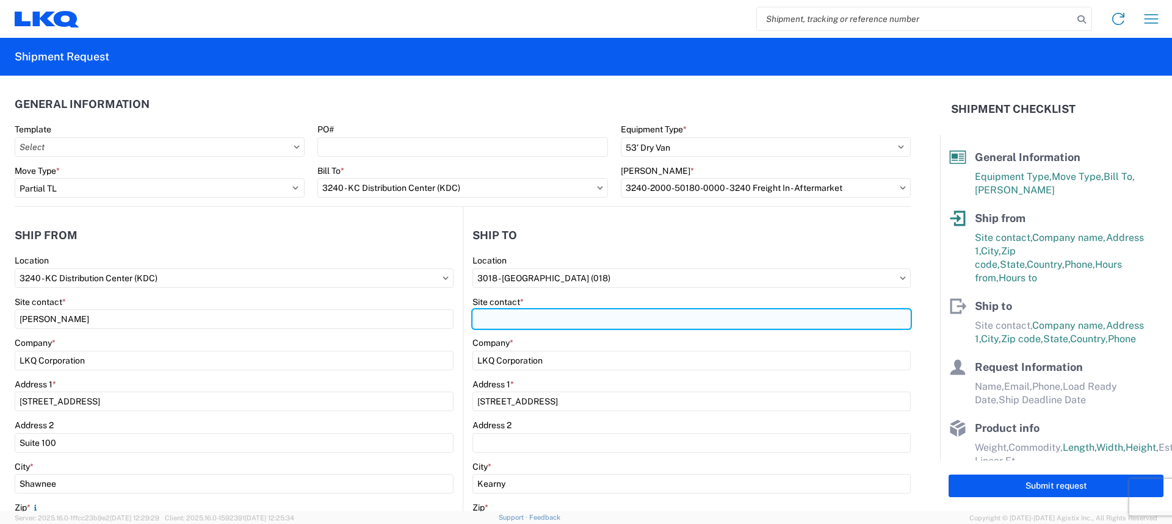
click at [559, 311] on input "Site contact *" at bounding box center [691, 319] width 438 height 20
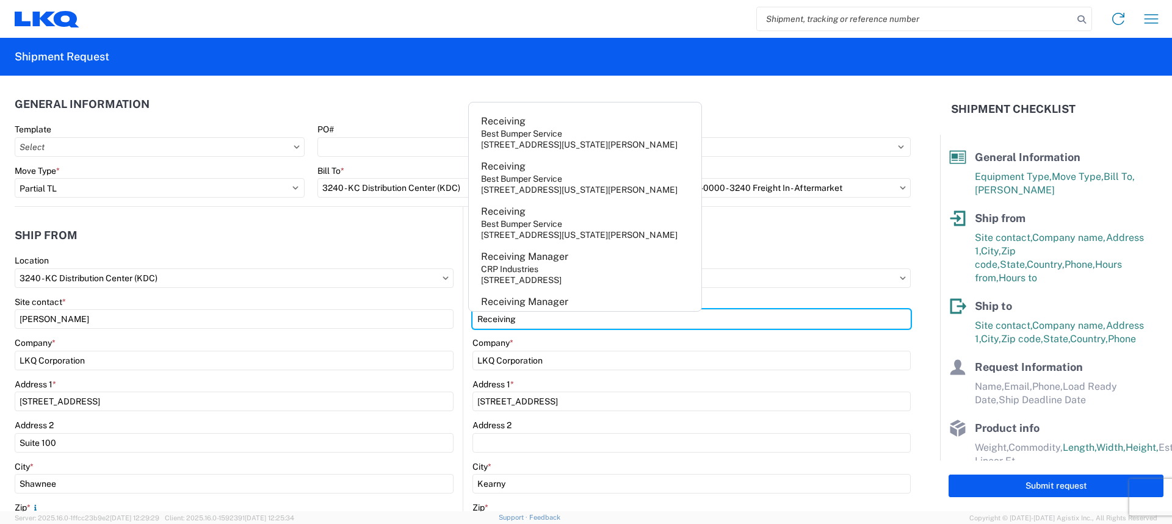
type input "Receiving"
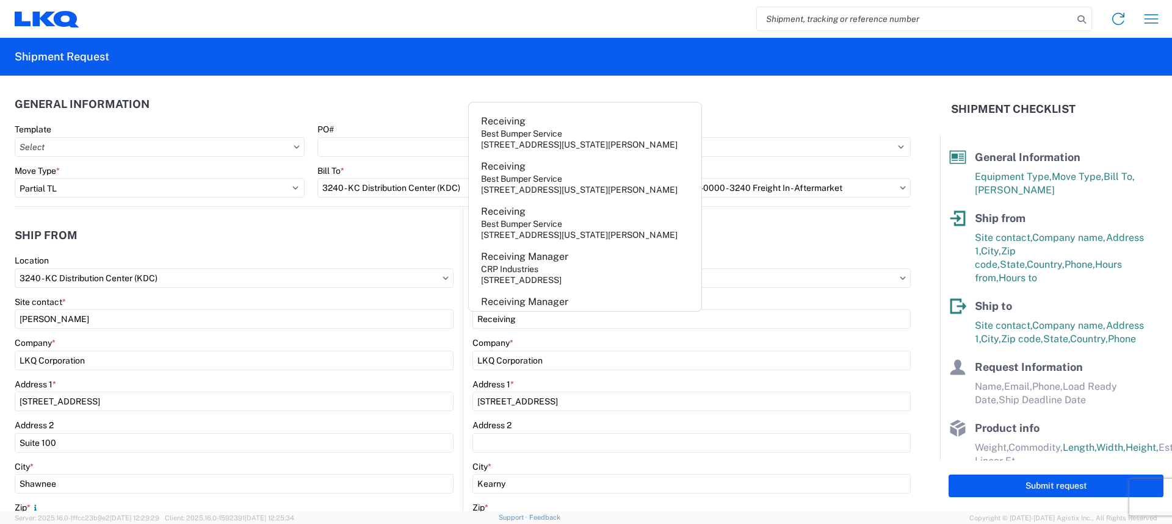
click at [441, 90] on agx-general-info "General Information Template PO# Equipment Type * Select 53’ Dry Van Flatbed Dr…" at bounding box center [463, 141] width 896 height 131
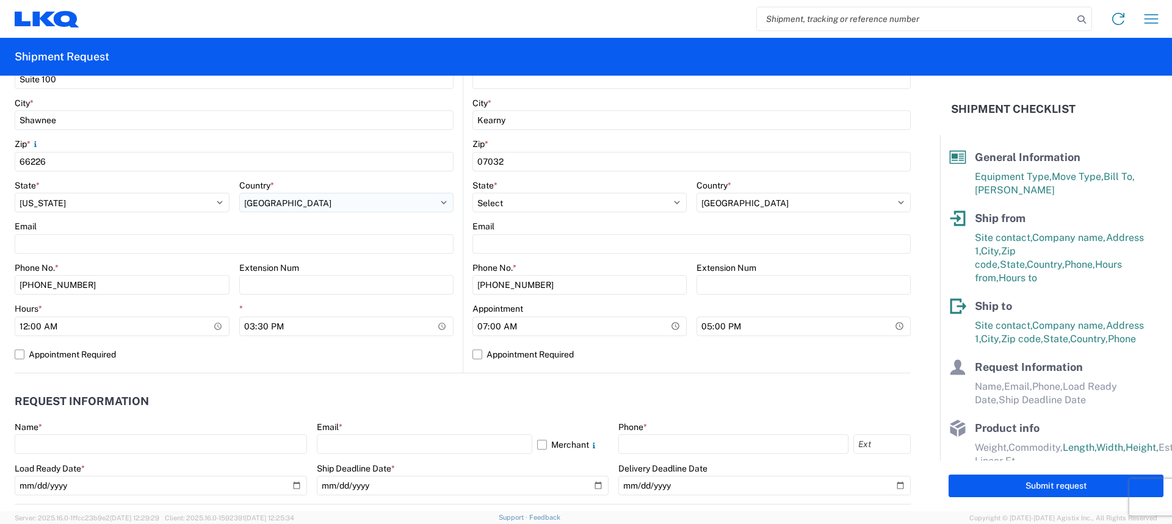
scroll to position [366, 0]
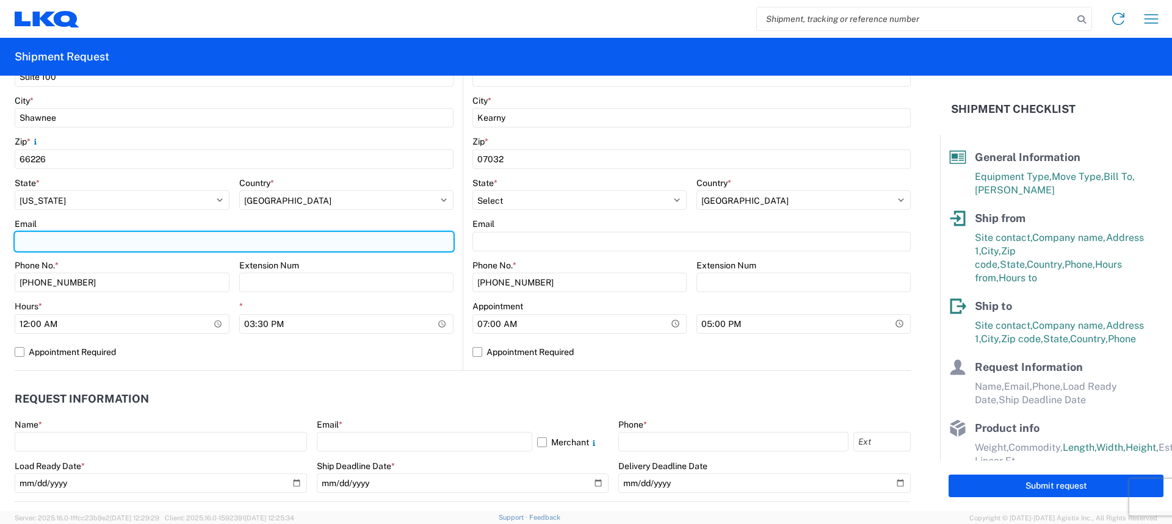
drag, startPoint x: 71, startPoint y: 234, endPoint x: 81, endPoint y: 251, distance: 19.2
click at [71, 234] on input "Email" at bounding box center [234, 242] width 439 height 20
type input "[EMAIL_ADDRESS][DOMAIN_NAME]"
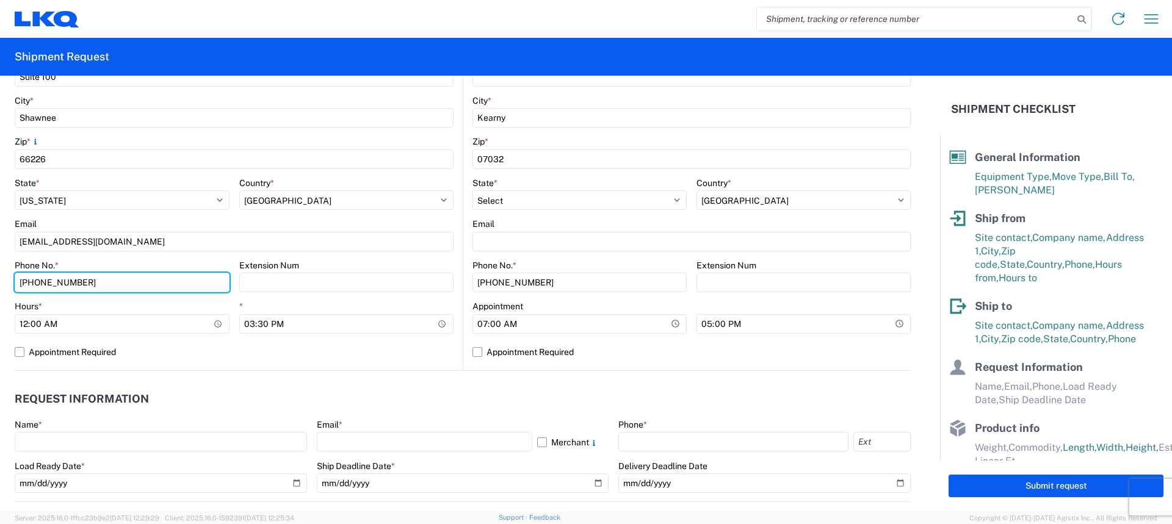
drag, startPoint x: 117, startPoint y: 278, endPoint x: 0, endPoint y: 281, distance: 117.2
click at [0, 281] on form "General Information Template PO# Equipment Type * Select 53’ Dry Van Flatbed Dr…" at bounding box center [470, 294] width 940 height 436
type input "[PHONE_NUMBER]"
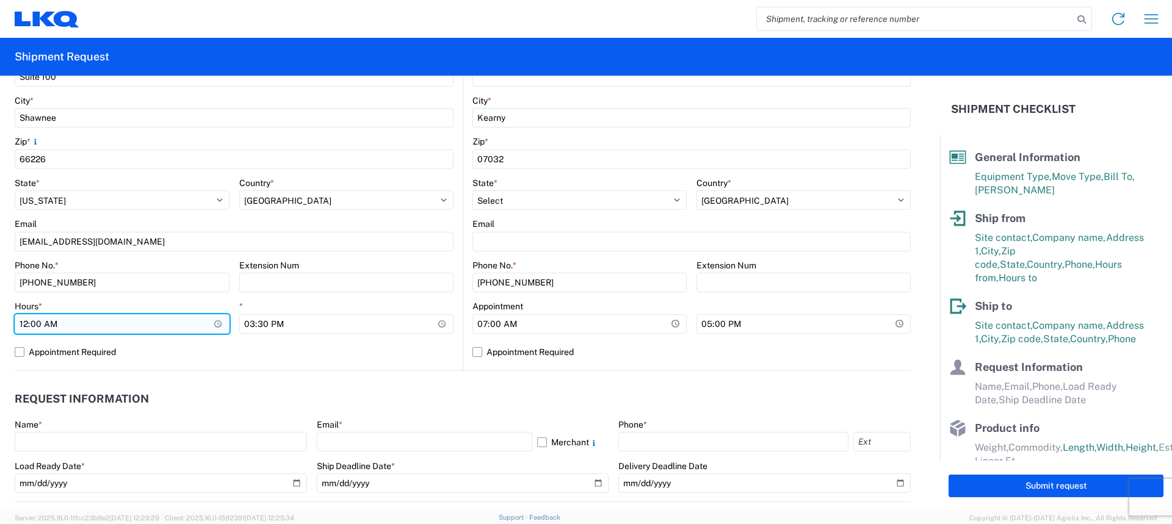
click at [21, 328] on input "00:00" at bounding box center [122, 324] width 215 height 20
type input "07:00"
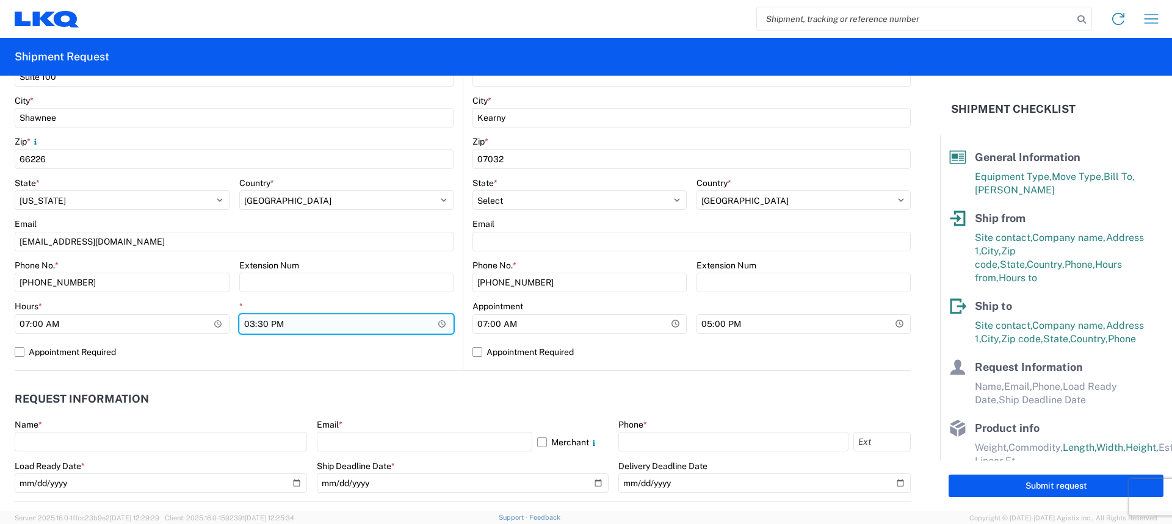
click at [253, 324] on input "15:30" at bounding box center [346, 324] width 215 height 20
click at [258, 324] on input "15:30" at bounding box center [346, 324] width 215 height 20
type input "15:00"
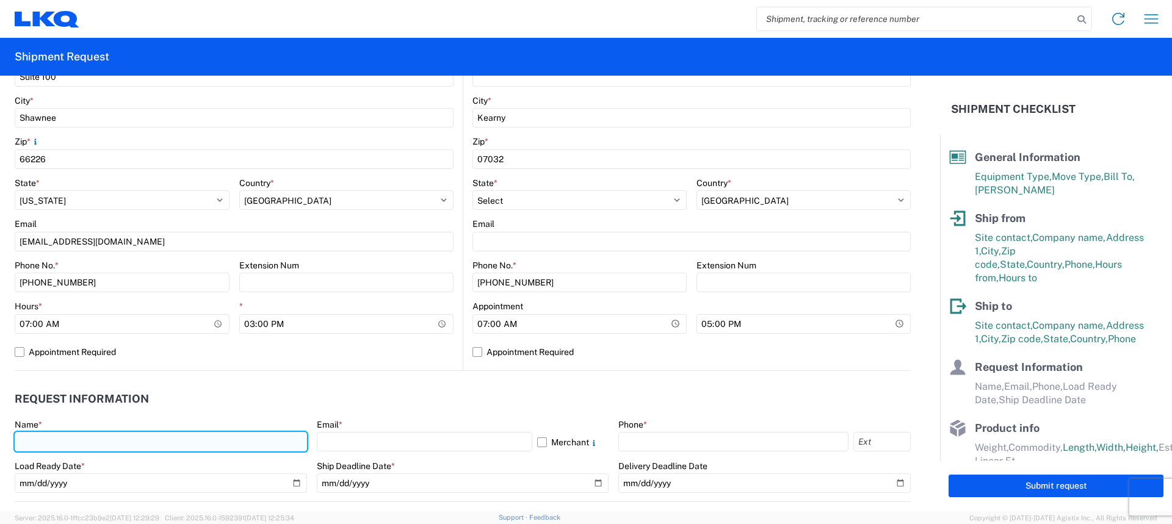
click at [85, 441] on input "text" at bounding box center [161, 442] width 292 height 20
type input "Margaret I. Harris"
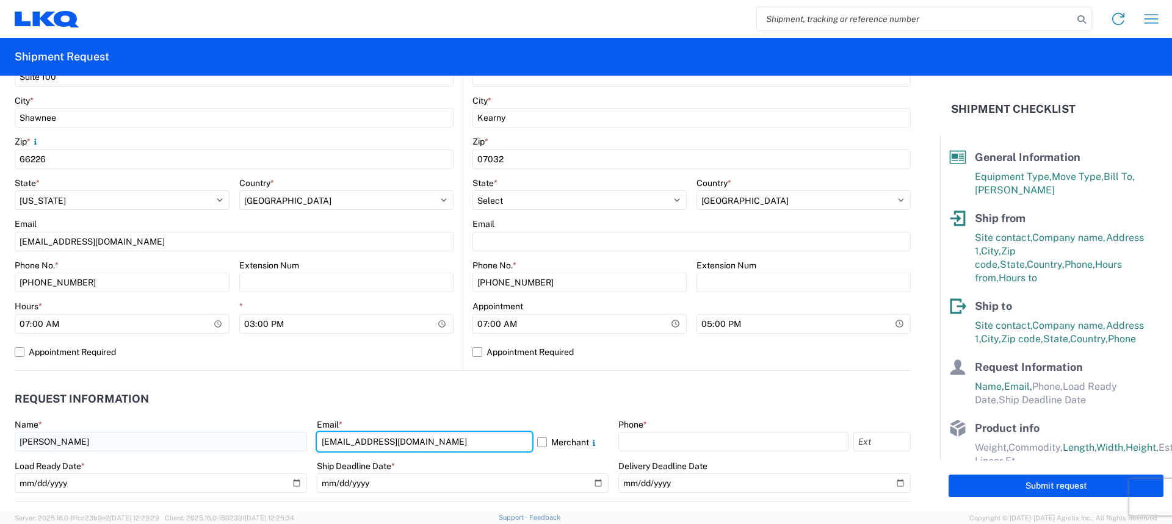
type input "[EMAIL_ADDRESS][DOMAIN_NAME]"
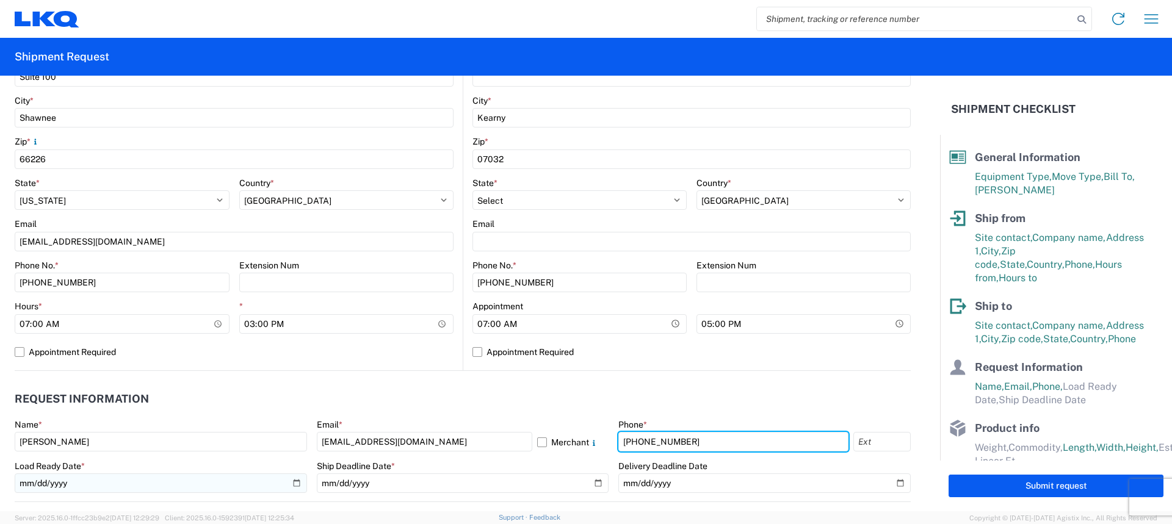
type input "[PHONE_NUMBER]"
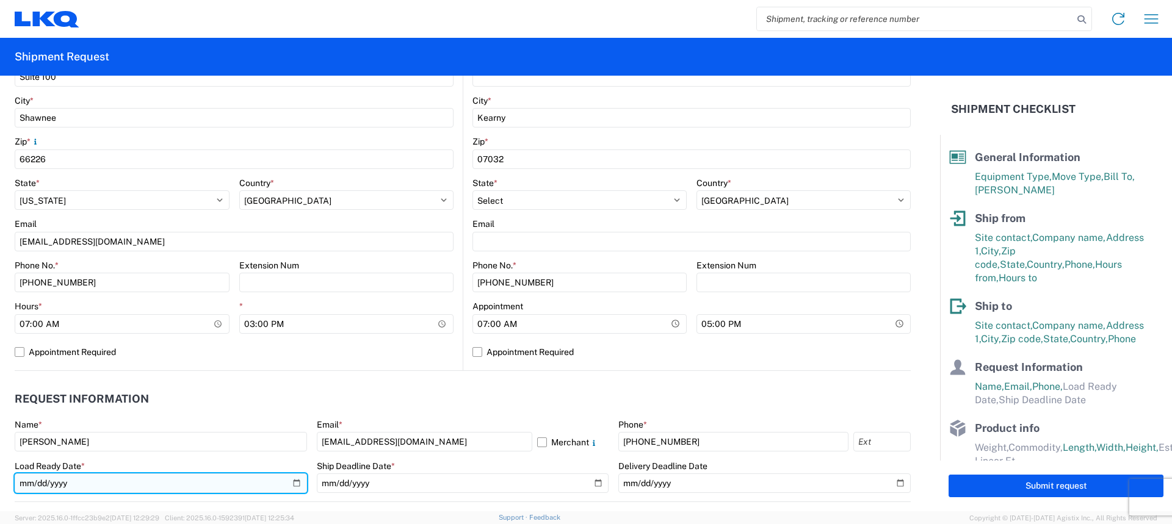
click at [294, 485] on input "date" at bounding box center [161, 484] width 292 height 20
type input "2025-08-14"
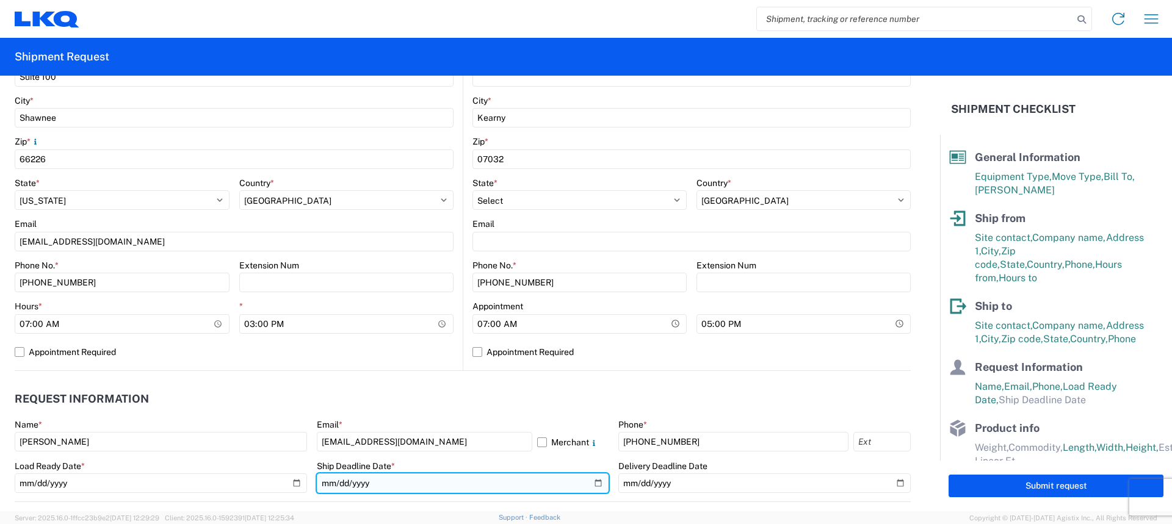
click at [595, 486] on input "date" at bounding box center [463, 484] width 292 height 20
type input "2025-08-14"
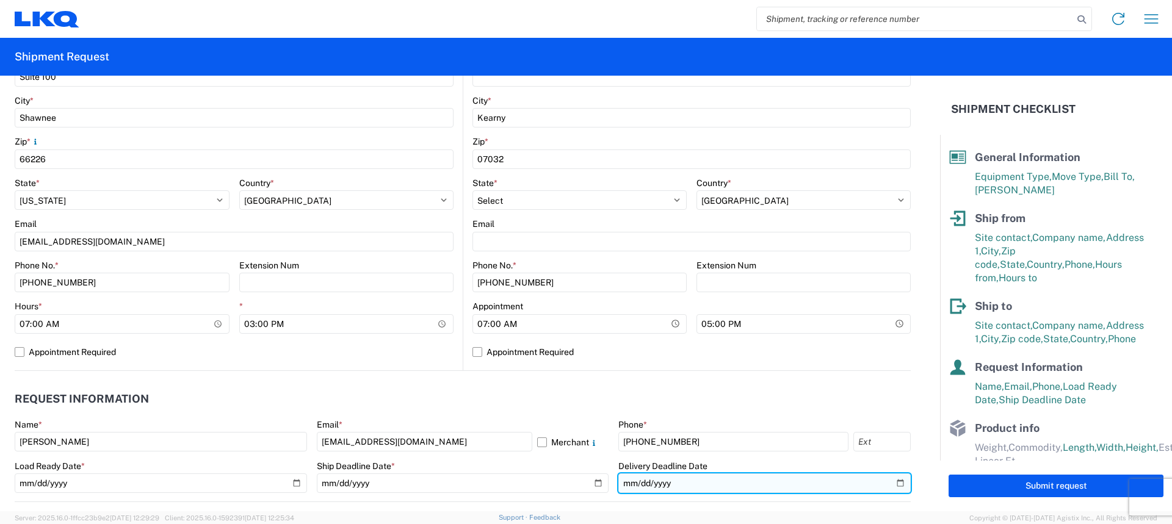
click at [891, 481] on input "date" at bounding box center [764, 484] width 292 height 20
type input "2025-08-20"
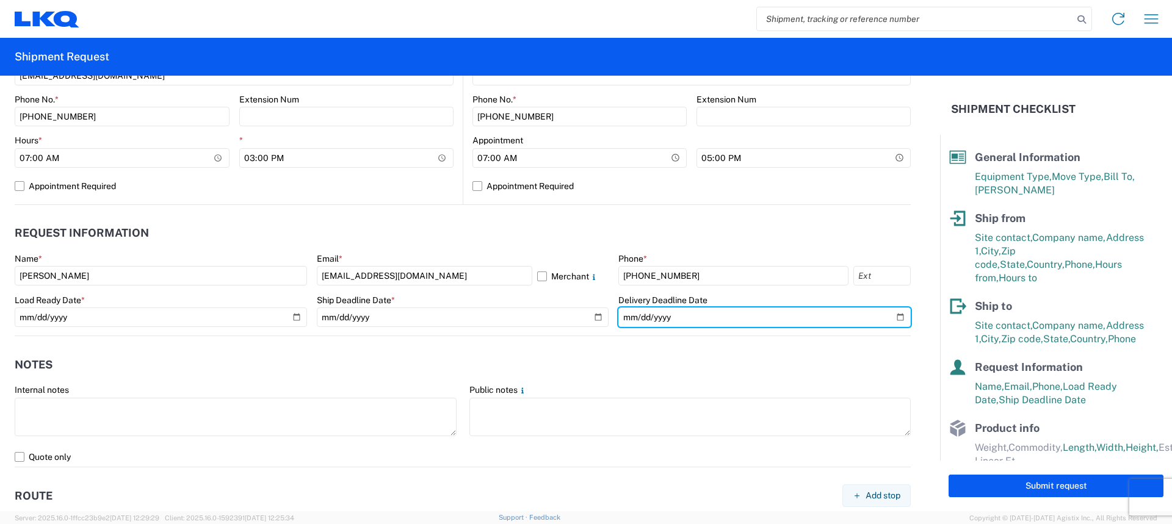
scroll to position [610, 0]
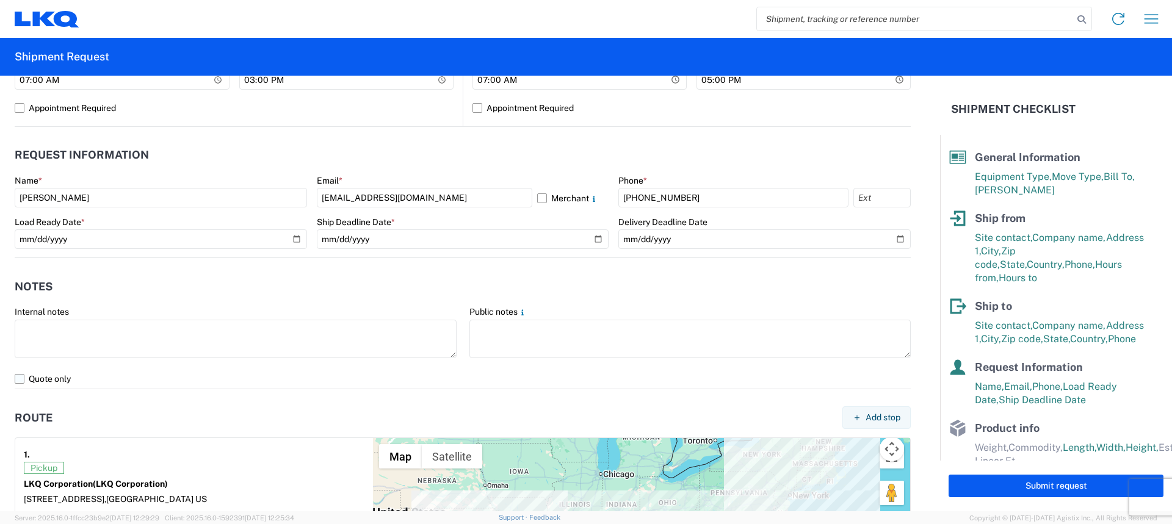
click at [18, 381] on label "Quote only" at bounding box center [463, 379] width 896 height 20
click at [0, 0] on input "Quote only" at bounding box center [0, 0] width 0 height 0
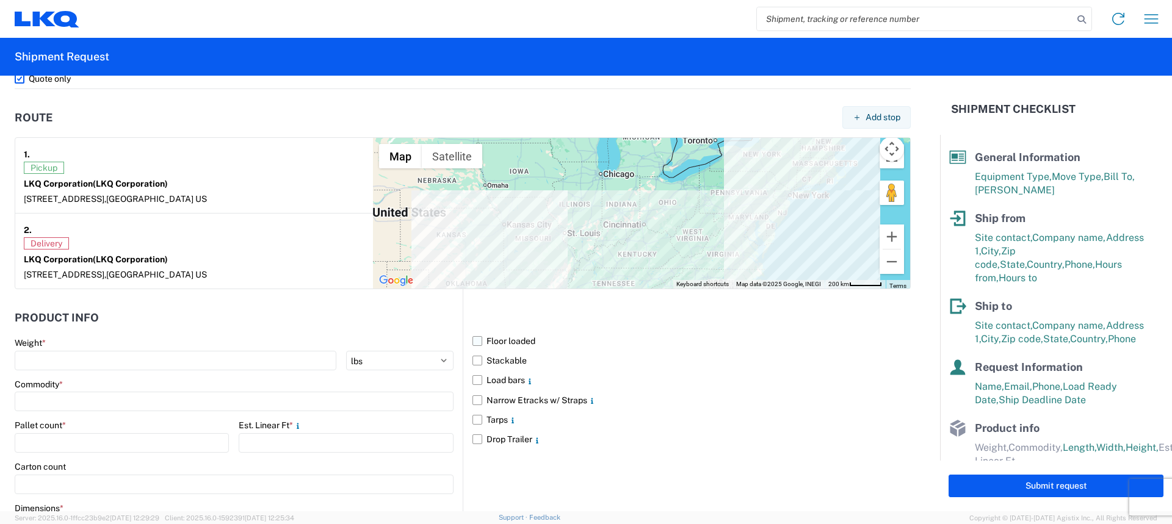
scroll to position [916, 0]
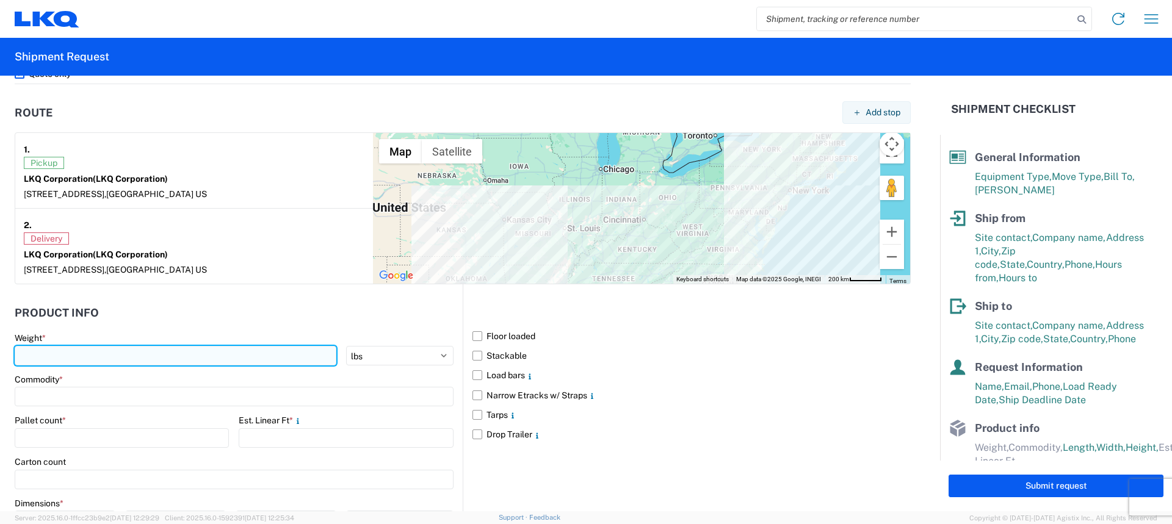
click at [51, 355] on input "number" at bounding box center [176, 356] width 322 height 20
type input "2570"
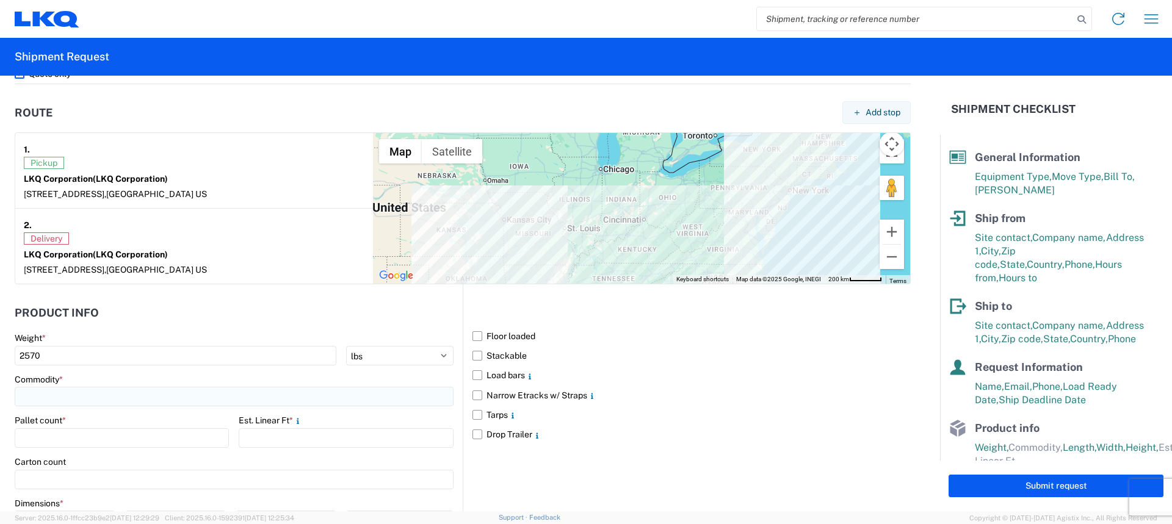
click at [50, 399] on input at bounding box center [234, 397] width 439 height 20
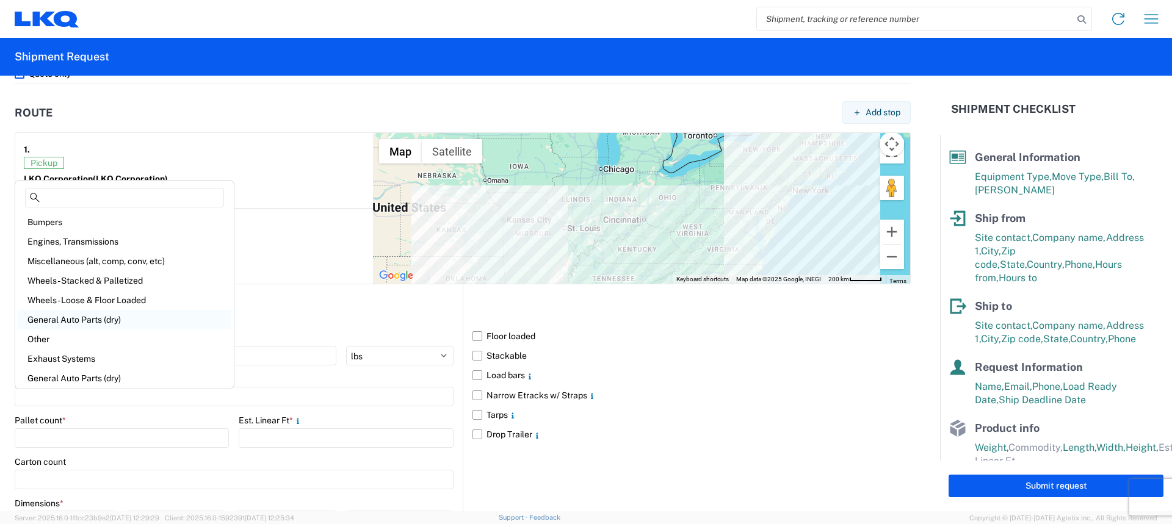
click at [118, 312] on div "General Auto Parts (dry)" at bounding box center [125, 320] width 214 height 20
type input "General Auto Parts (dry)"
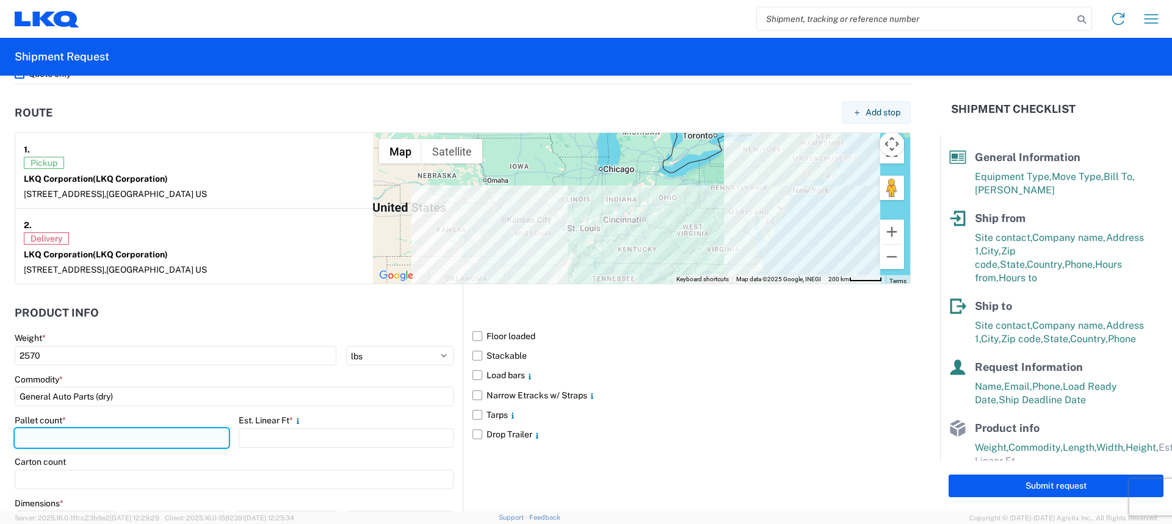
click at [64, 443] on input "number" at bounding box center [122, 439] width 214 height 20
type input "8"
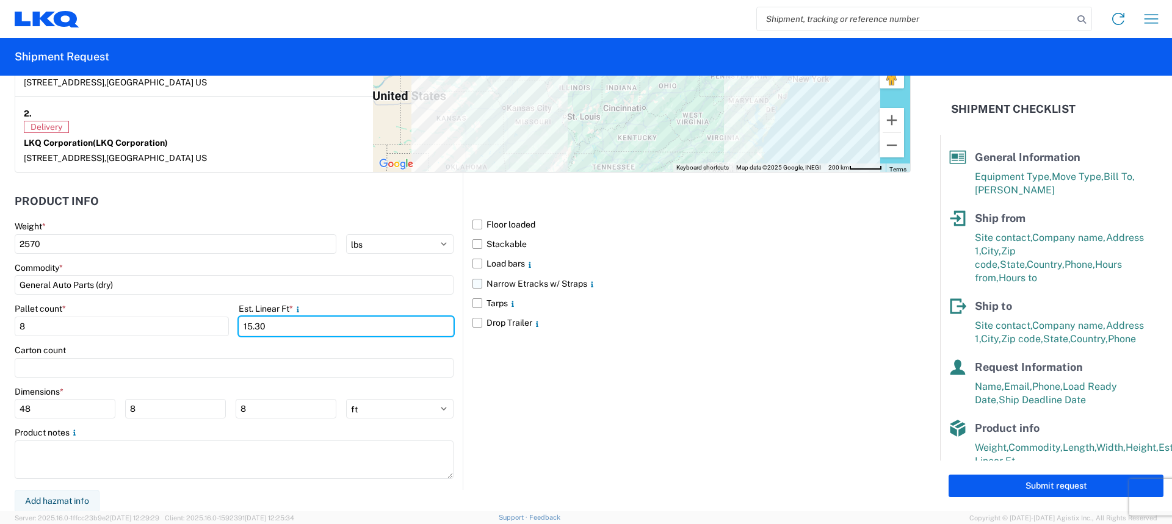
scroll to position [1029, 0]
type input "15.30"
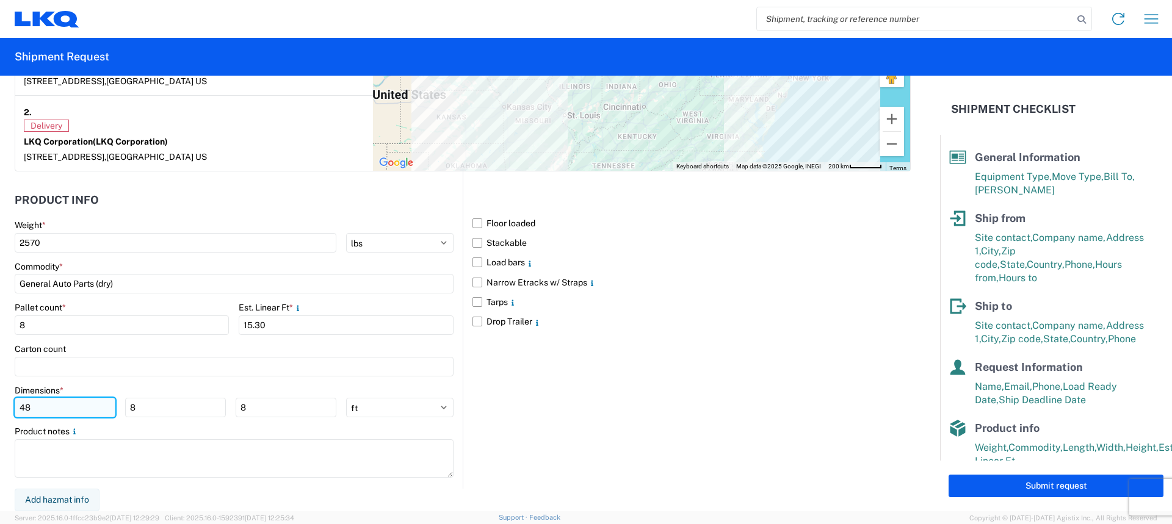
click at [50, 410] on input "48" at bounding box center [65, 408] width 101 height 20
type input "4"
type input "77"
type input "44"
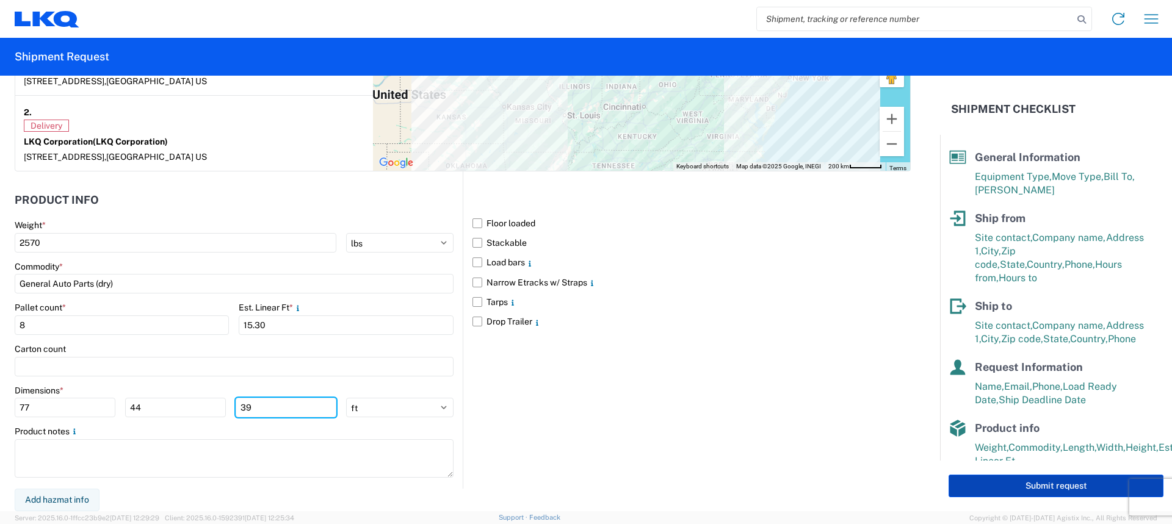
type input "39"
click at [1049, 483] on button "Submit request" at bounding box center [1056, 486] width 215 height 23
select select "US"
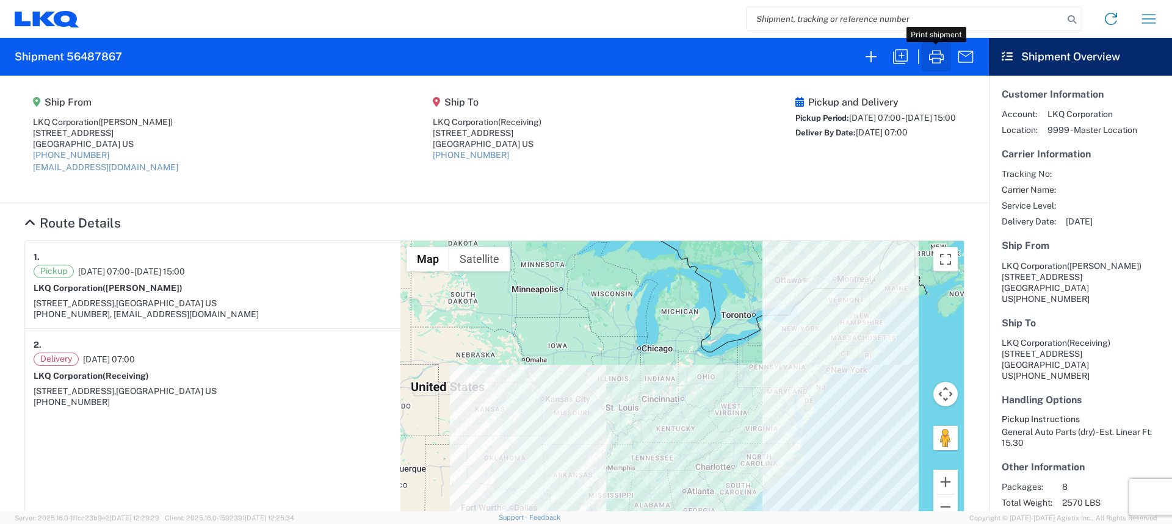
click at [939, 54] on icon "button" at bounding box center [937, 57] width 20 height 20
click at [873, 25] on input "search" at bounding box center [905, 18] width 316 height 23
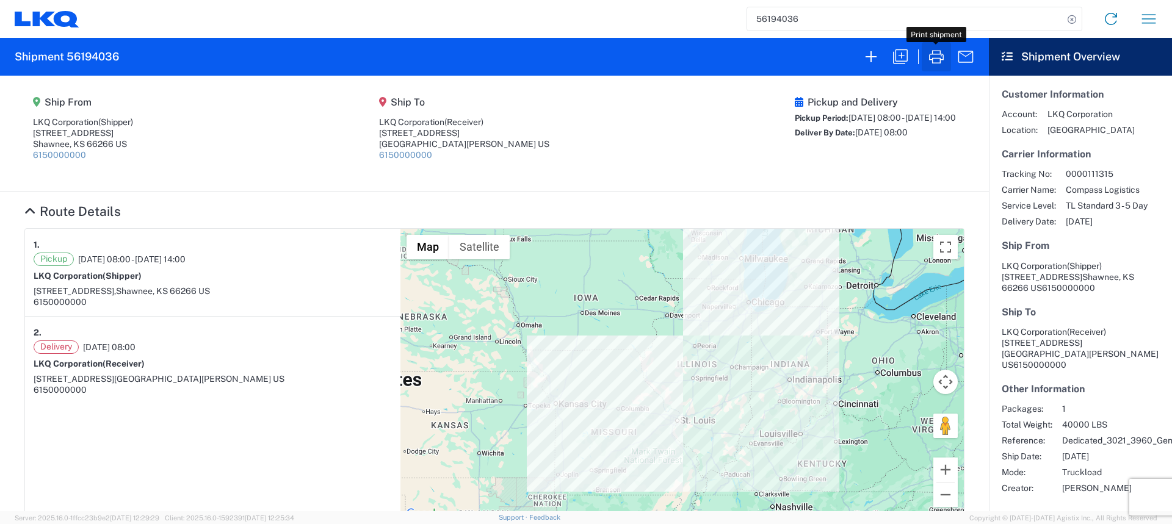
click at [939, 54] on icon "button" at bounding box center [937, 57] width 20 height 20
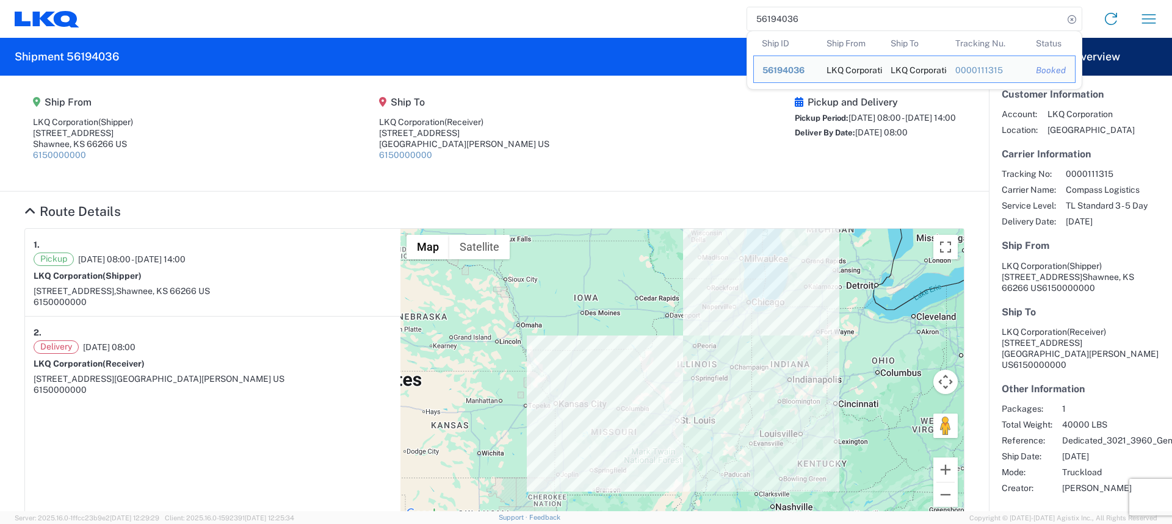
click at [889, 21] on input "56194036" at bounding box center [905, 18] width 316 height 23
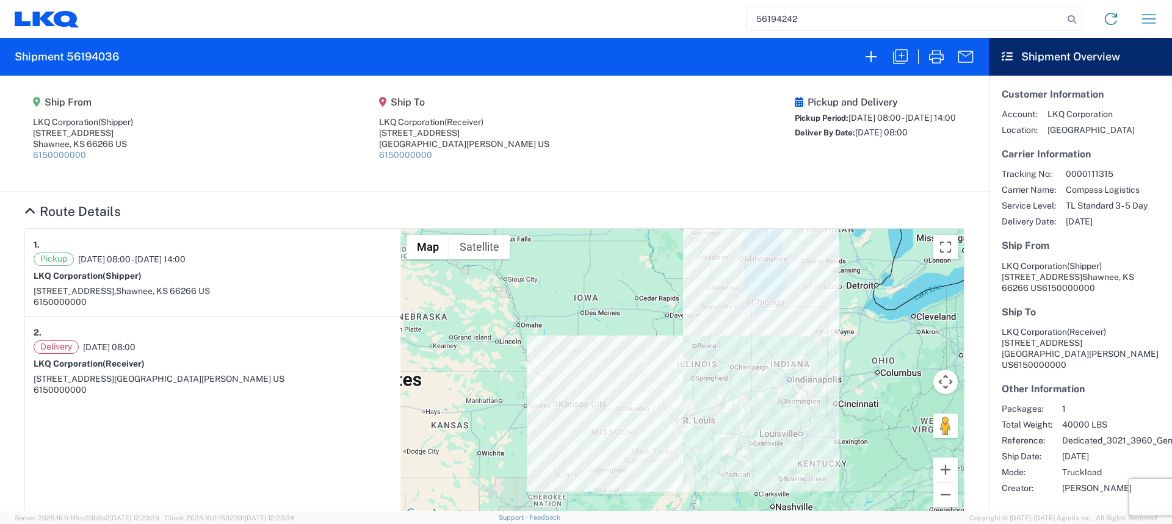
type input "56194242"
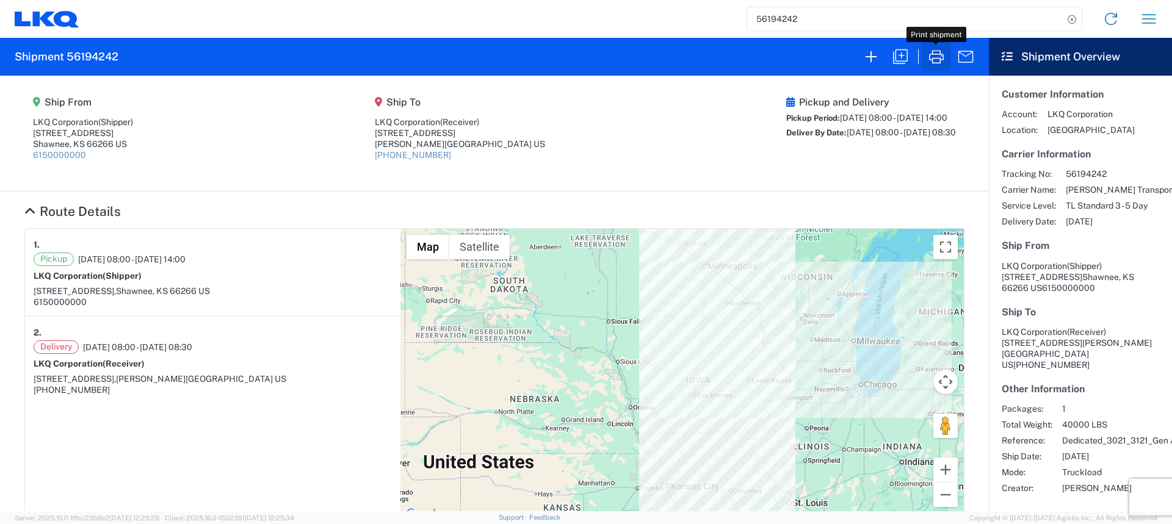
click at [944, 58] on icon "button" at bounding box center [937, 57] width 20 height 20
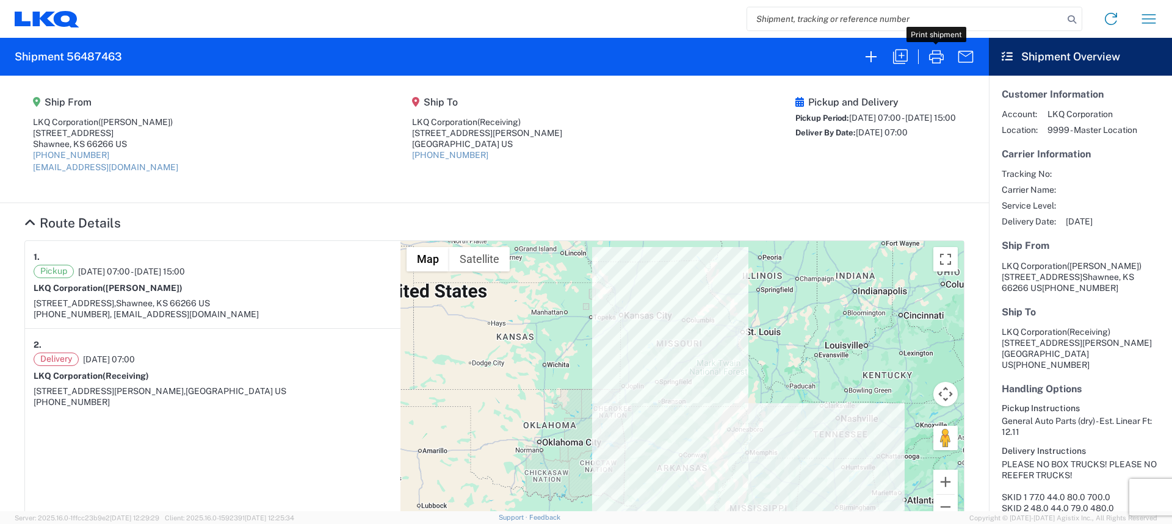
click at [932, 55] on icon "button" at bounding box center [937, 57] width 20 height 20
